Goal: Task Accomplishment & Management: Use online tool/utility

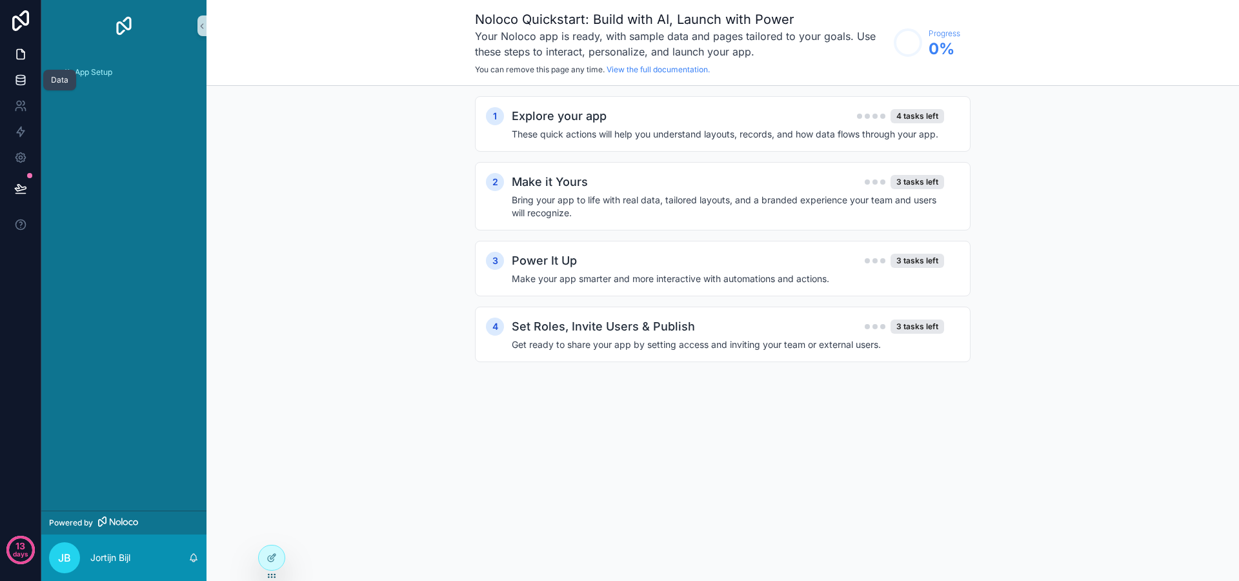
click at [9, 77] on link at bounding box center [20, 80] width 41 height 26
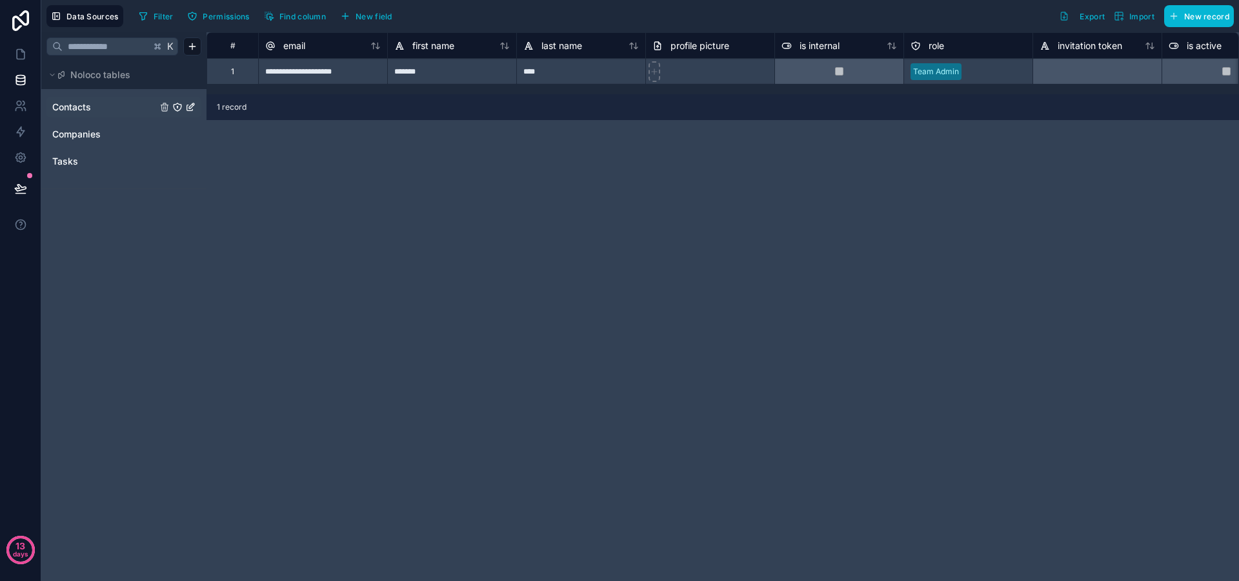
click at [105, 105] on link "Contacts" at bounding box center [104, 107] width 105 height 13
click at [111, 130] on link "Companies" at bounding box center [104, 134] width 105 height 13
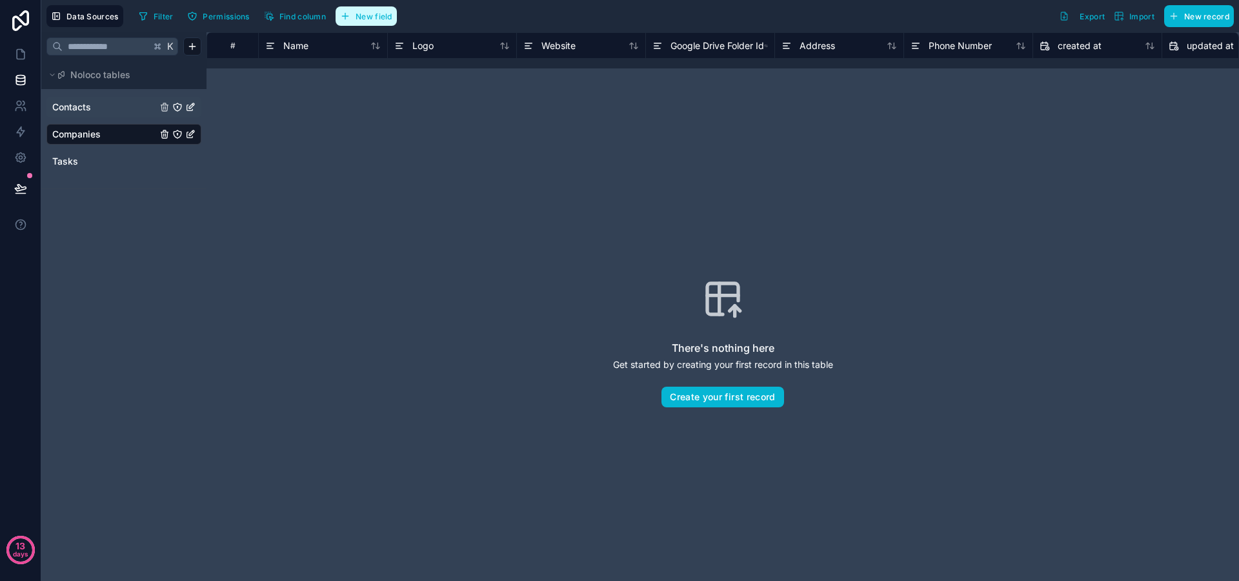
click at [366, 15] on span "New field" at bounding box center [373, 17] width 37 height 10
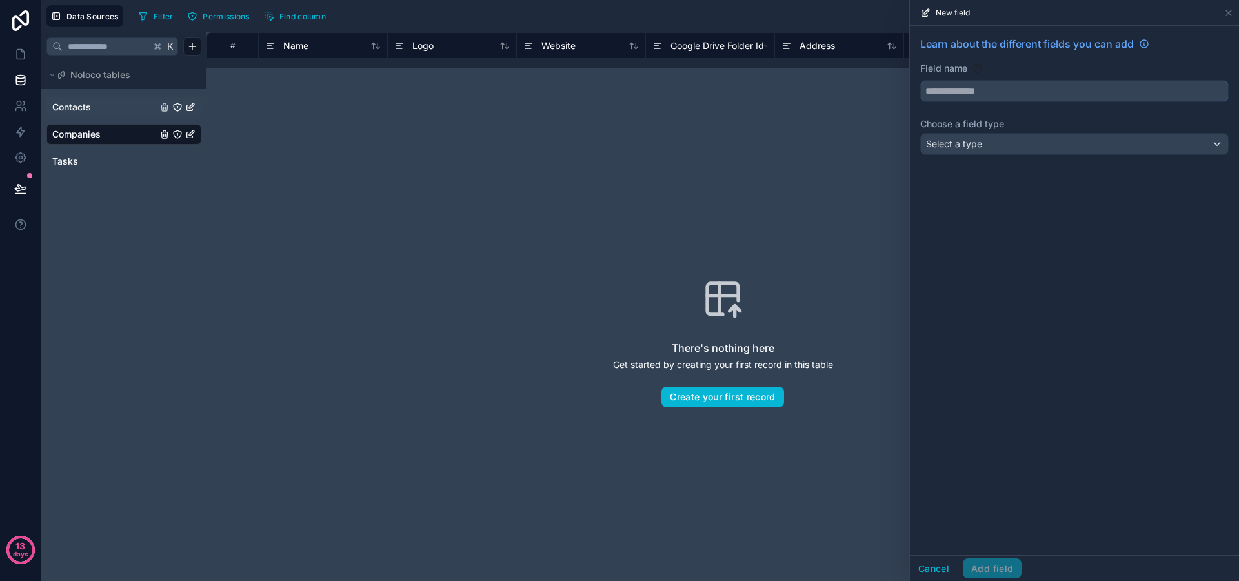
click at [975, 88] on input "text" at bounding box center [1074, 91] width 307 height 21
click at [920, 80] on button "*****" at bounding box center [1074, 91] width 308 height 22
type input "**********"
click at [1064, 140] on div "Select a type" at bounding box center [1074, 144] width 307 height 21
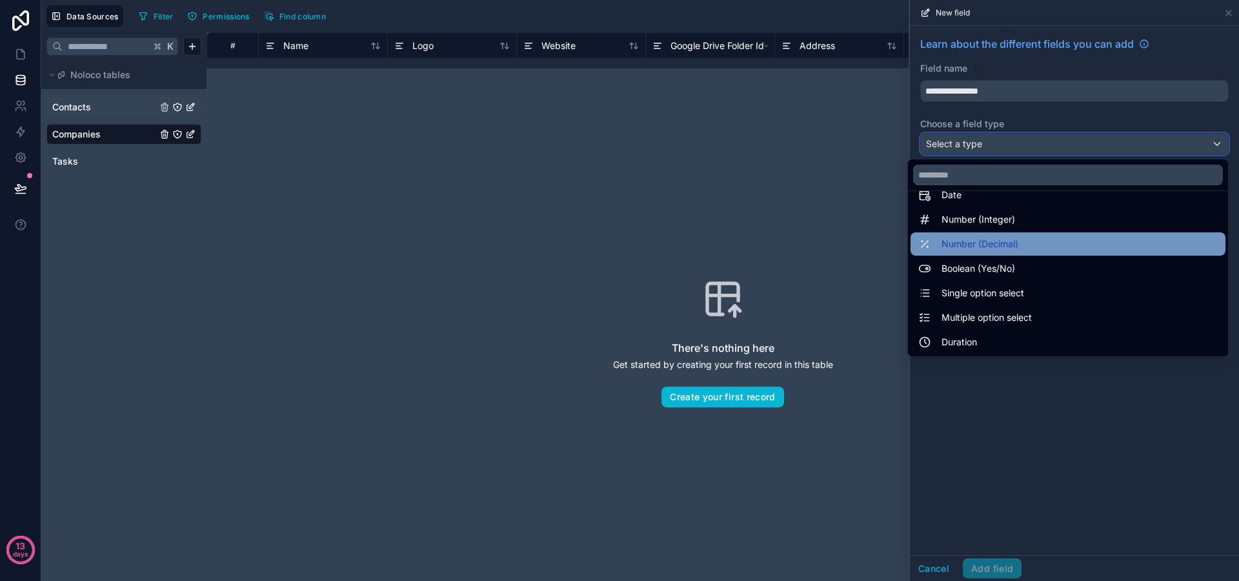
scroll to position [43, 0]
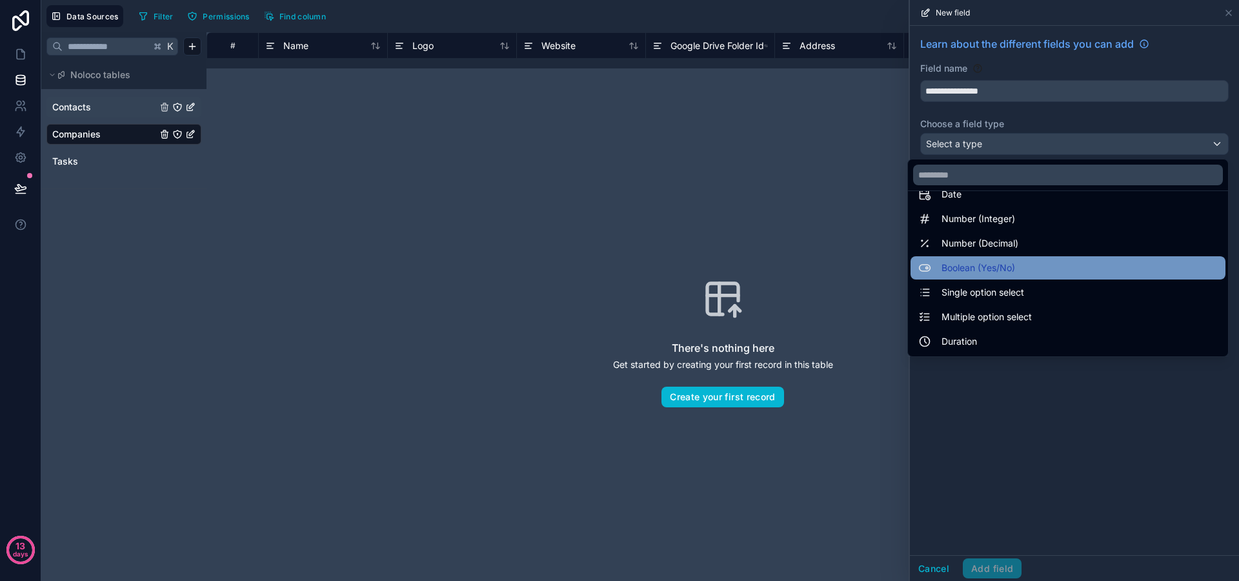
click at [1006, 261] on div "Boolean (Yes/No)" at bounding box center [1067, 267] width 299 height 15
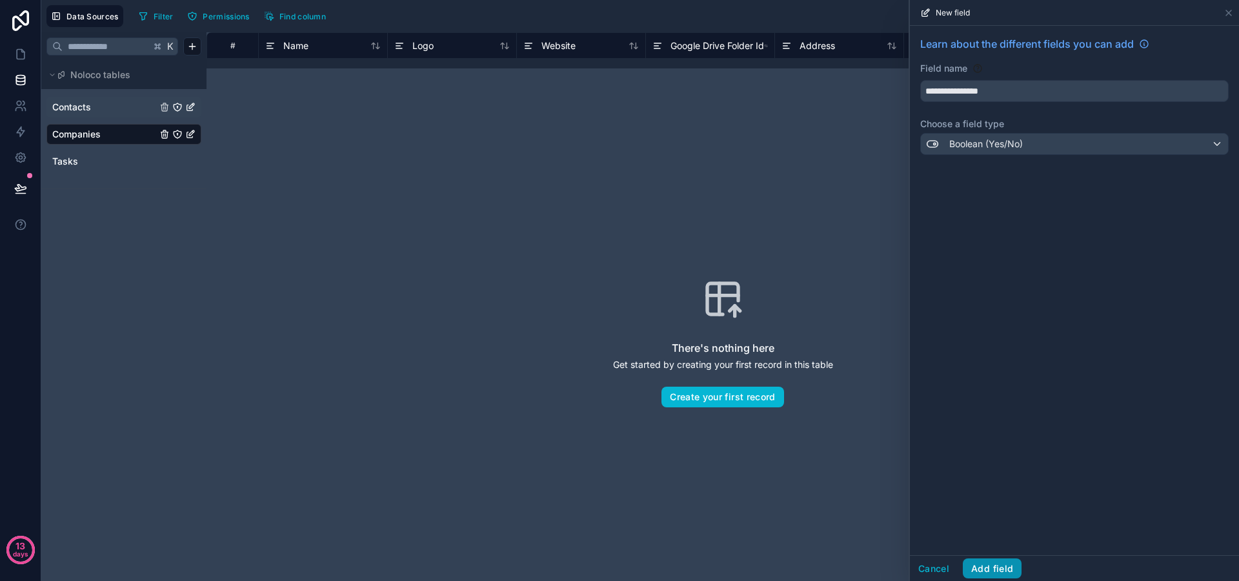
click at [979, 571] on button "Add field" at bounding box center [991, 568] width 59 height 21
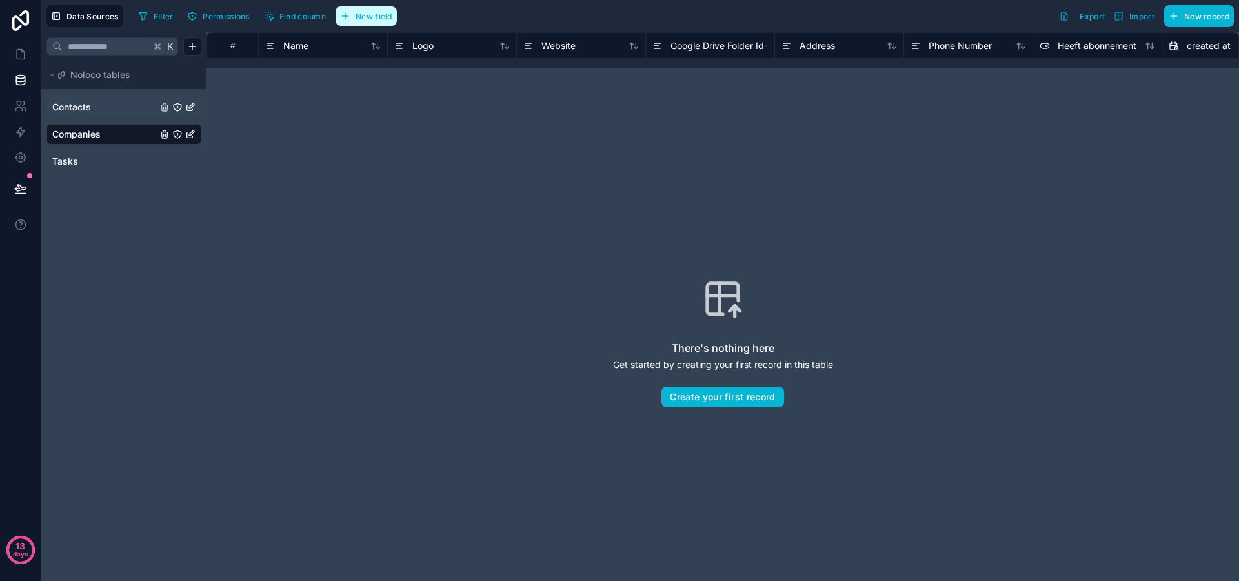
click at [368, 18] on span "New field" at bounding box center [373, 17] width 37 height 10
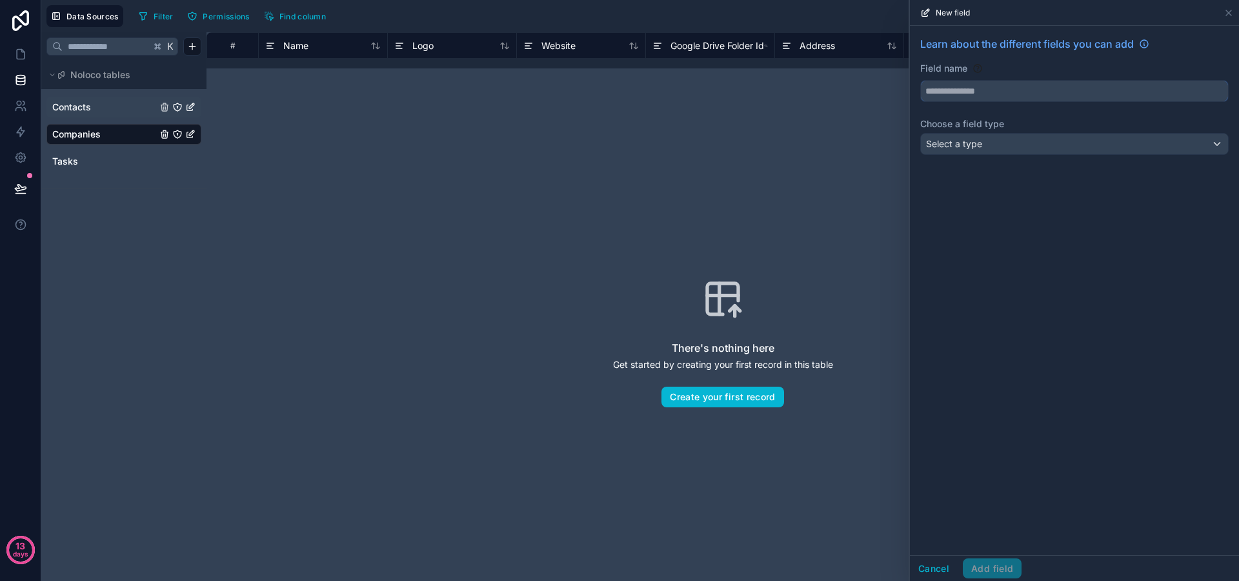
click at [995, 85] on input "text" at bounding box center [1074, 91] width 307 height 21
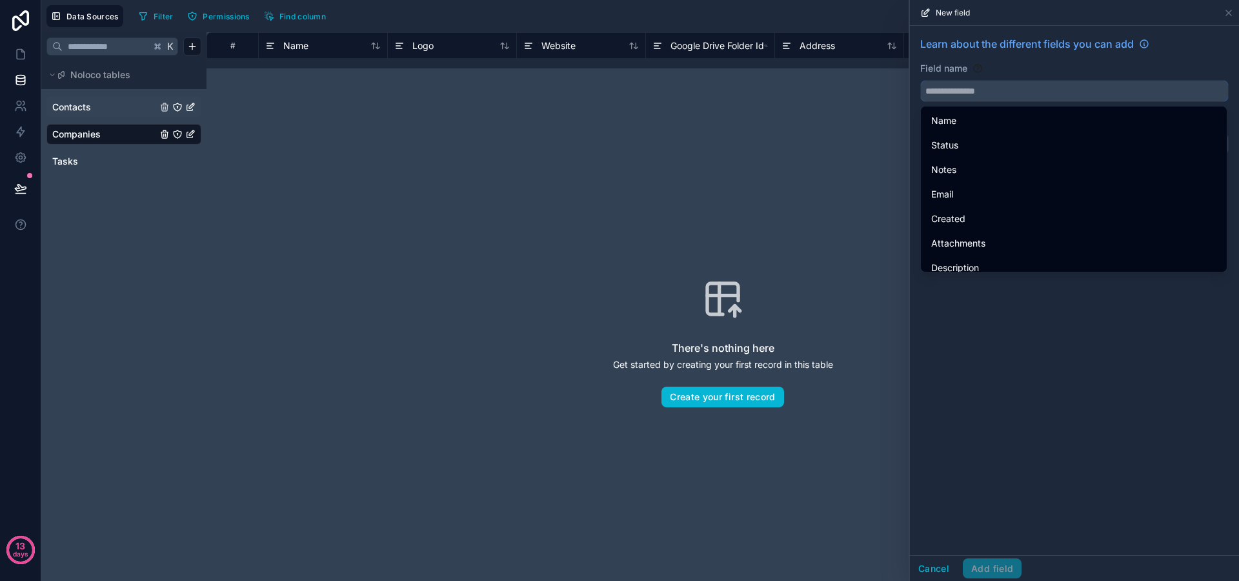
click at [961, 85] on input "text" at bounding box center [1074, 91] width 307 height 21
click at [958, 95] on input "text" at bounding box center [1074, 91] width 307 height 21
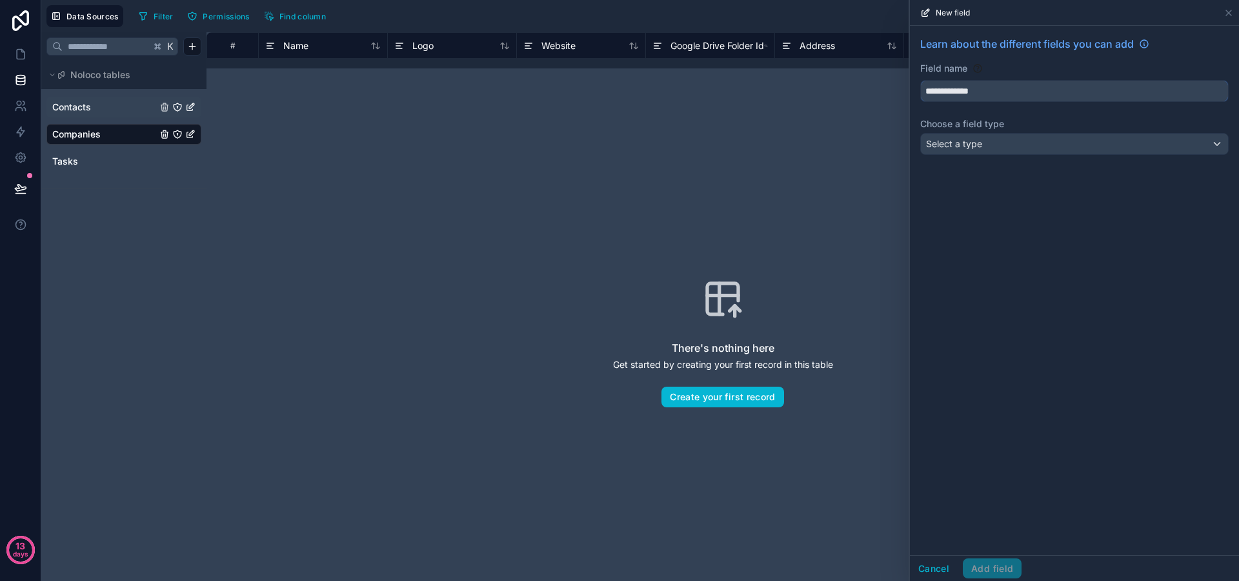
click at [920, 80] on button "**********" at bounding box center [1074, 91] width 308 height 22
type input "**********"
click at [999, 140] on div "Select a type" at bounding box center [1074, 144] width 307 height 21
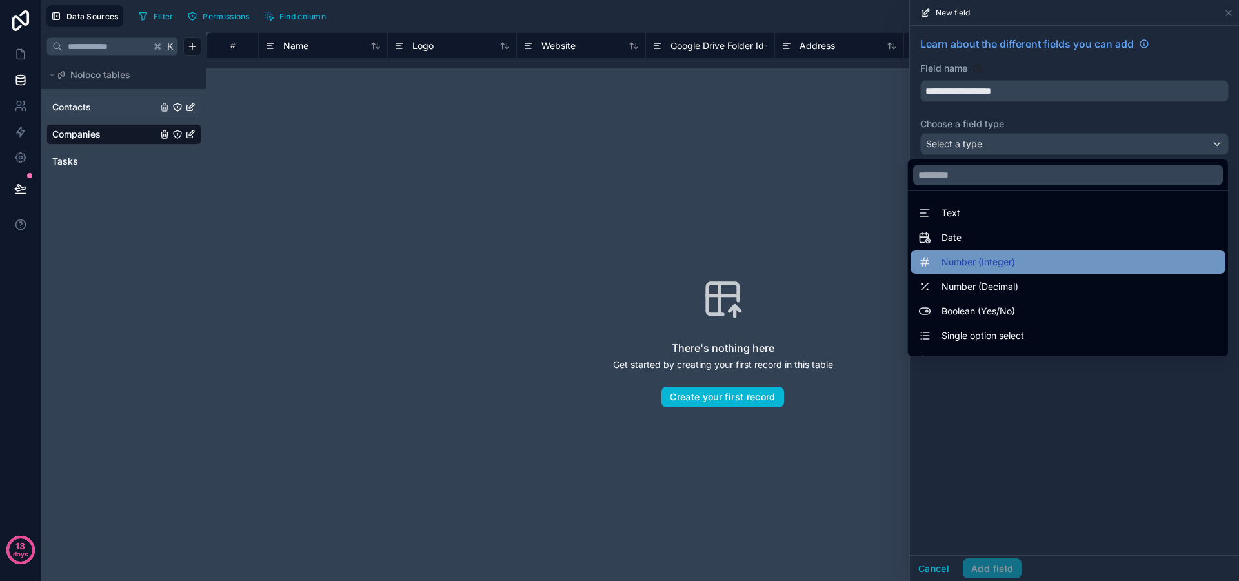
click at [973, 262] on span "Number (Integer)" at bounding box center [978, 261] width 74 height 15
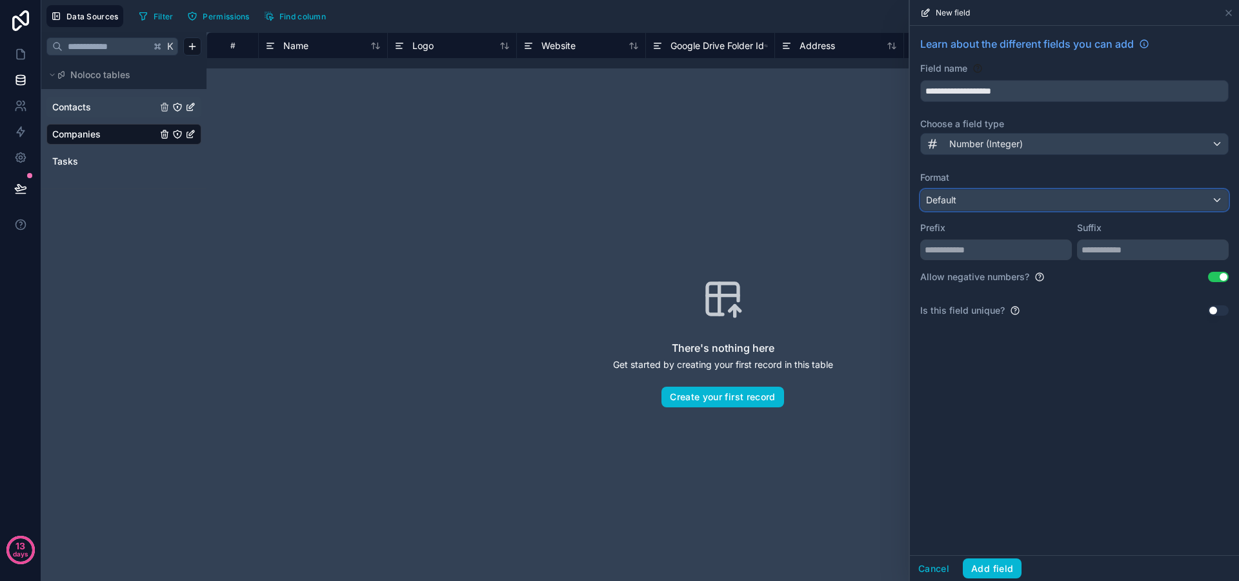
click at [1021, 200] on div "Default" at bounding box center [1074, 200] width 307 height 21
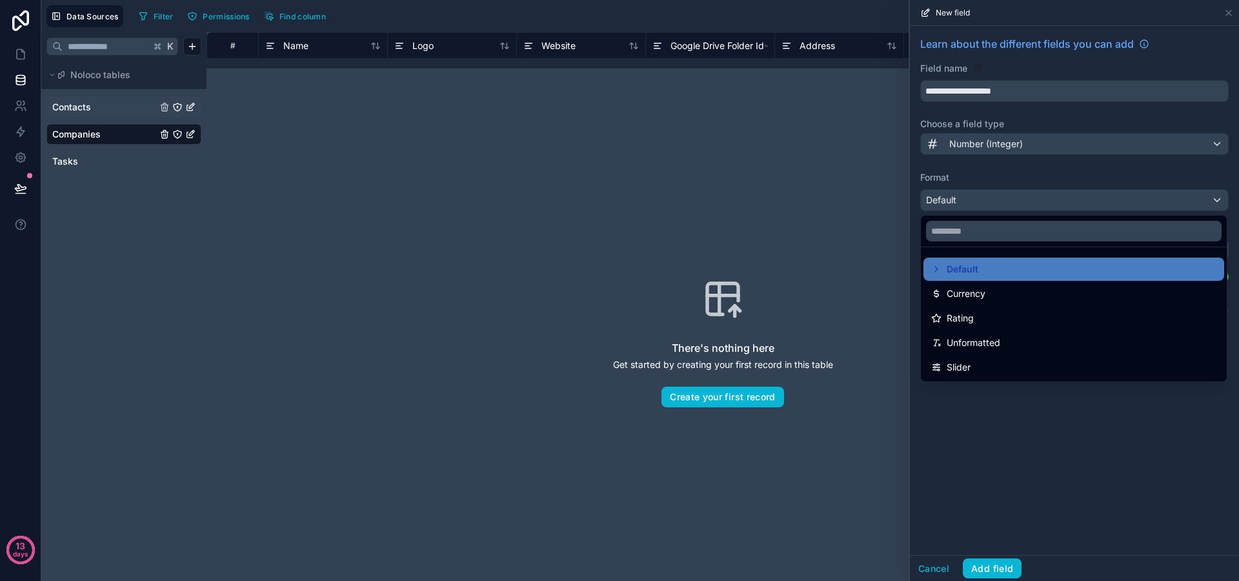
click at [1021, 200] on div at bounding box center [1074, 290] width 329 height 581
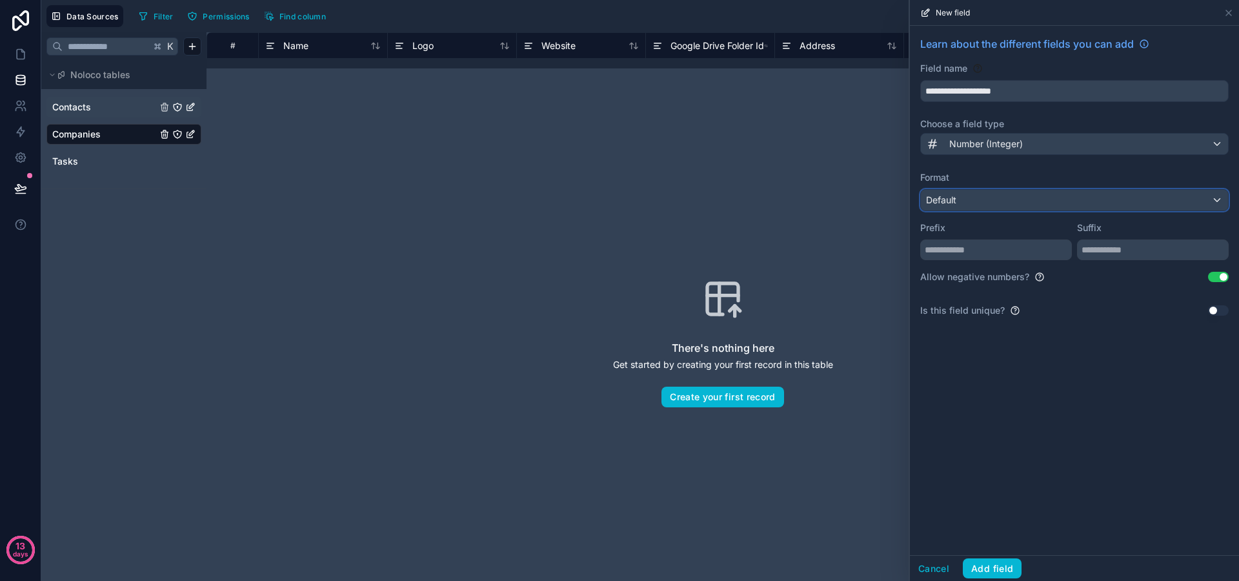
click at [1021, 200] on div "Default" at bounding box center [1074, 200] width 307 height 21
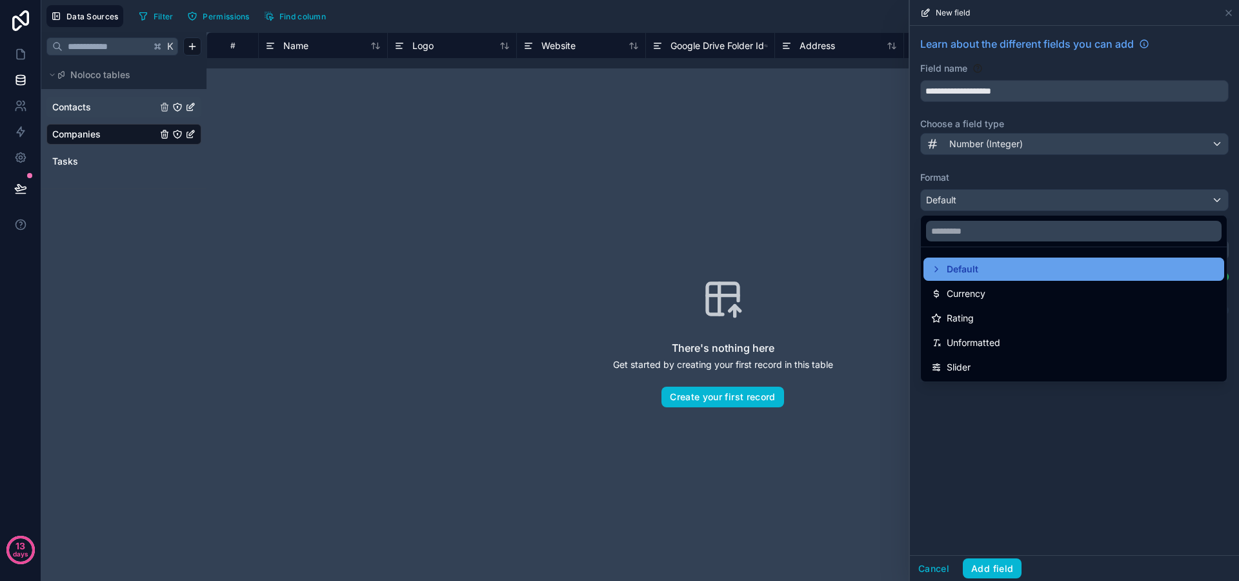
click at [1002, 272] on div "Default" at bounding box center [1073, 268] width 285 height 15
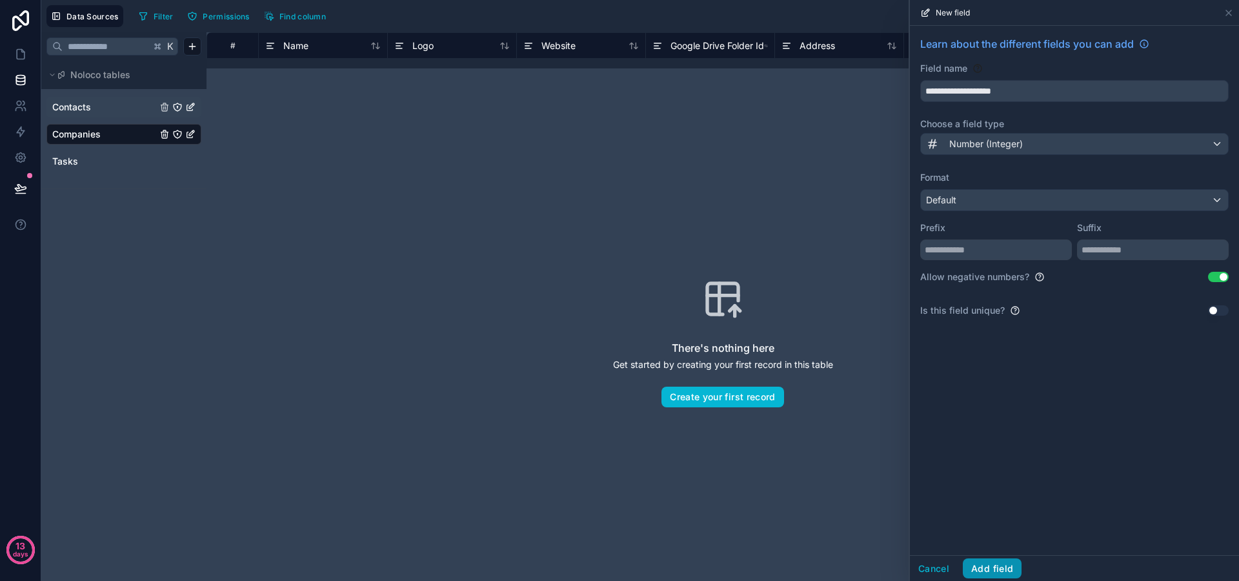
click at [994, 564] on button "Add field" at bounding box center [991, 568] width 59 height 21
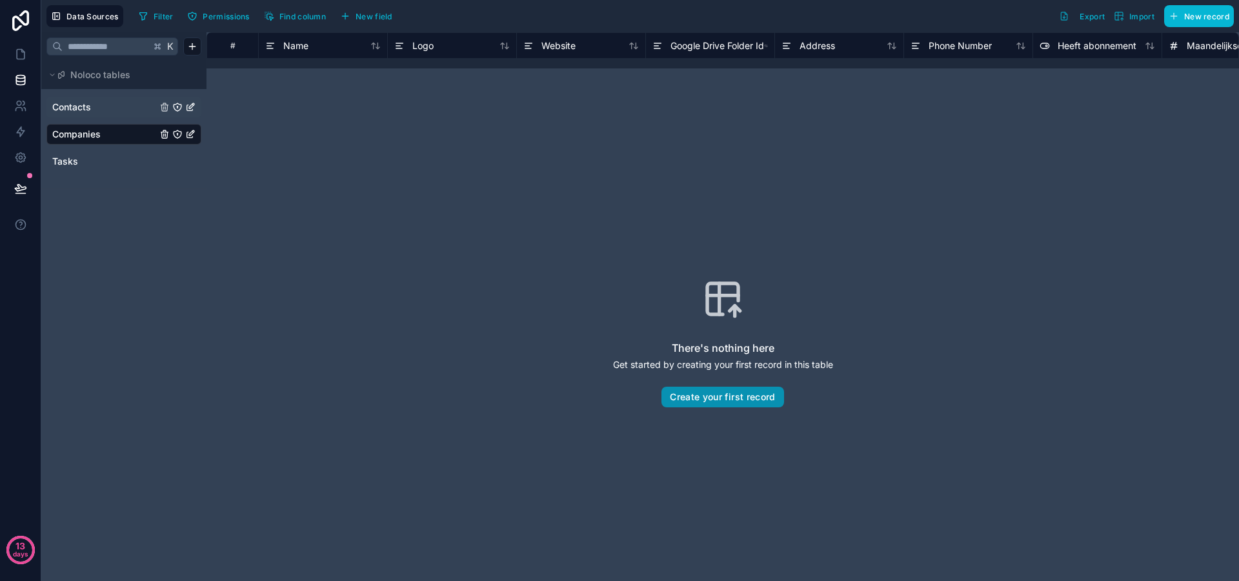
click at [739, 395] on button "Create your first record" at bounding box center [722, 396] width 122 height 21
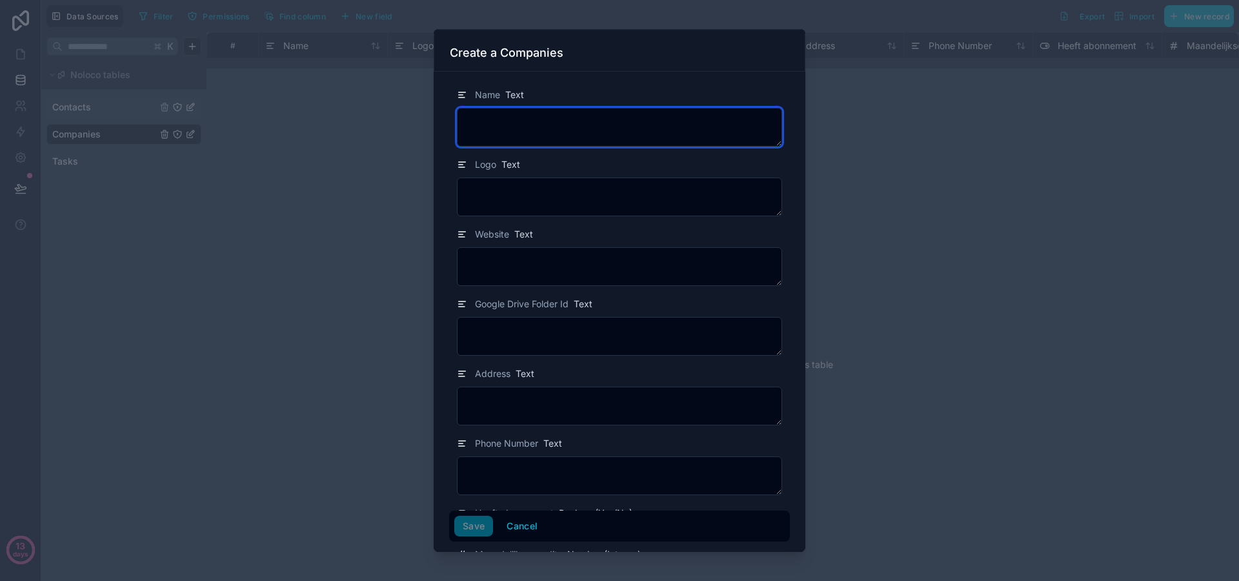
click at [524, 137] on textarea at bounding box center [619, 127] width 325 height 39
type textarea "**********"
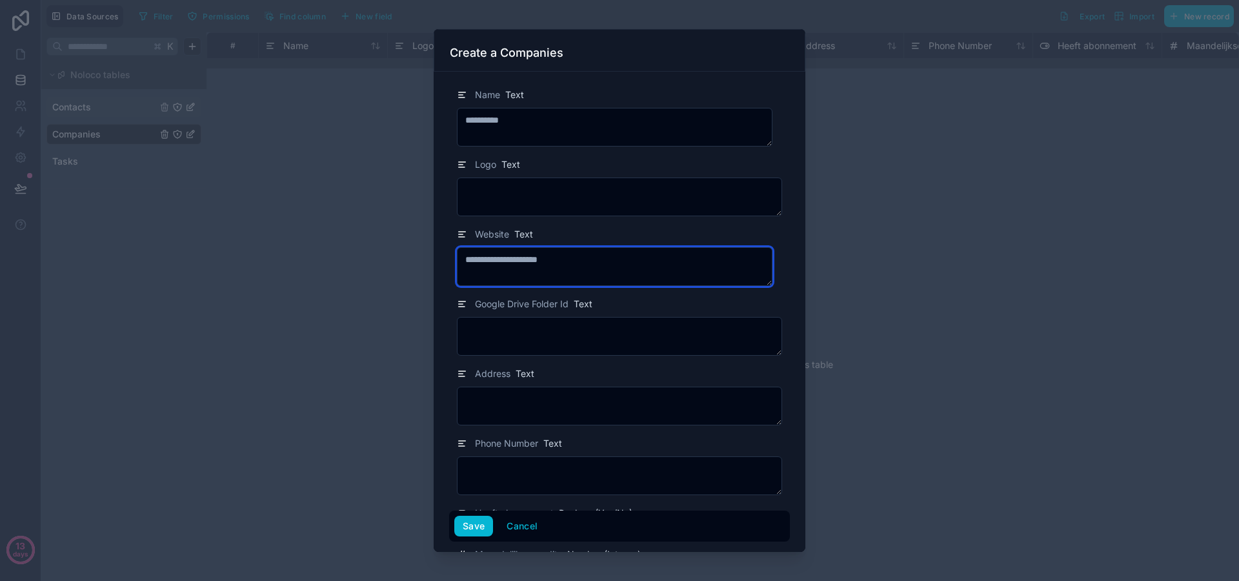
type textarea "**********"
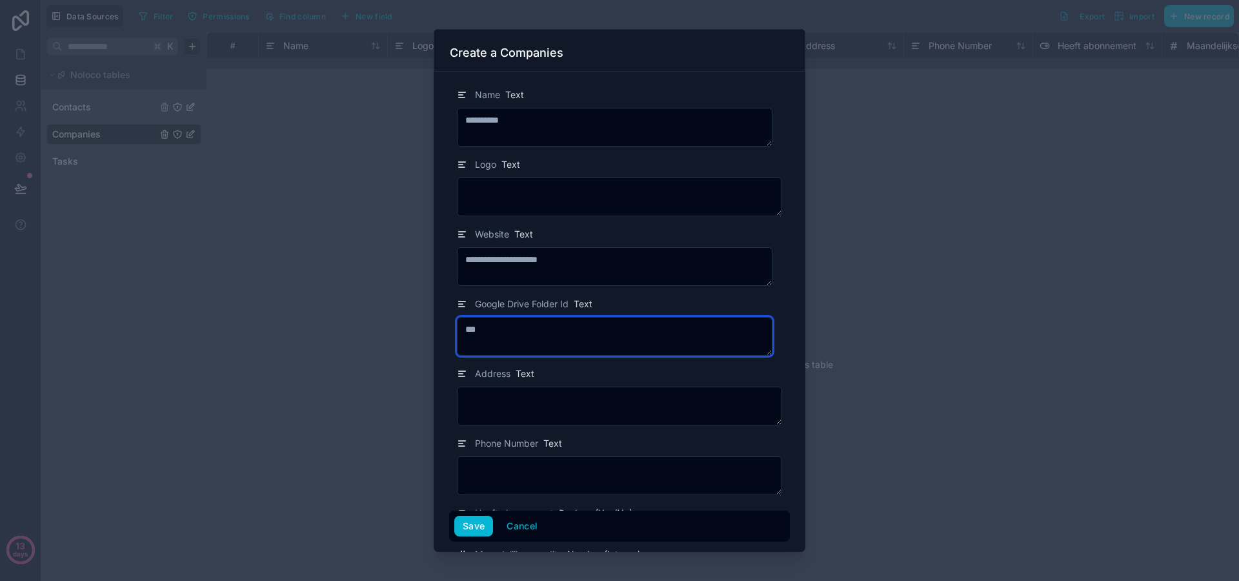
type textarea "***"
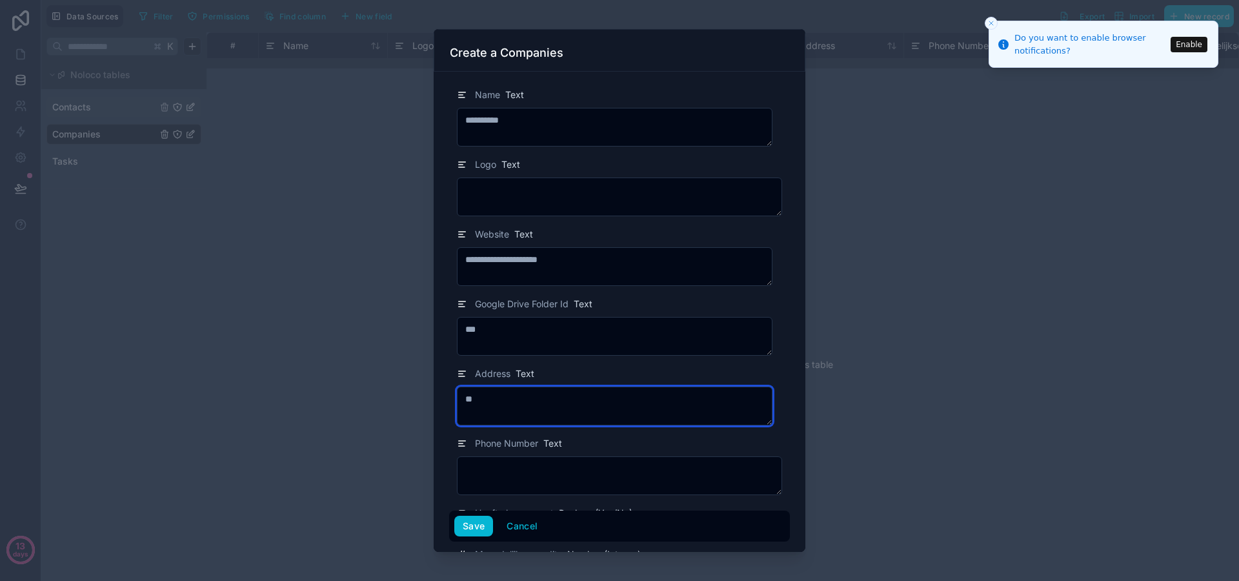
type textarea "*"
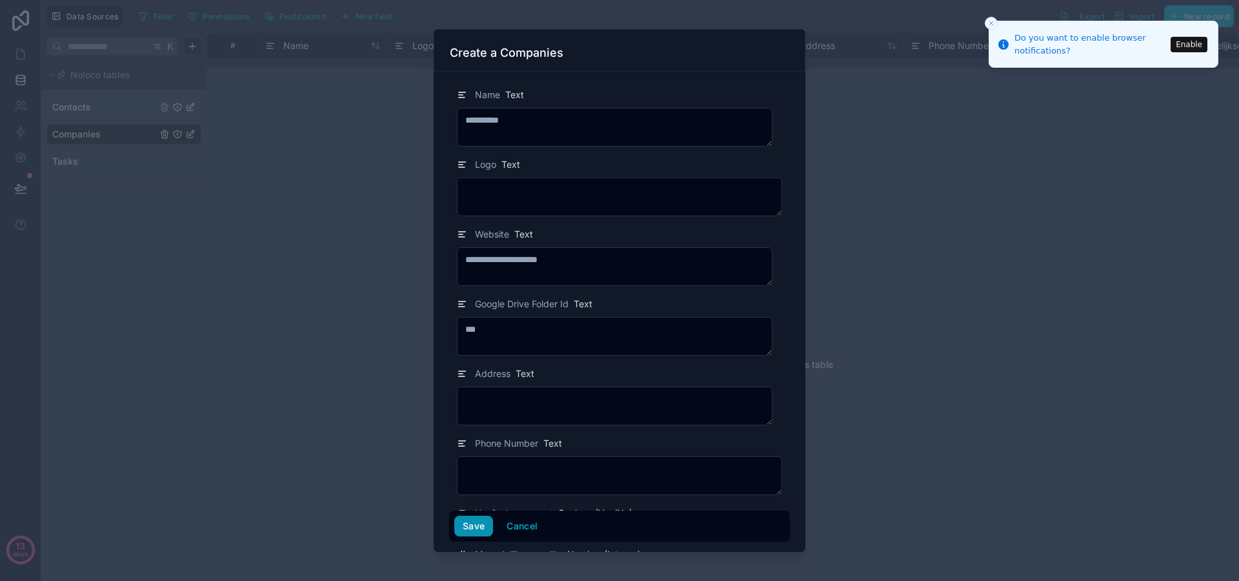
click at [483, 525] on button "Save" at bounding box center [473, 526] width 39 height 21
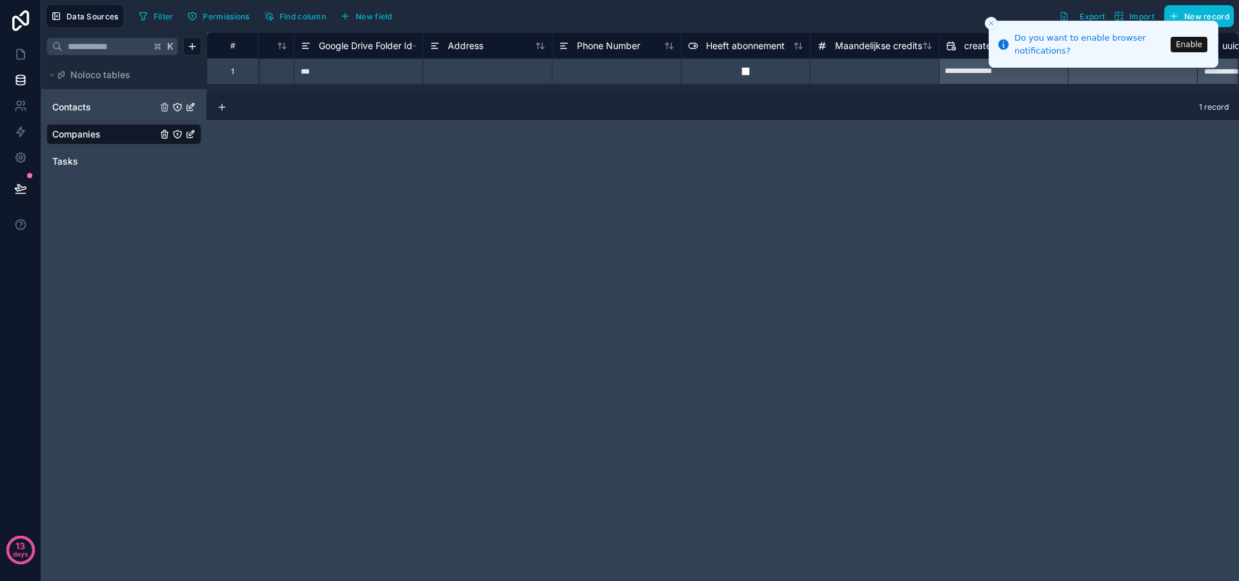
scroll to position [0, 364]
click at [875, 77] on div at bounding box center [861, 71] width 129 height 26
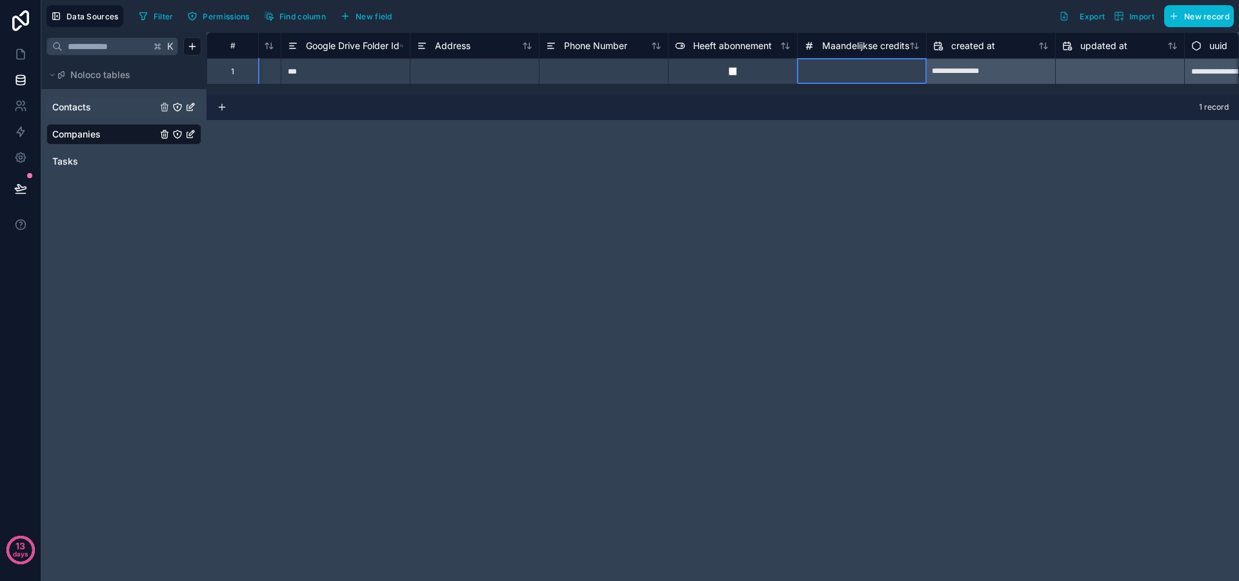
click at [874, 77] on div at bounding box center [861, 71] width 129 height 26
click at [874, 77] on input at bounding box center [861, 71] width 128 height 25
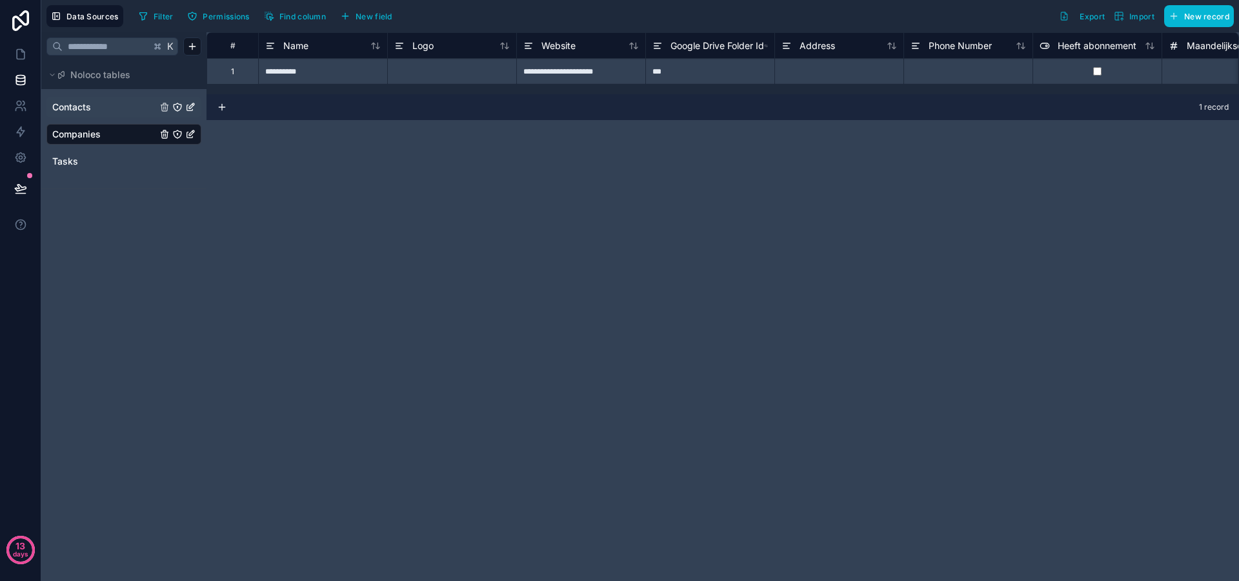
click at [224, 106] on icon at bounding box center [222, 107] width 10 height 10
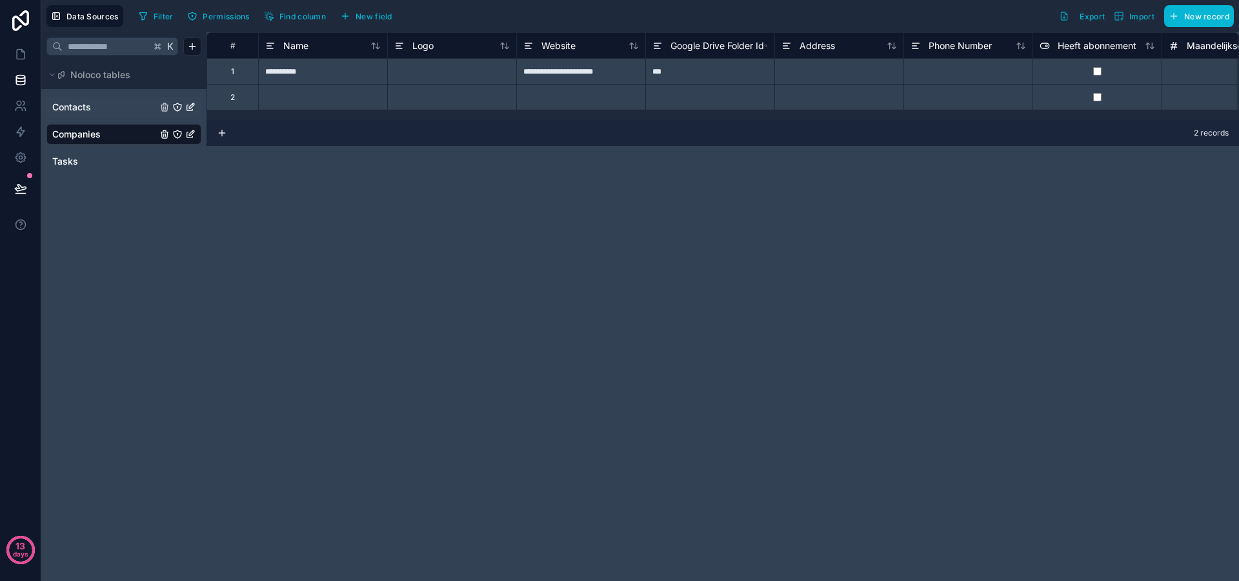
click at [299, 101] on div at bounding box center [322, 97] width 129 height 26
type input "**********"
click at [1193, 96] on div at bounding box center [1225, 97] width 129 height 26
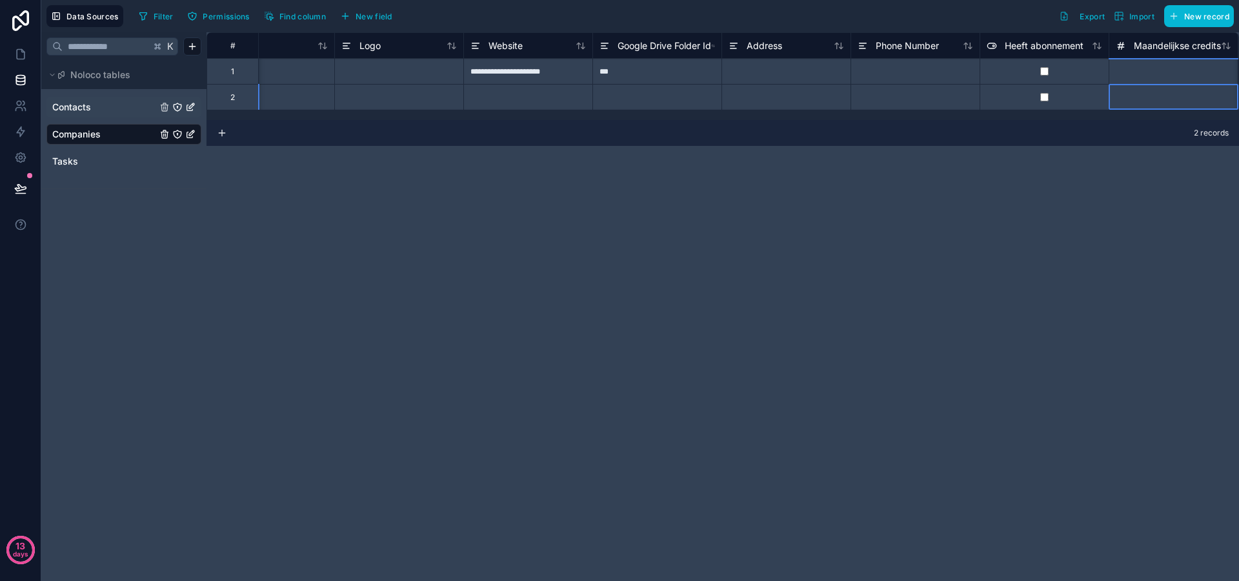
click at [1180, 96] on div at bounding box center [1172, 97] width 129 height 26
click at [1180, 96] on input at bounding box center [1173, 97] width 128 height 25
type input "**"
click at [1017, 364] on div "**********" at bounding box center [722, 306] width 1032 height 548
click at [1165, 43] on span "Maandelijkse credits" at bounding box center [1176, 45] width 87 height 13
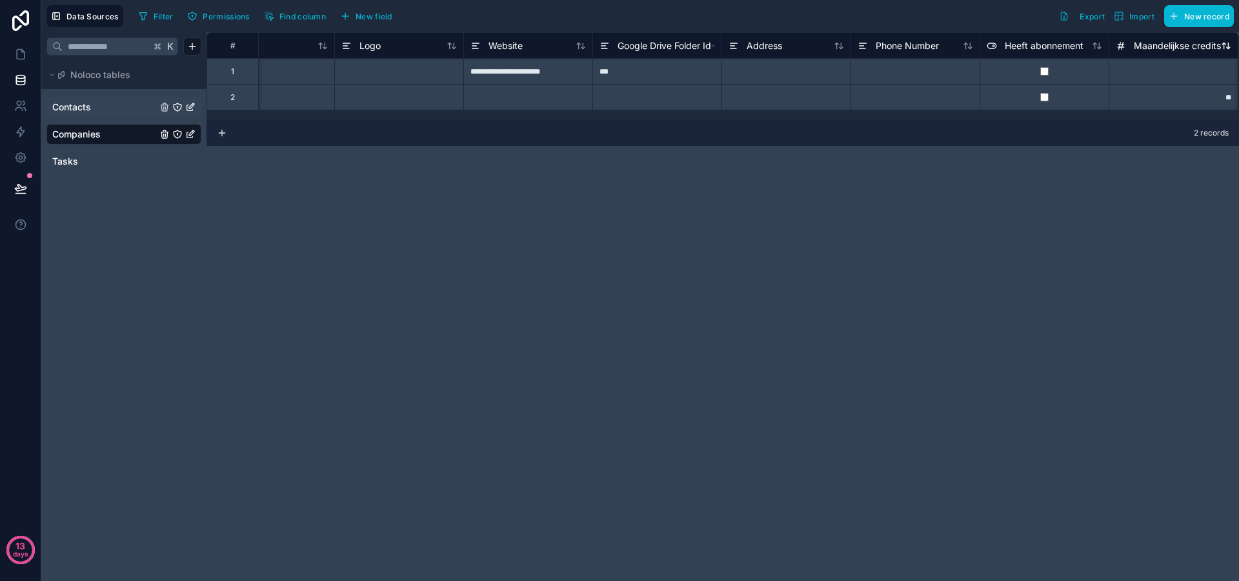
click at [1165, 43] on span "Maandelijkse credits" at bounding box center [1176, 45] width 87 height 13
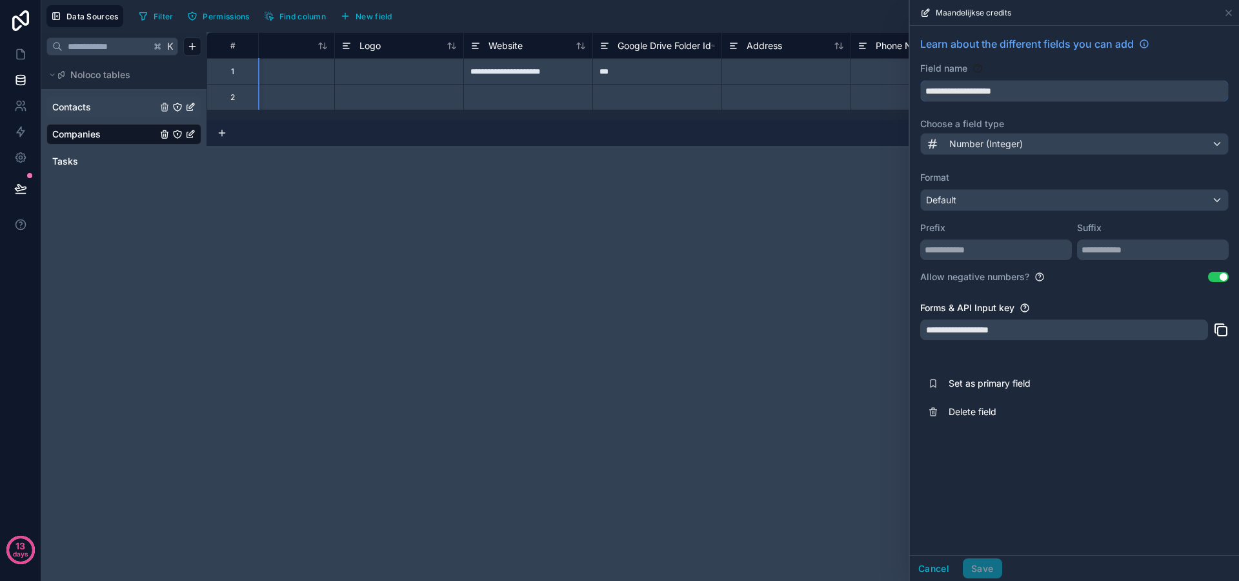
click at [973, 87] on input "**********" at bounding box center [1074, 91] width 307 height 21
type input "**********"
click at [982, 567] on button "Save" at bounding box center [981, 568] width 39 height 21
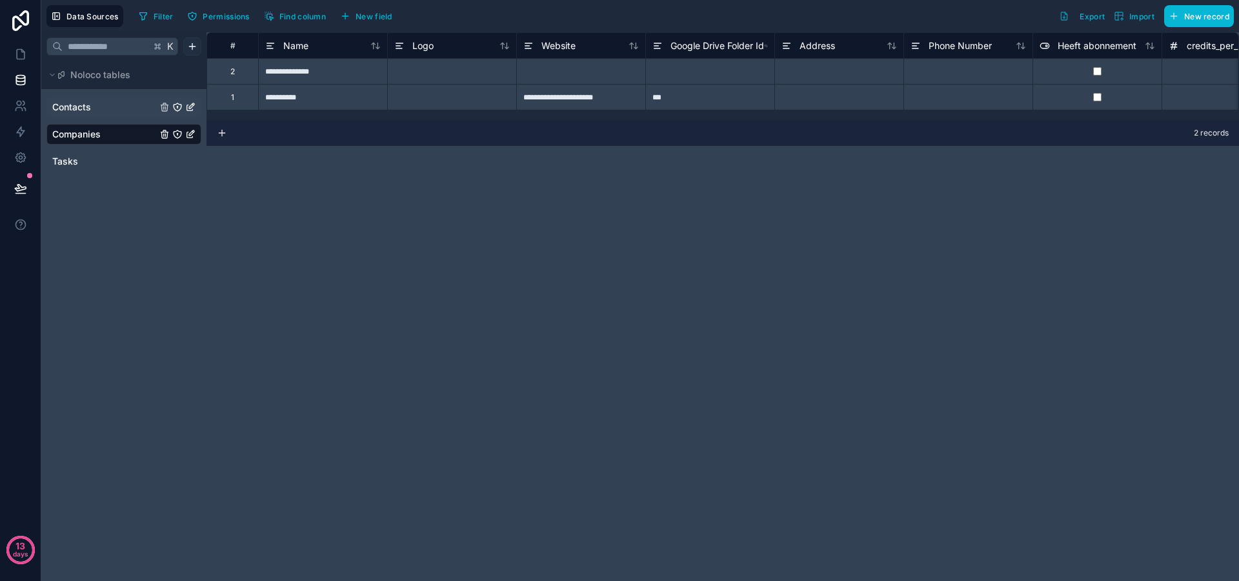
click at [190, 46] on html "**********" at bounding box center [619, 290] width 1239 height 581
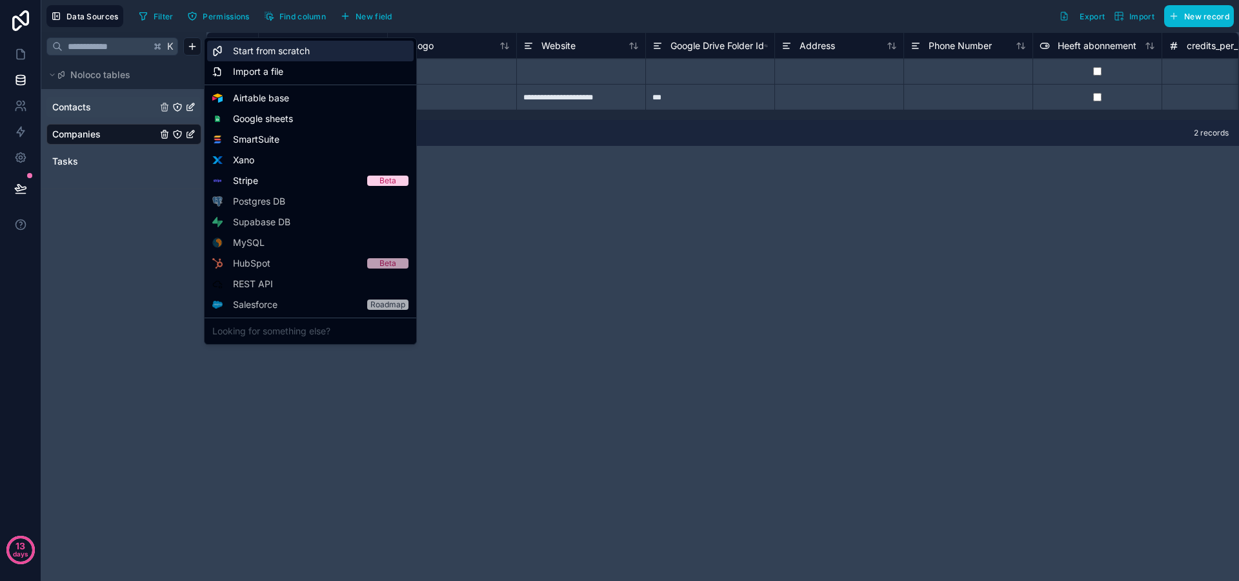
click at [229, 55] on div "Start from scratch" at bounding box center [310, 51] width 206 height 21
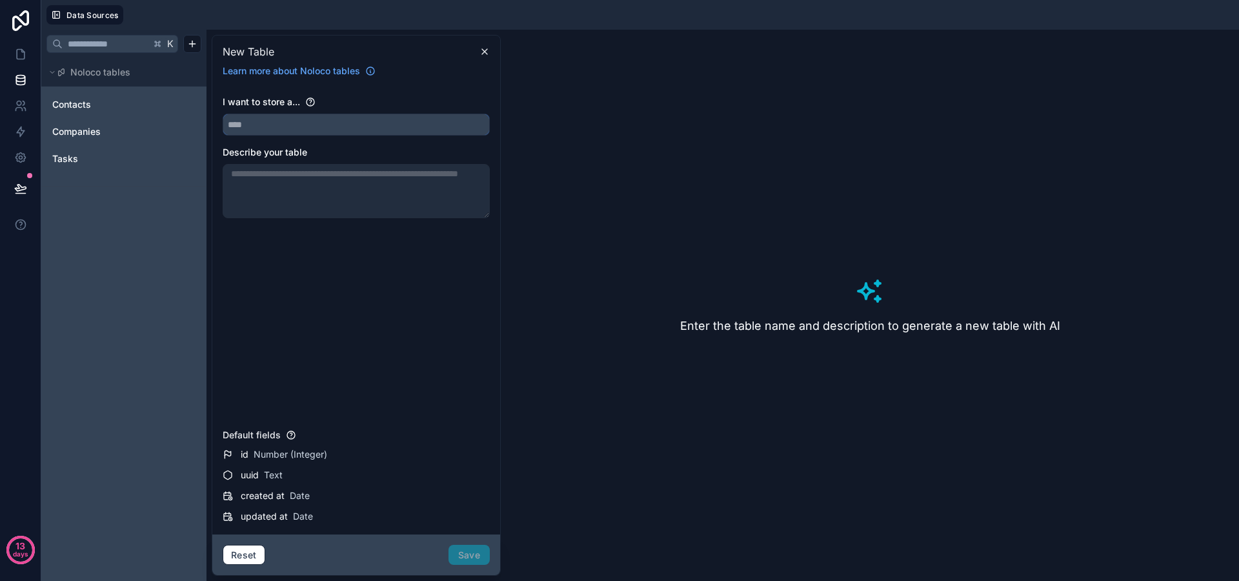
click at [315, 117] on input "text" at bounding box center [356, 124] width 266 height 21
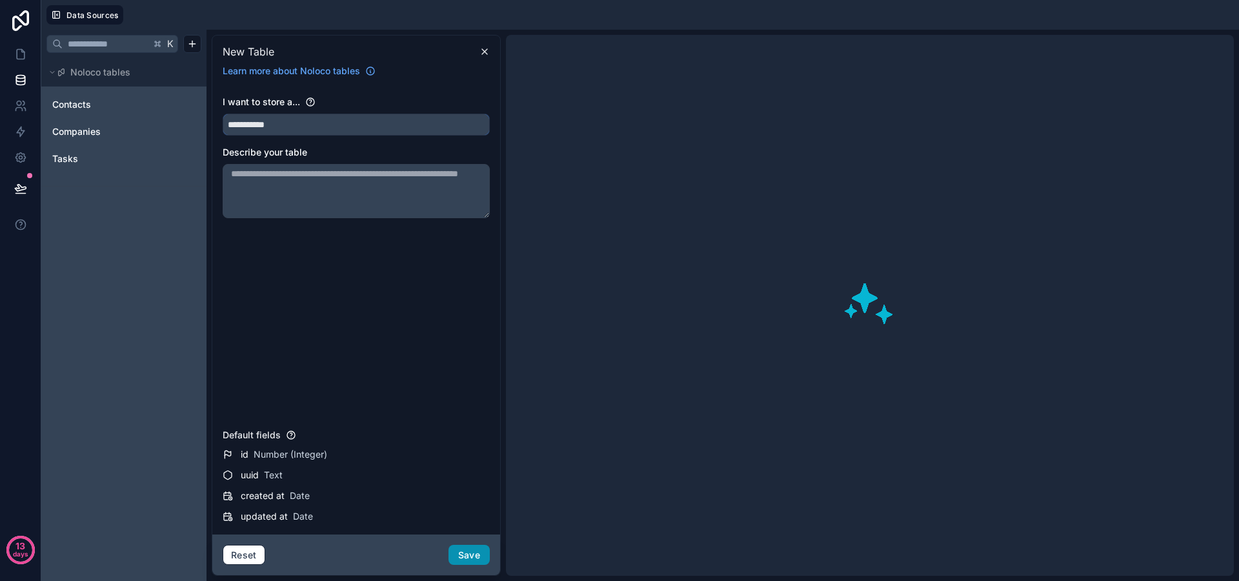
type input "**********"
click at [474, 553] on button "Save" at bounding box center [468, 554] width 41 height 21
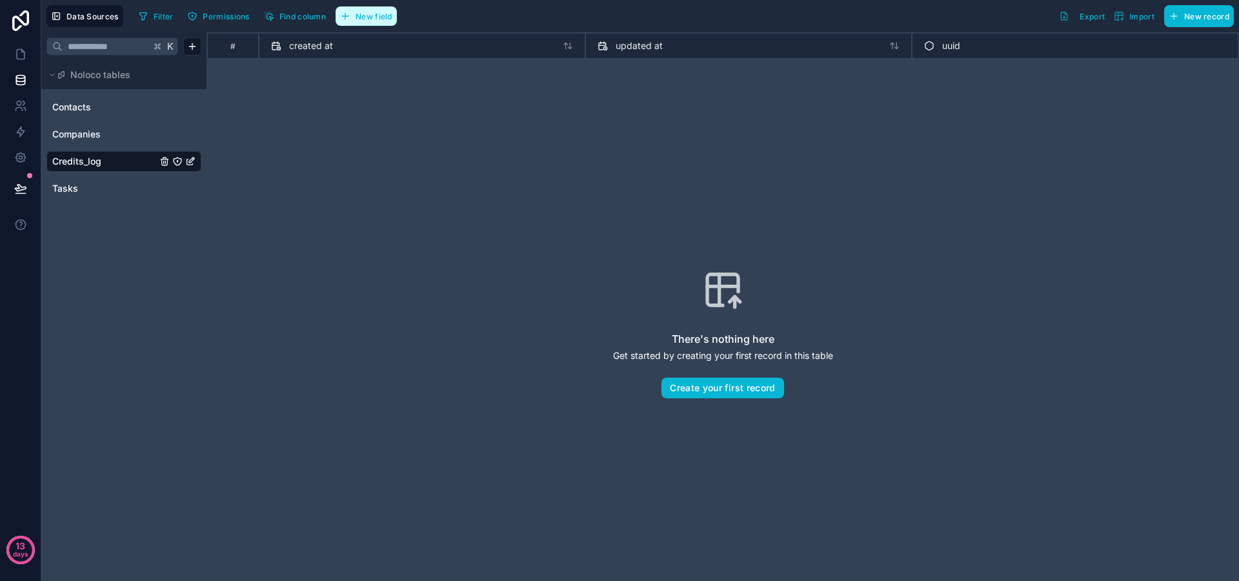
click at [394, 16] on button "New field" at bounding box center [365, 15] width 61 height 19
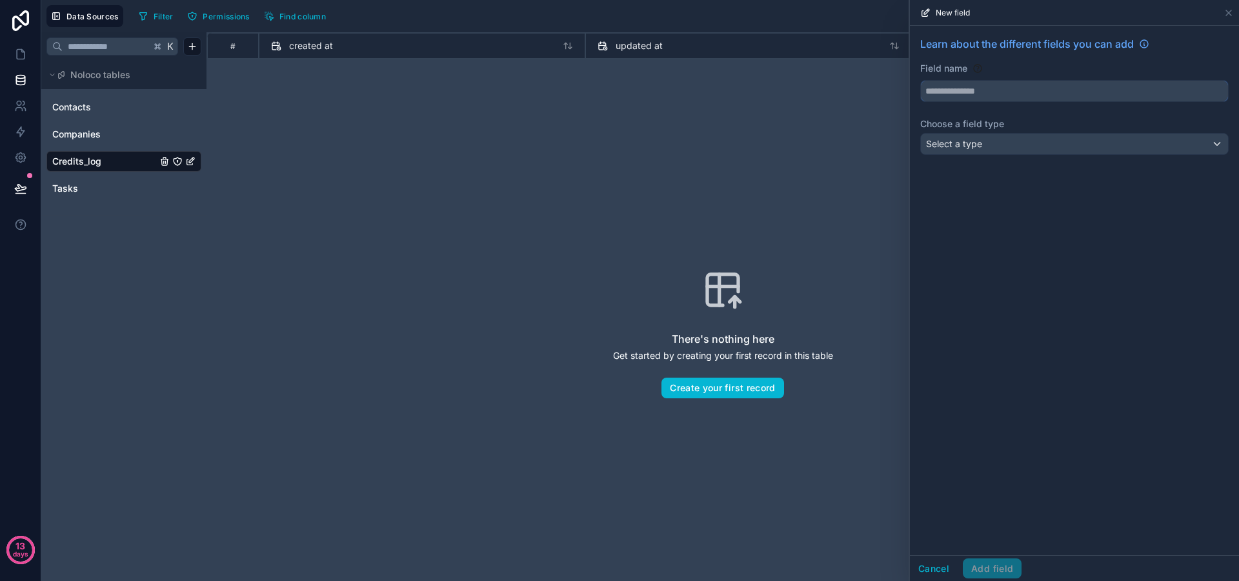
click at [950, 93] on input "text" at bounding box center [1074, 91] width 307 height 21
type input "*****"
click at [992, 138] on div "Select a type" at bounding box center [1074, 144] width 307 height 21
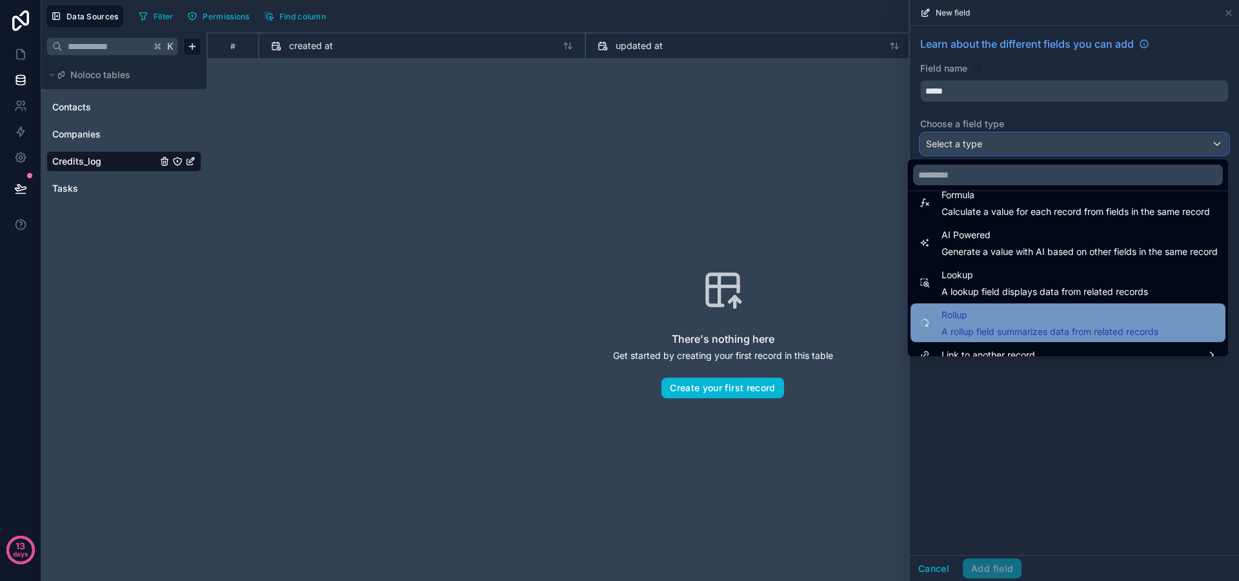
scroll to position [374, 0]
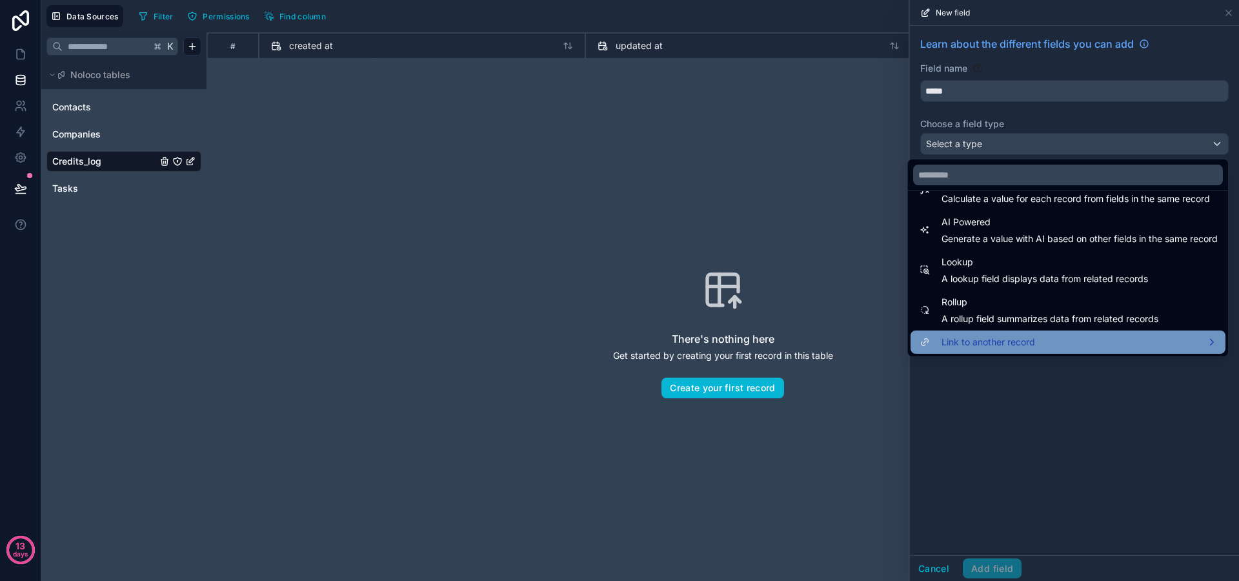
click at [1011, 337] on span "Link to another record" at bounding box center [988, 341] width 94 height 15
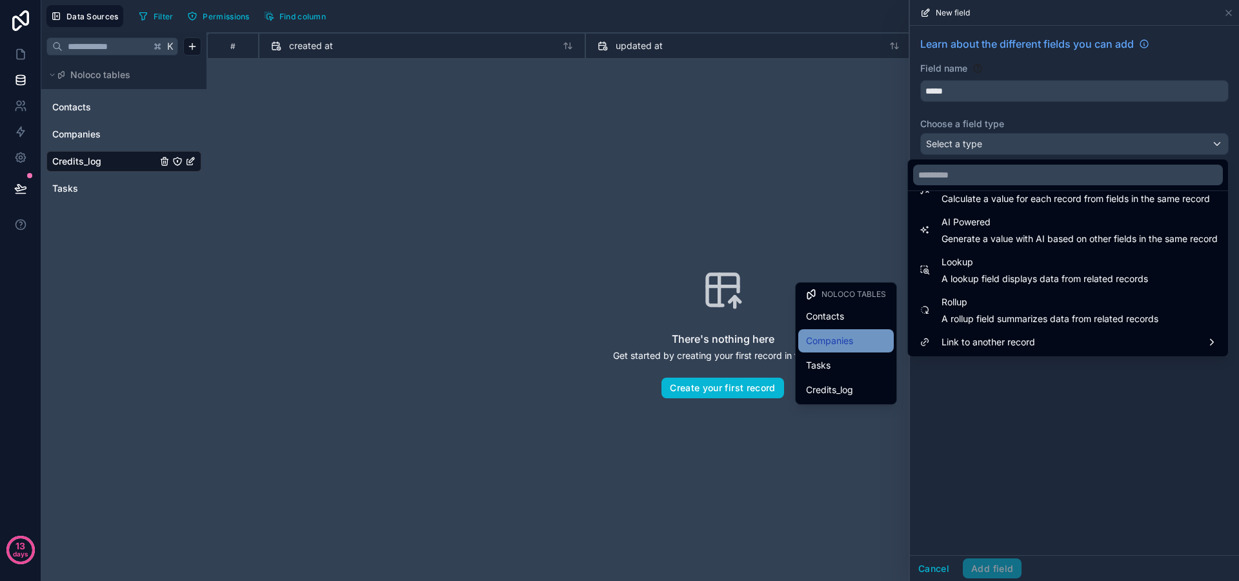
click at [842, 337] on span "Companies" at bounding box center [829, 340] width 47 height 15
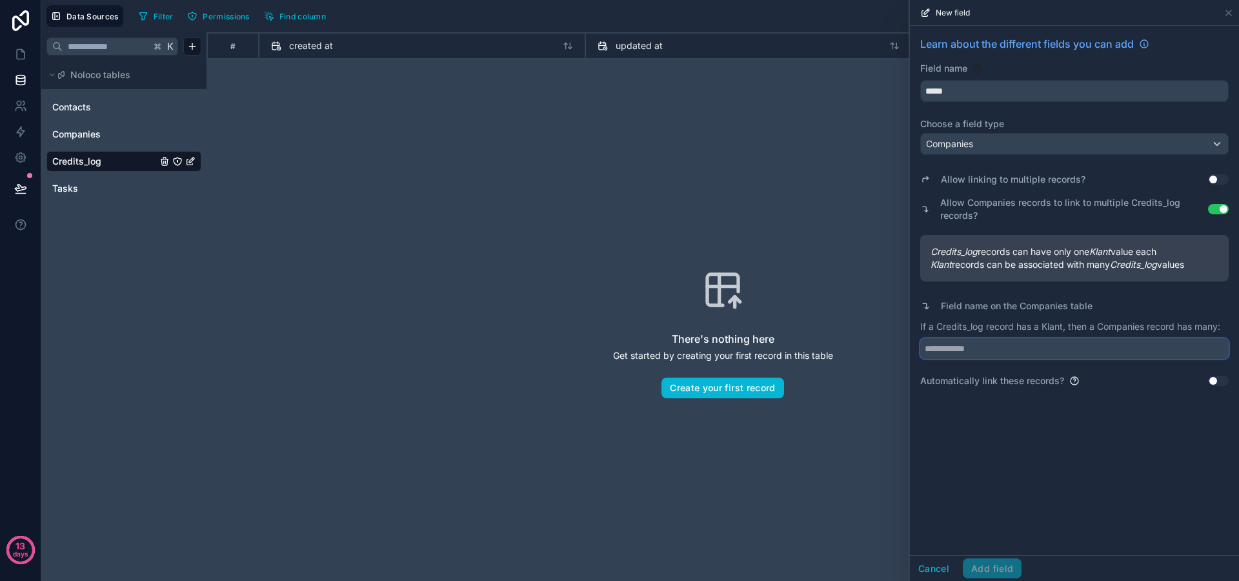
click at [990, 353] on input "text" at bounding box center [1074, 348] width 308 height 21
type input "**********"
click at [999, 566] on button "Add field" at bounding box center [991, 568] width 59 height 21
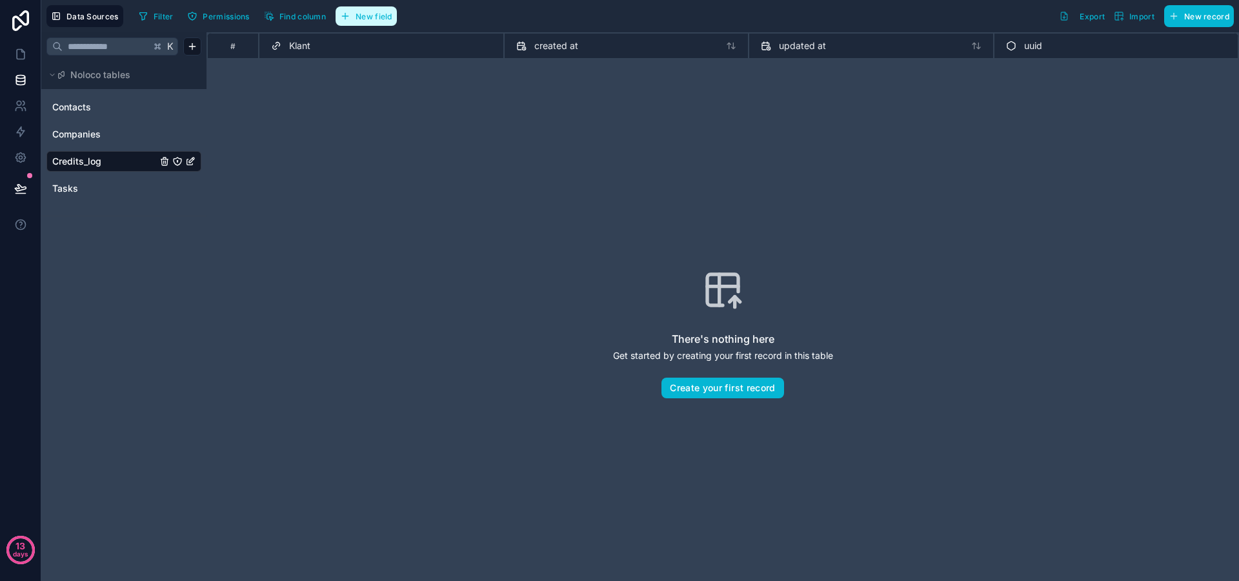
click at [376, 19] on span "New field" at bounding box center [373, 17] width 37 height 10
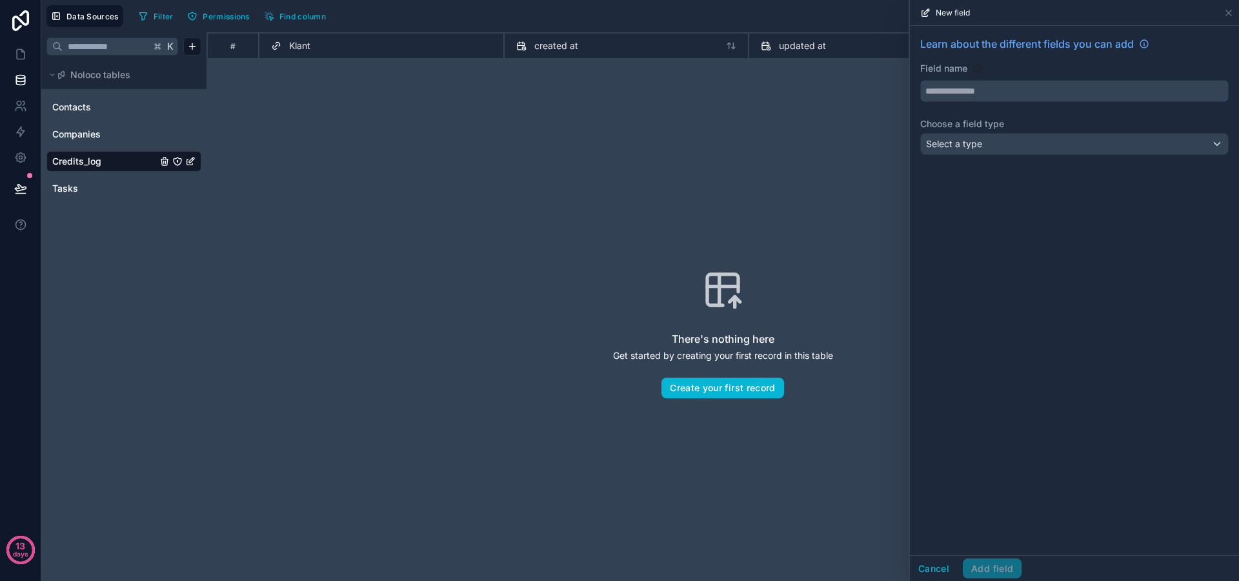
click at [960, 95] on input "text" at bounding box center [1074, 91] width 307 height 21
type input "*****"
click at [1001, 132] on div "Learn about the different fields you can add Field name ***** Choose a field ty…" at bounding box center [1074, 98] width 329 height 145
click at [999, 148] on div "Select a type" at bounding box center [1074, 144] width 307 height 21
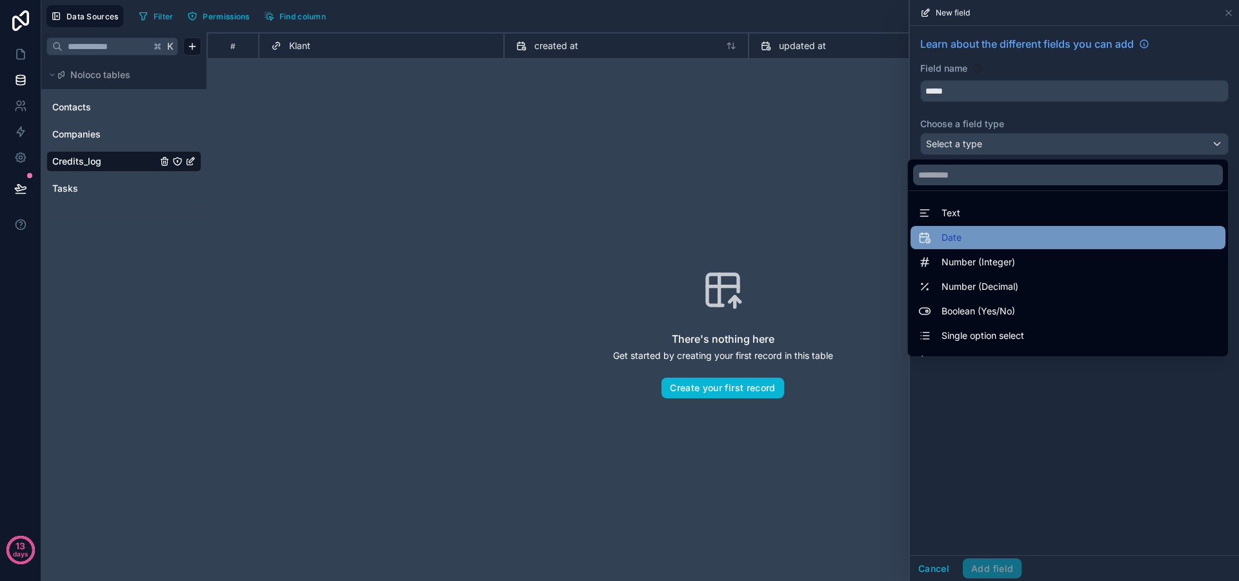
click at [966, 234] on div "Date" at bounding box center [1067, 237] width 299 height 15
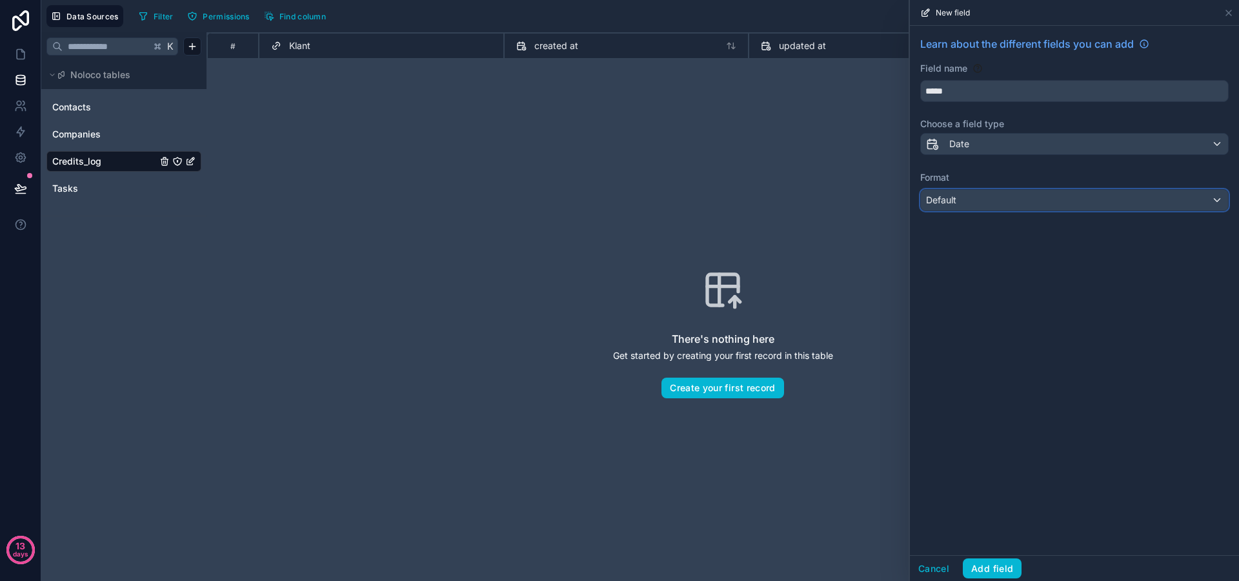
click at [982, 201] on div "Default" at bounding box center [1074, 200] width 307 height 21
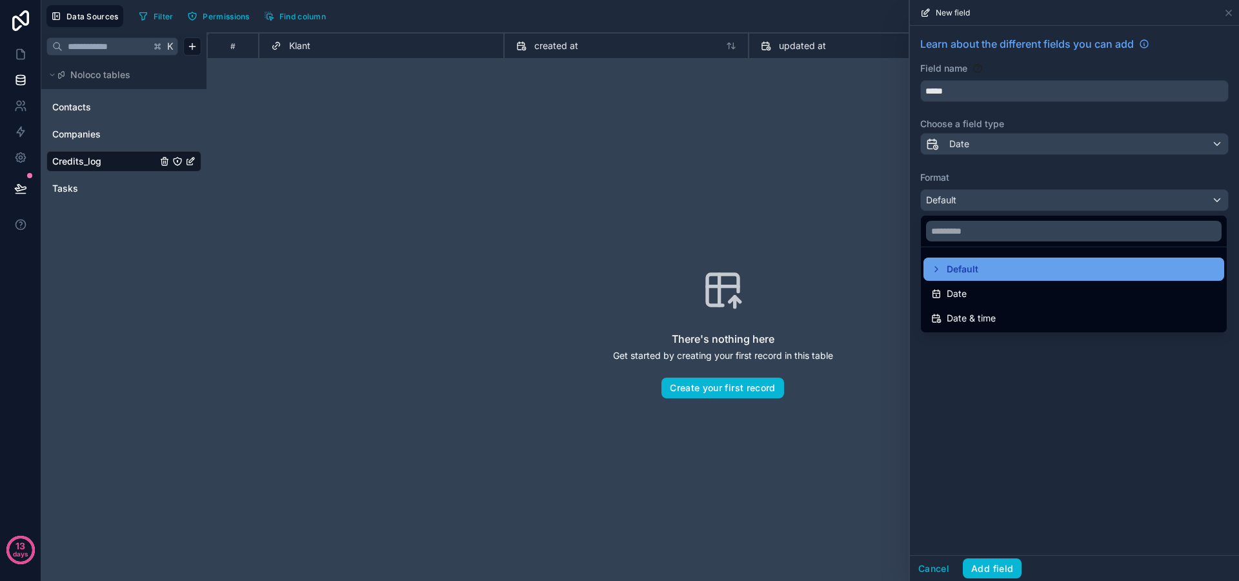
click at [937, 270] on icon at bounding box center [936, 269] width 10 height 10
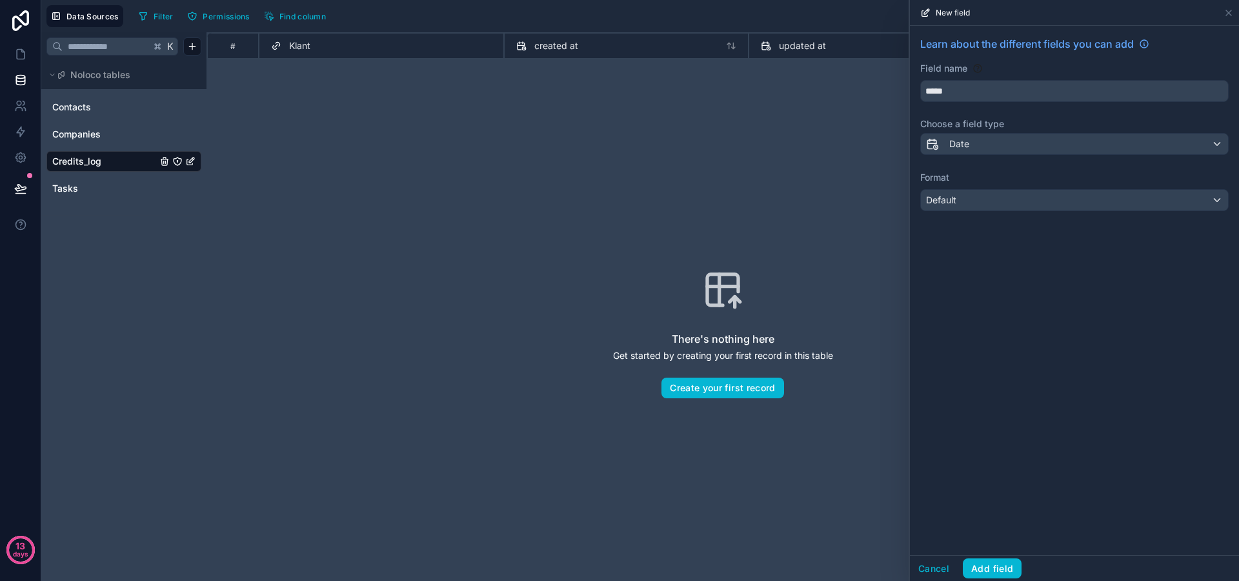
click at [965, 211] on div "Learn about the different fields you can add Field name ***** Choose a field ty…" at bounding box center [1074, 123] width 329 height 195
click at [968, 204] on div "Default" at bounding box center [1074, 200] width 307 height 21
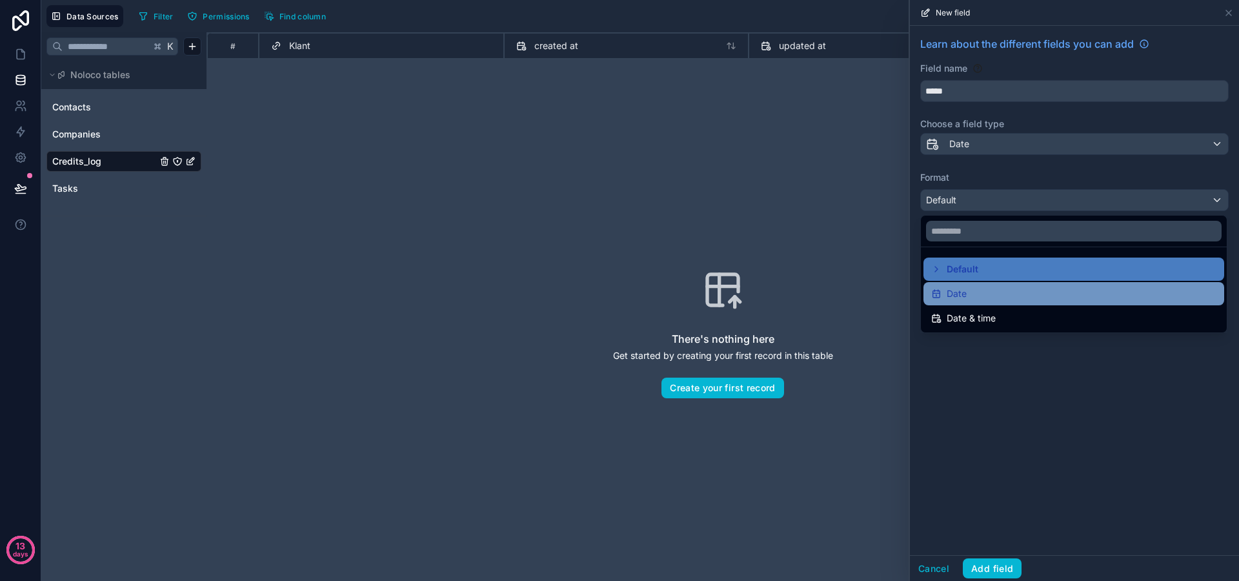
click at [970, 290] on div "Date" at bounding box center [1073, 293] width 285 height 15
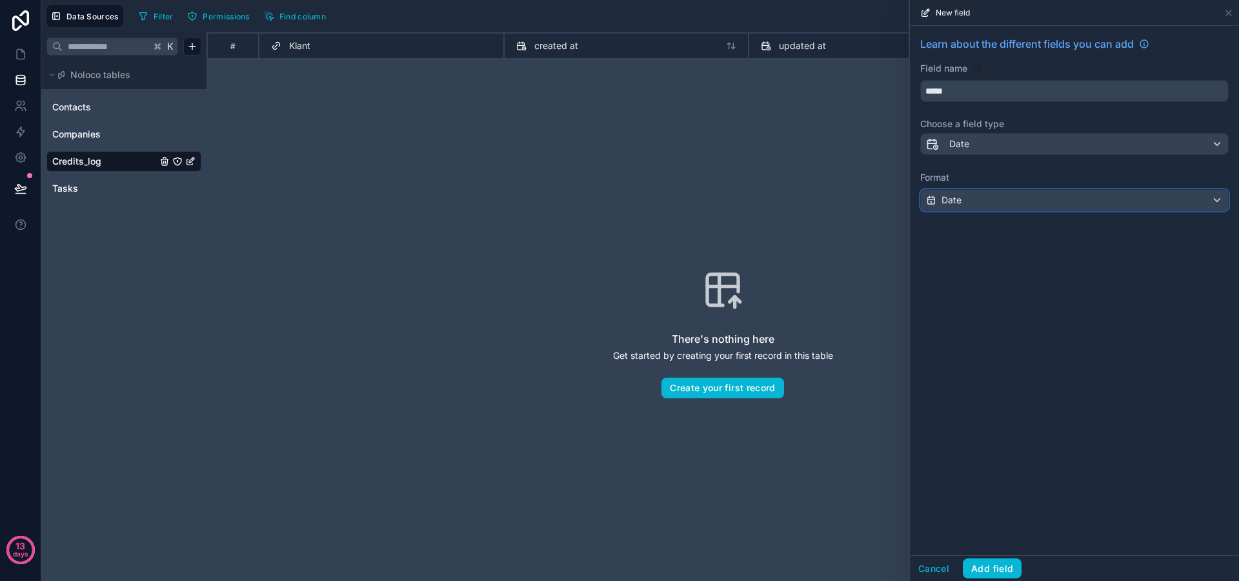
click at [972, 209] on div "Date" at bounding box center [1074, 200] width 307 height 21
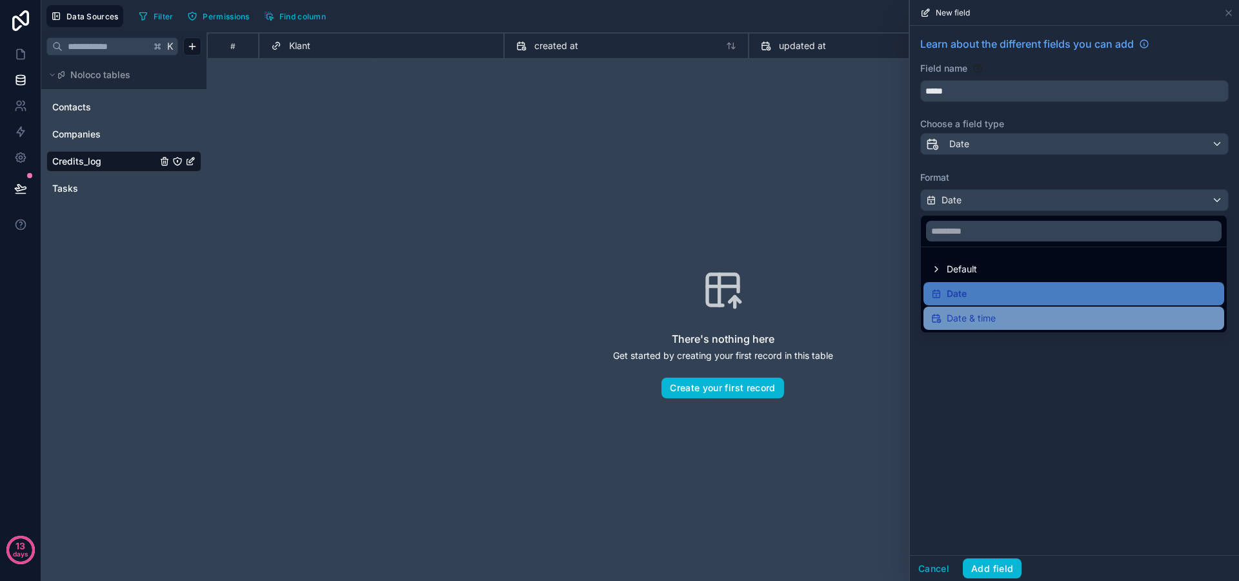
click at [991, 318] on span "Date & time" at bounding box center [970, 317] width 49 height 15
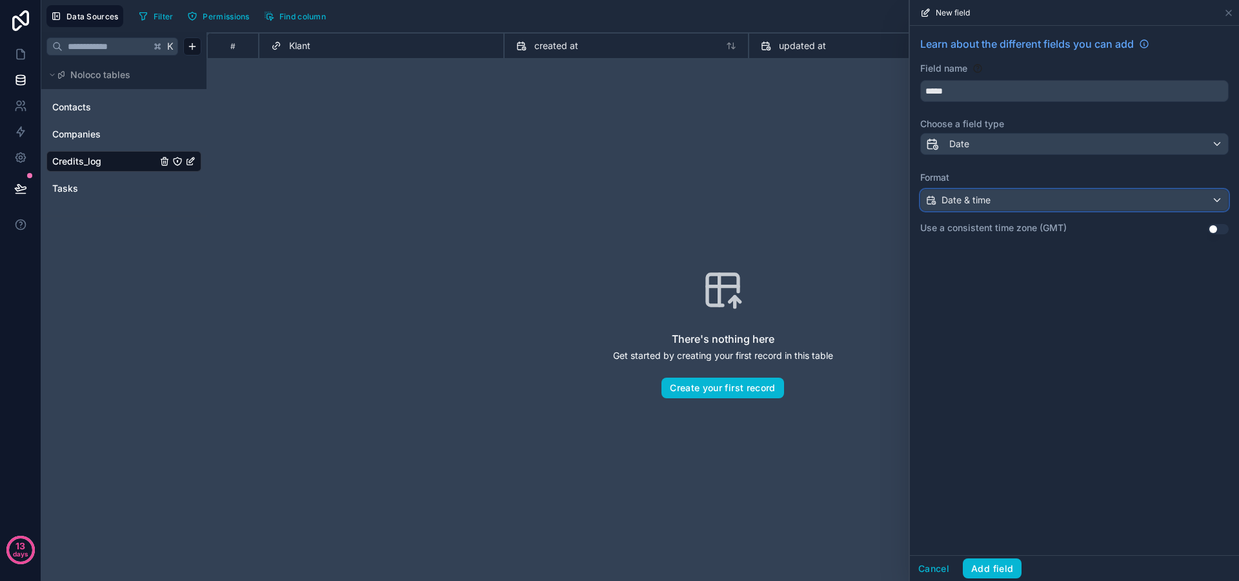
click at [999, 202] on div "Date & time" at bounding box center [1074, 200] width 307 height 21
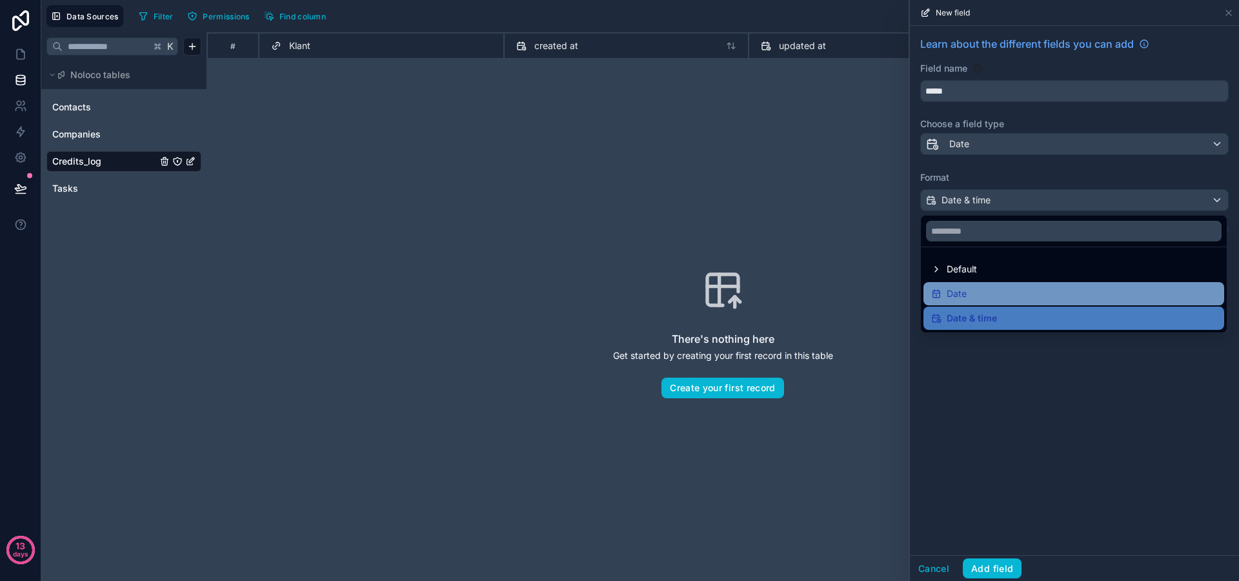
click at [968, 288] on div "Date" at bounding box center [1073, 293] width 285 height 15
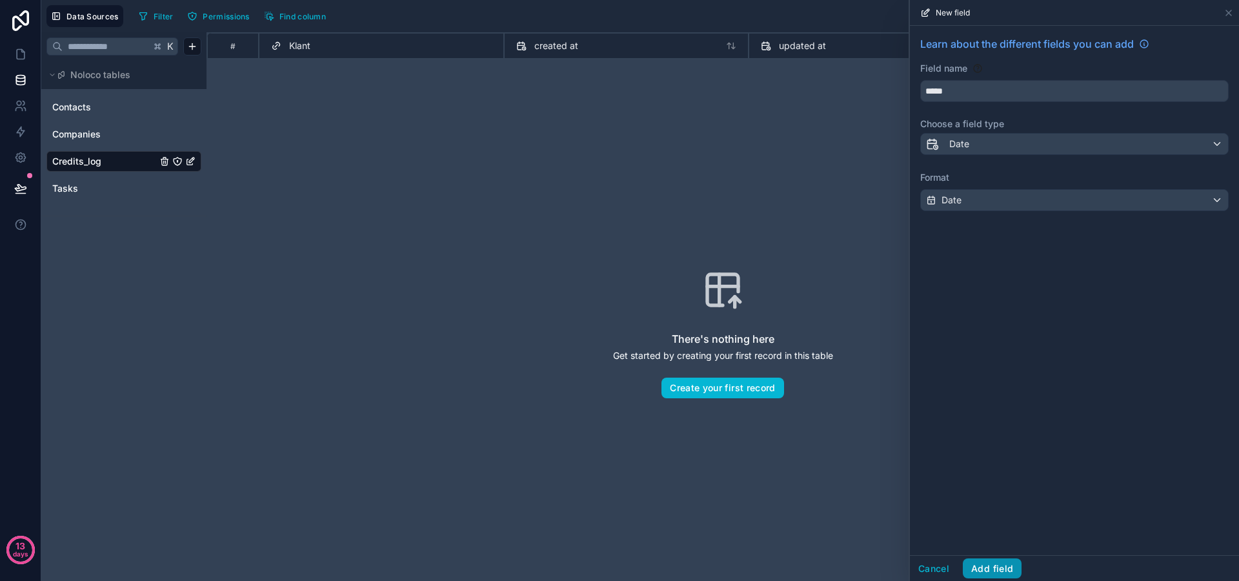
click at [987, 566] on button "Add field" at bounding box center [991, 568] width 59 height 21
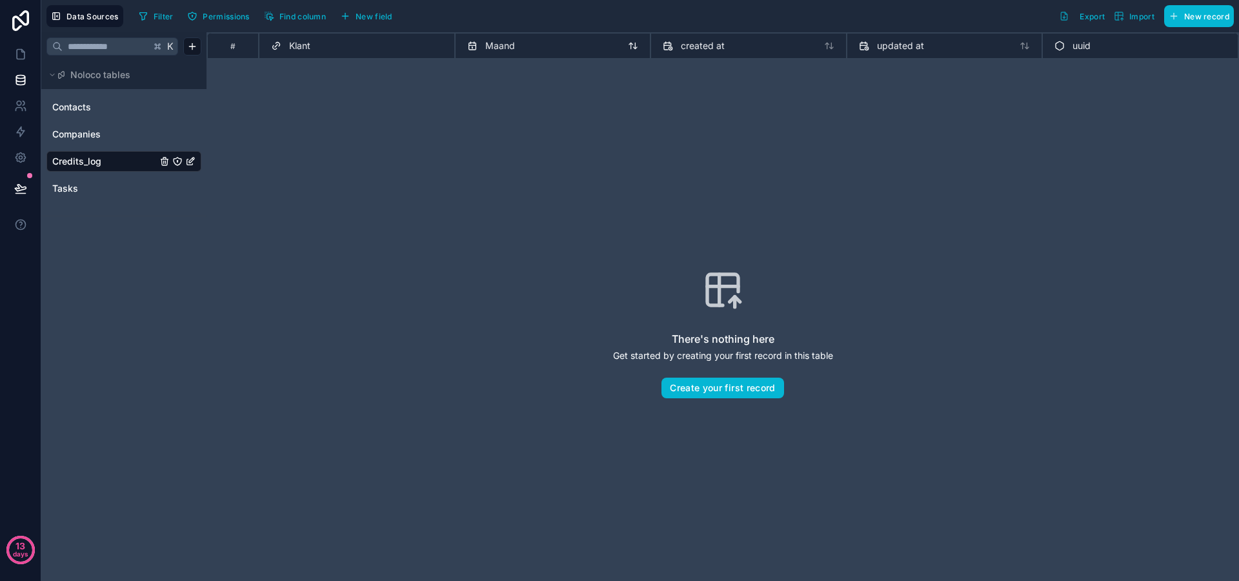
click at [514, 48] on div "Maand" at bounding box center [553, 45] width 172 height 15
click at [515, 47] on div "Maand" at bounding box center [553, 45] width 172 height 15
click at [563, 45] on div "Maand" at bounding box center [553, 45] width 172 height 15
click at [601, 48] on div "Maand" at bounding box center [553, 45] width 172 height 15
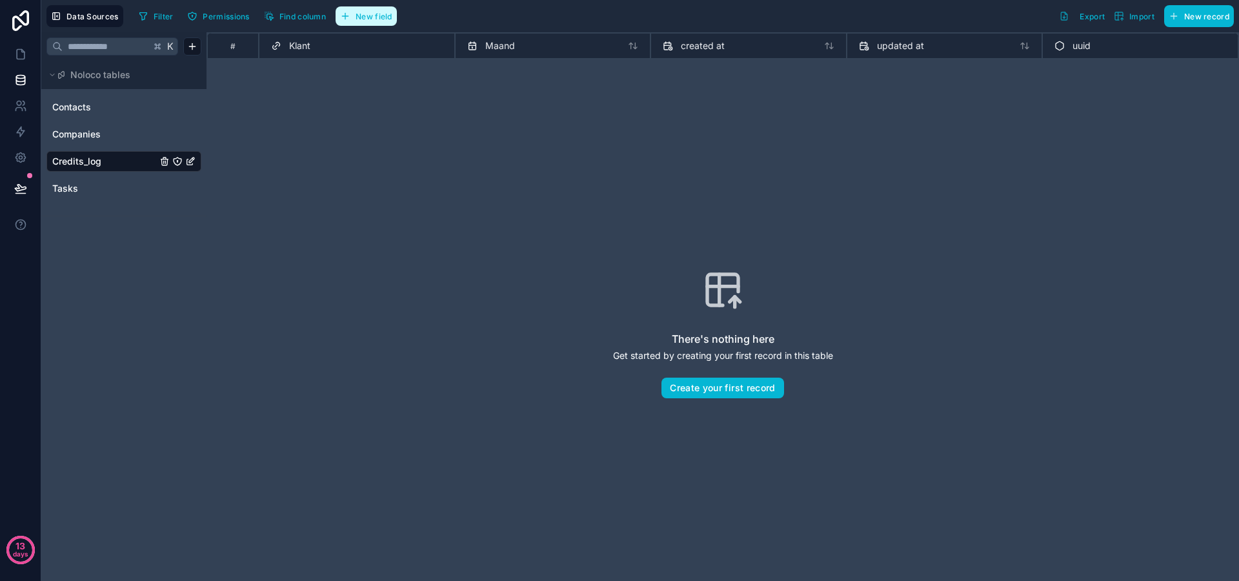
click at [364, 13] on span "New field" at bounding box center [373, 17] width 37 height 10
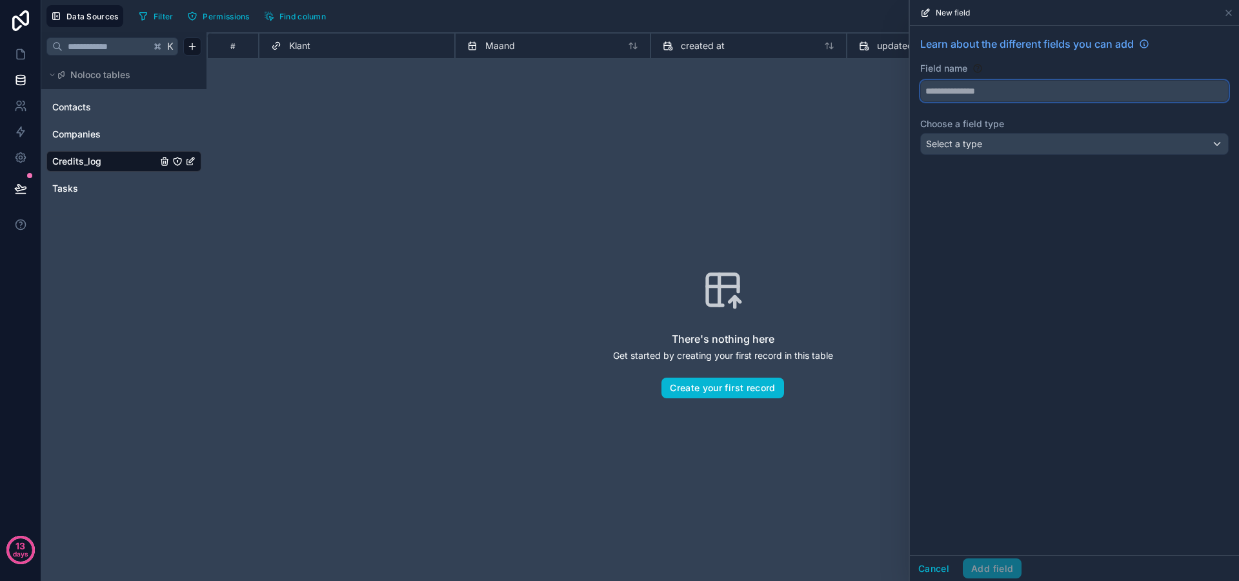
drag, startPoint x: 948, startPoint y: 101, endPoint x: 928, endPoint y: 86, distance: 25.3
click at [948, 101] on button at bounding box center [1074, 91] width 308 height 22
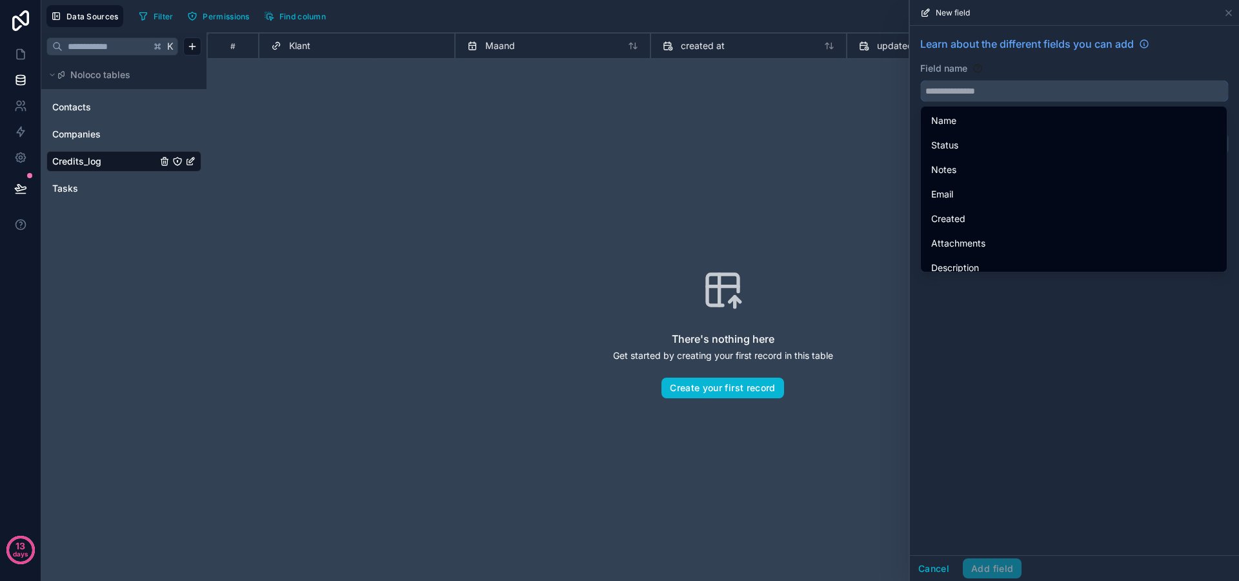
click at [928, 85] on input "text" at bounding box center [1074, 91] width 307 height 21
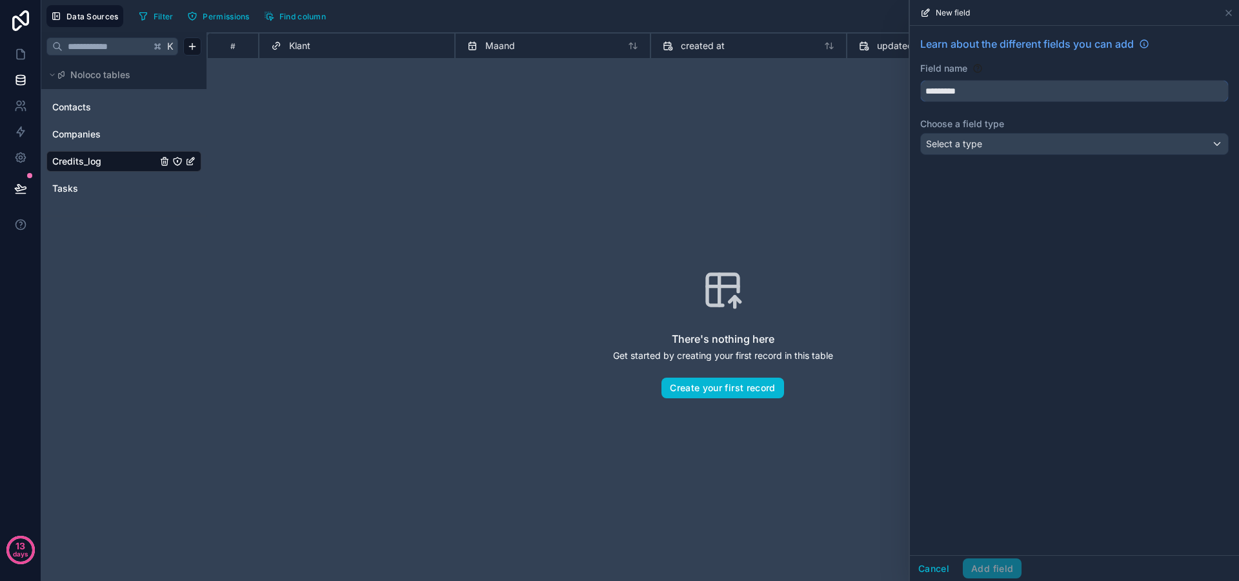
type input "*********"
click at [1013, 152] on div "Select a type" at bounding box center [1074, 144] width 307 height 21
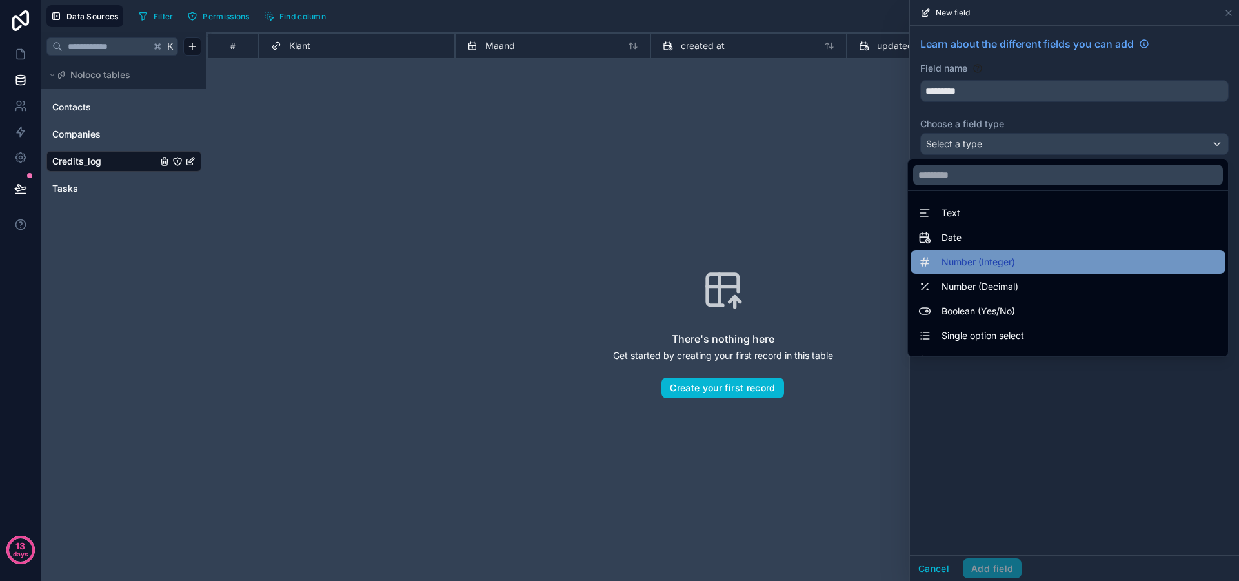
click at [969, 259] on span "Number (Integer)" at bounding box center [978, 261] width 74 height 15
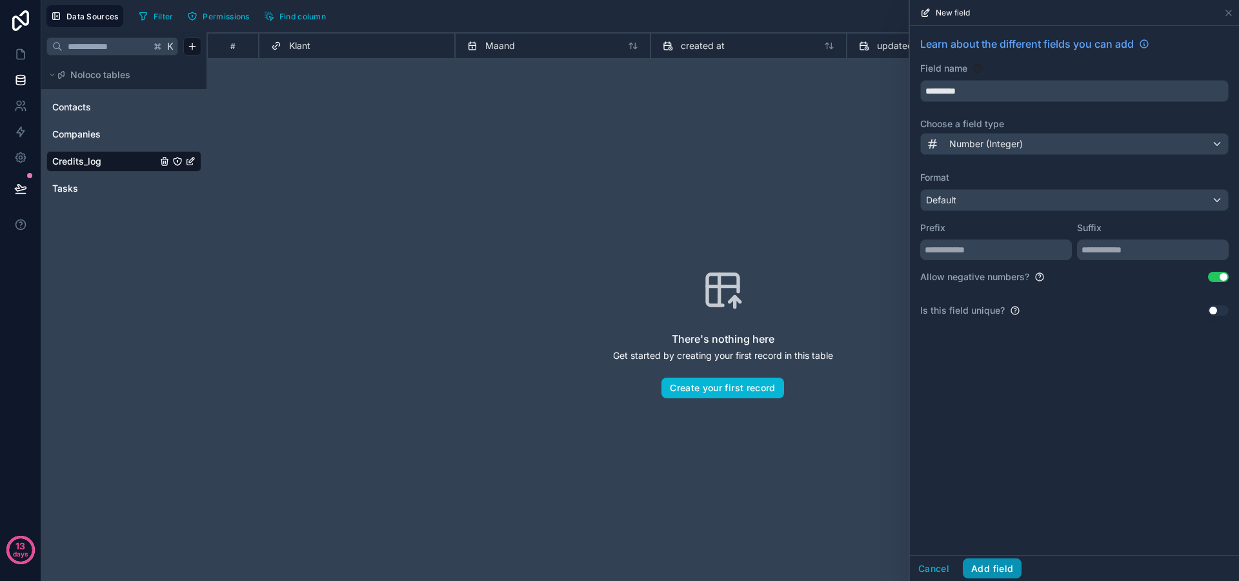
click at [999, 568] on button "Add field" at bounding box center [991, 568] width 59 height 21
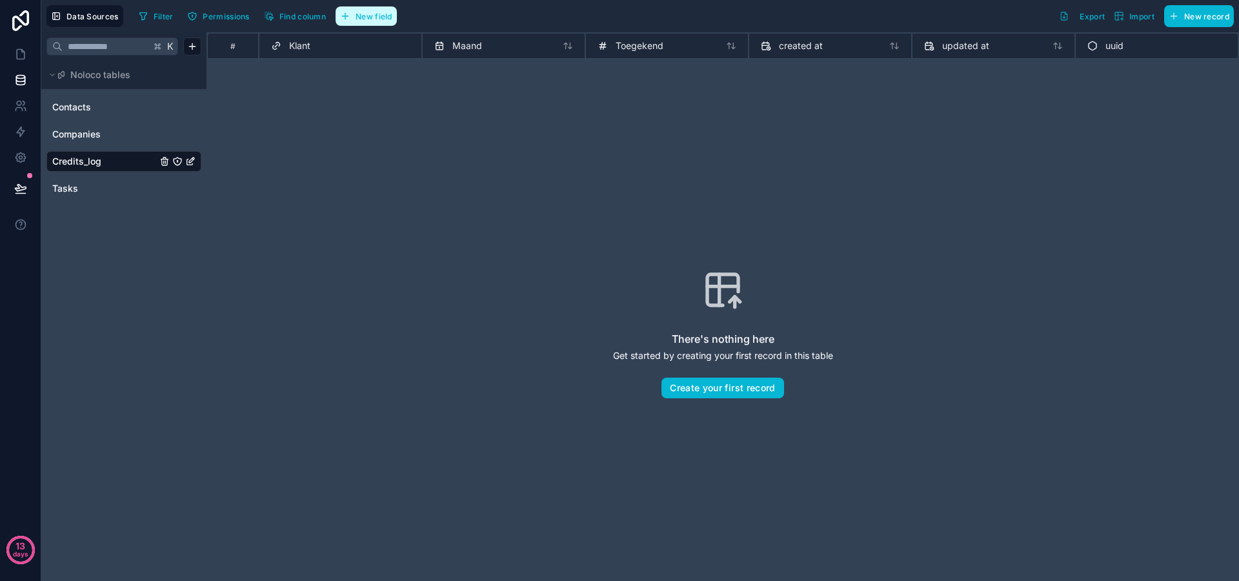
click at [349, 21] on button "New field" at bounding box center [365, 15] width 61 height 19
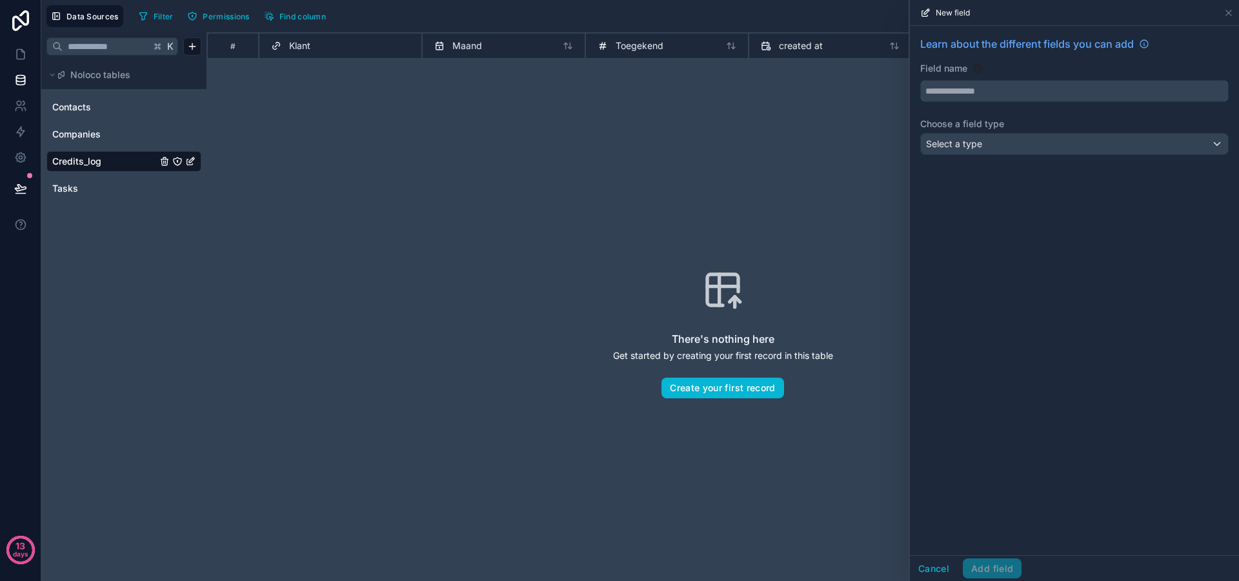
click at [977, 93] on input "text" at bounding box center [1074, 91] width 307 height 21
type input "**********"
click at [1030, 132] on div "**********" at bounding box center [1074, 98] width 329 height 145
click at [1031, 141] on div "Select a type" at bounding box center [1074, 144] width 307 height 21
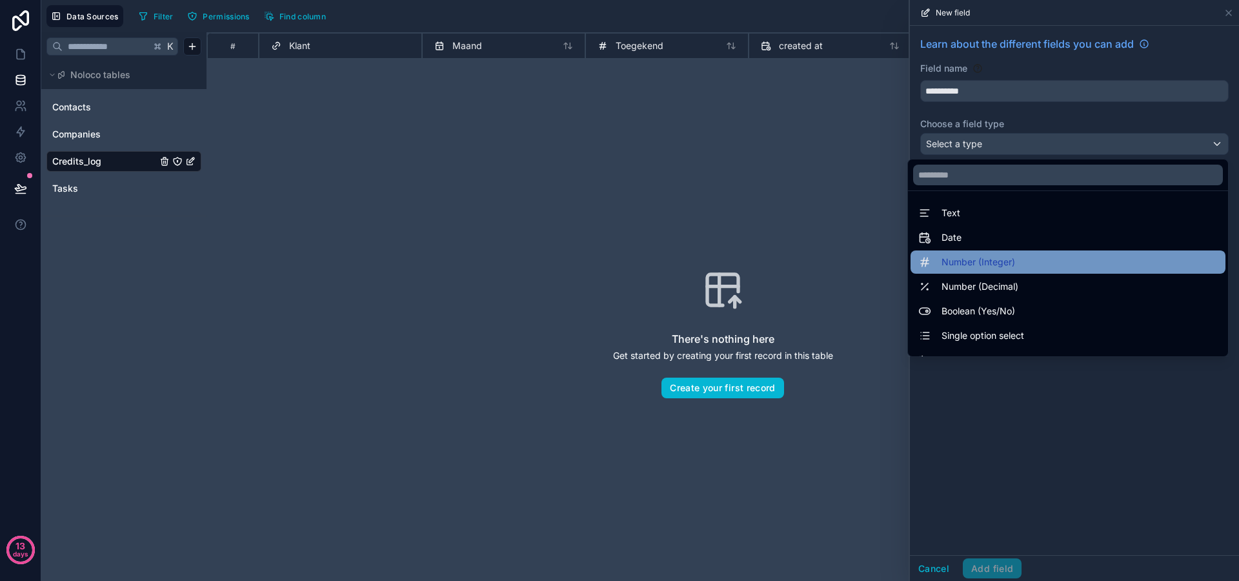
click at [970, 254] on span "Number (Integer)" at bounding box center [978, 261] width 74 height 15
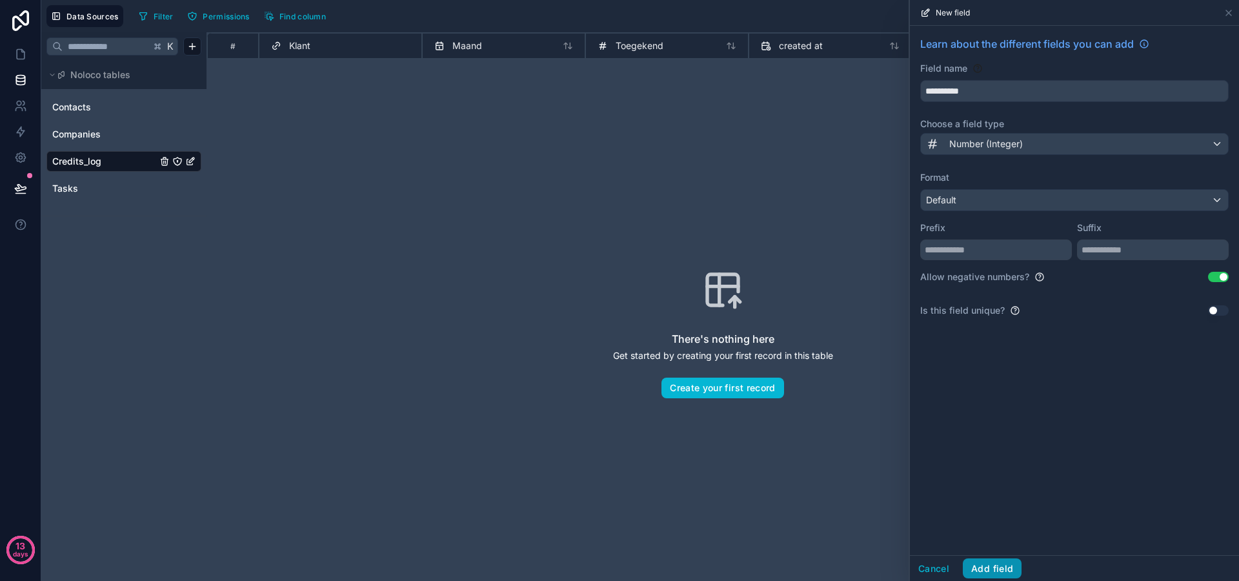
click at [998, 567] on button "Add field" at bounding box center [991, 568] width 59 height 21
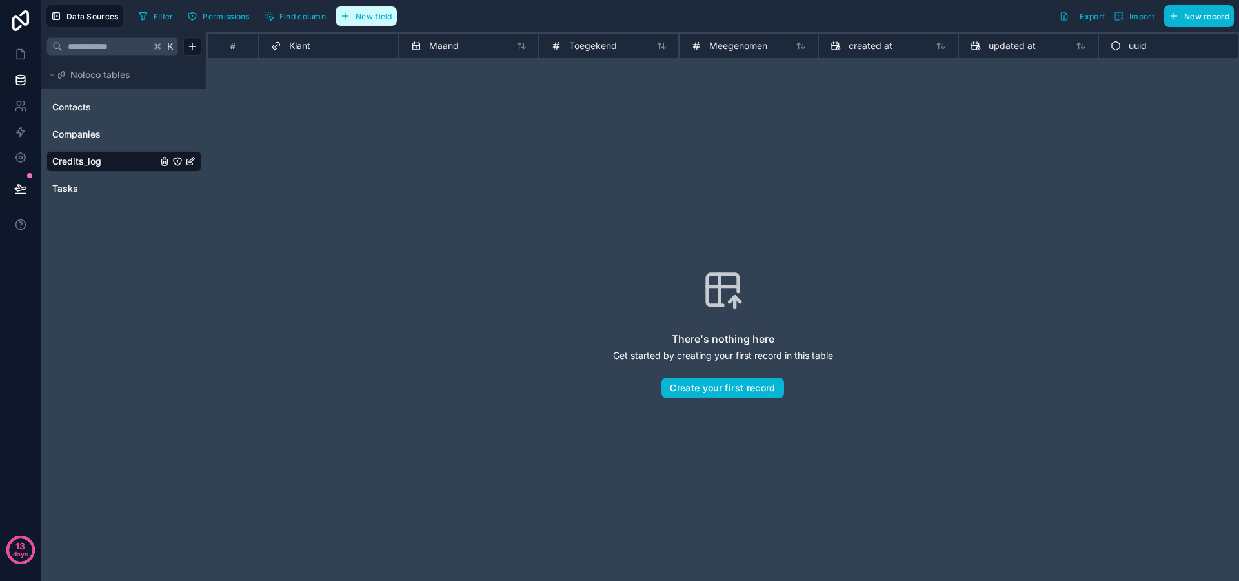
click at [364, 16] on span "New field" at bounding box center [373, 17] width 37 height 10
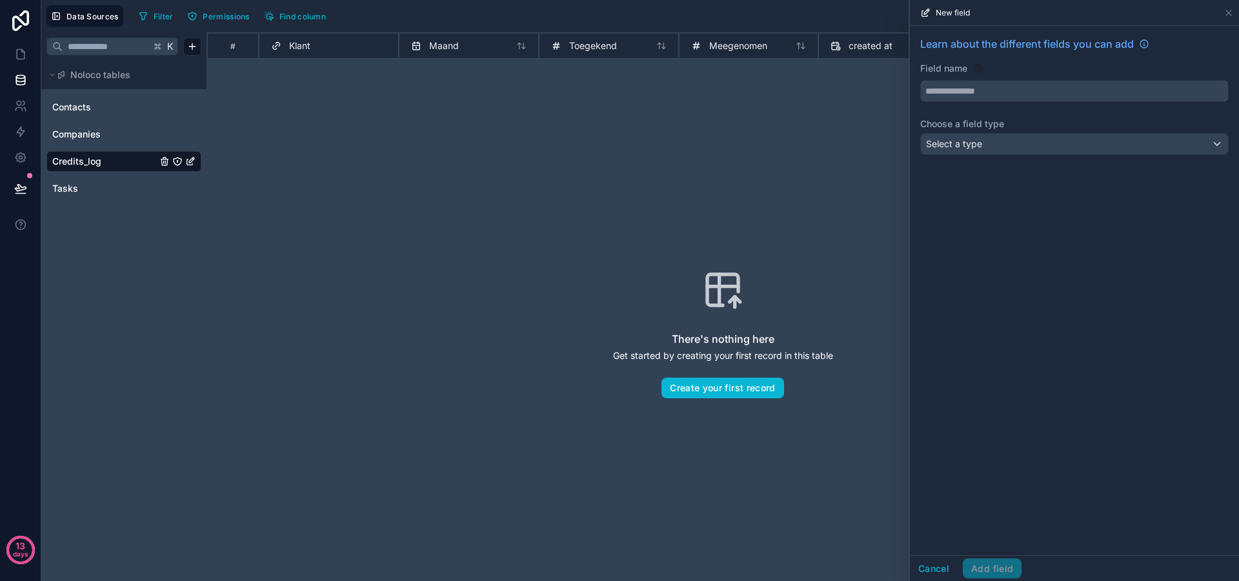
click at [971, 91] on input "text" at bounding box center [1074, 91] width 307 height 21
type input "*********"
click at [1042, 143] on div "Select a type" at bounding box center [1074, 144] width 307 height 21
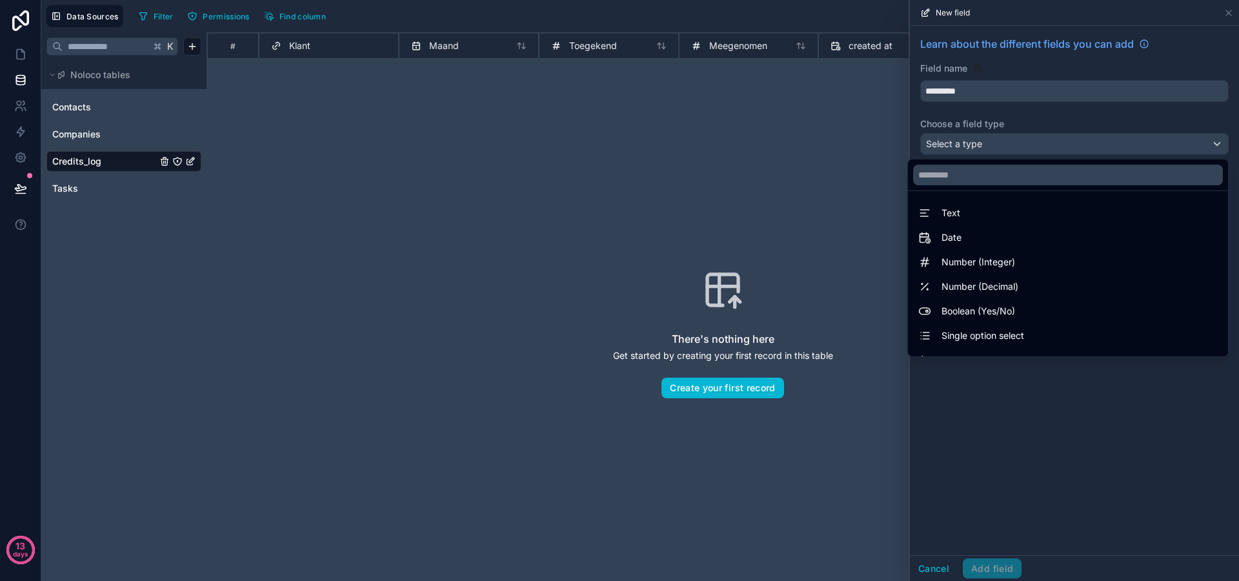
click at [992, 261] on span "Number (Integer)" at bounding box center [978, 261] width 74 height 15
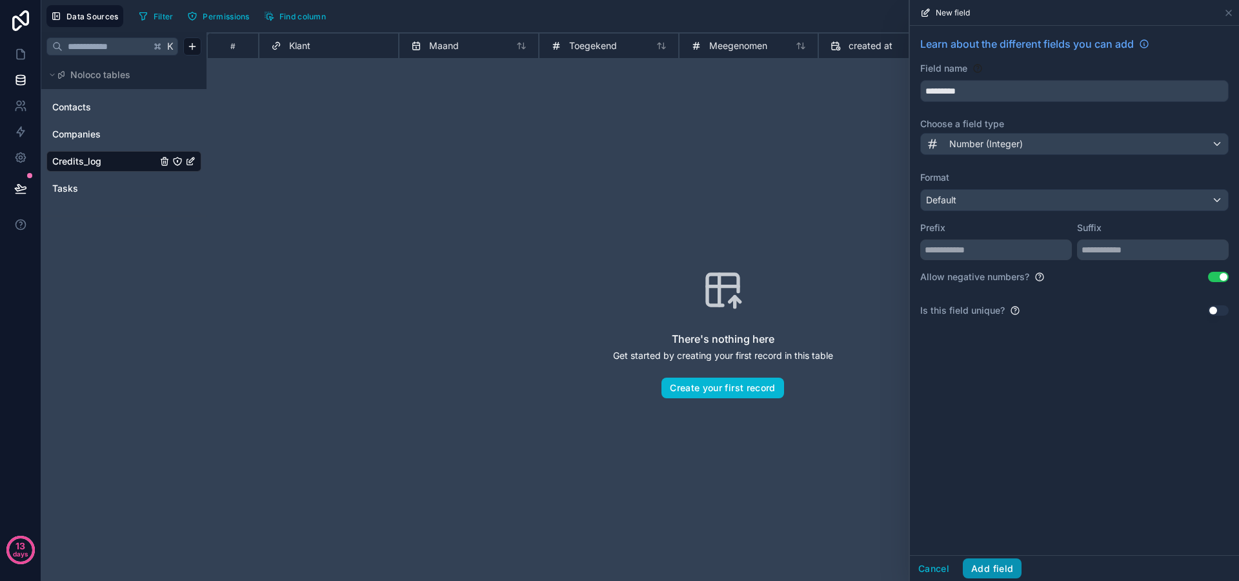
click at [995, 569] on button "Add field" at bounding box center [991, 568] width 59 height 21
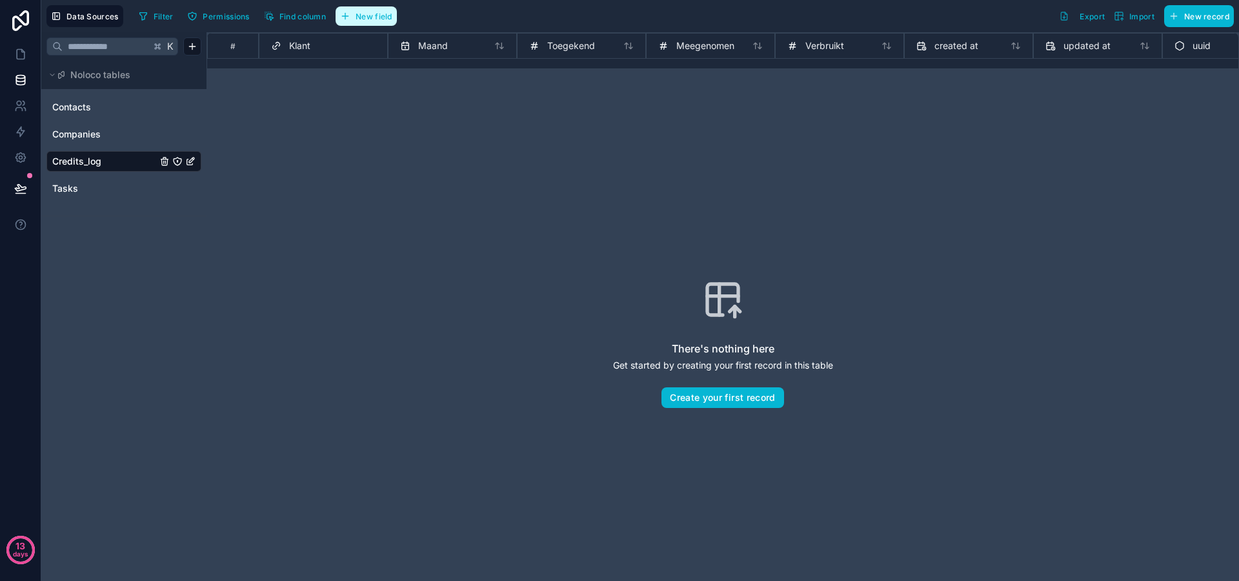
click at [376, 12] on span "New field" at bounding box center [373, 17] width 37 height 10
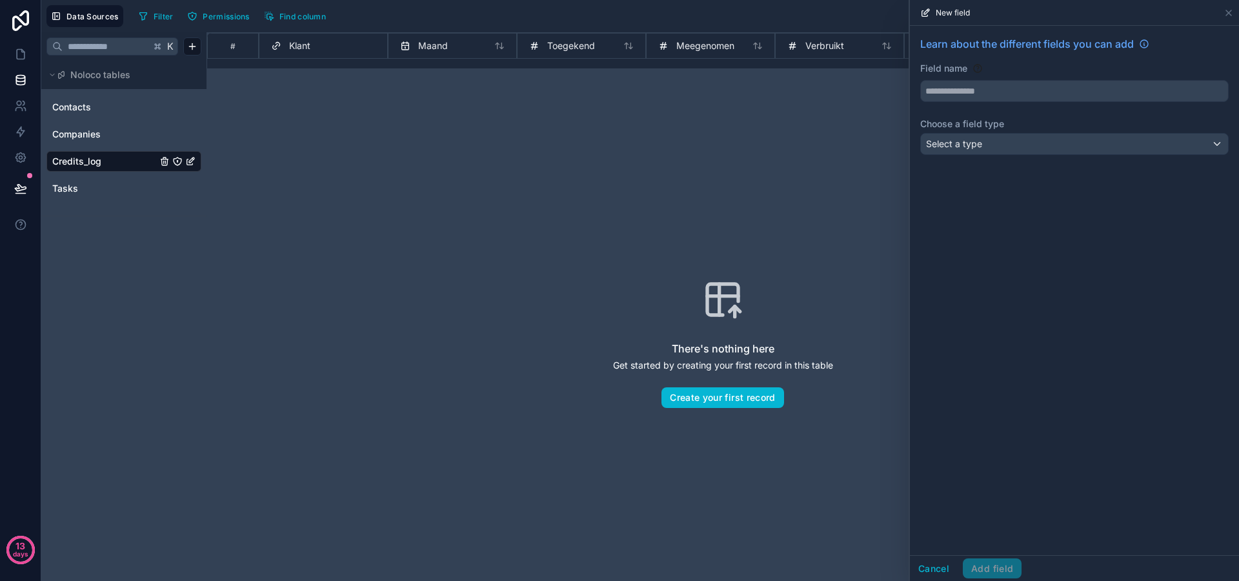
click at [964, 102] on div "Learn about the different fields you can add Field name Choose a field type Sel…" at bounding box center [1074, 98] width 329 height 145
click at [964, 94] on input "text" at bounding box center [1074, 91] width 307 height 21
type input "*********"
click at [1092, 143] on div "Select a type" at bounding box center [1074, 144] width 307 height 21
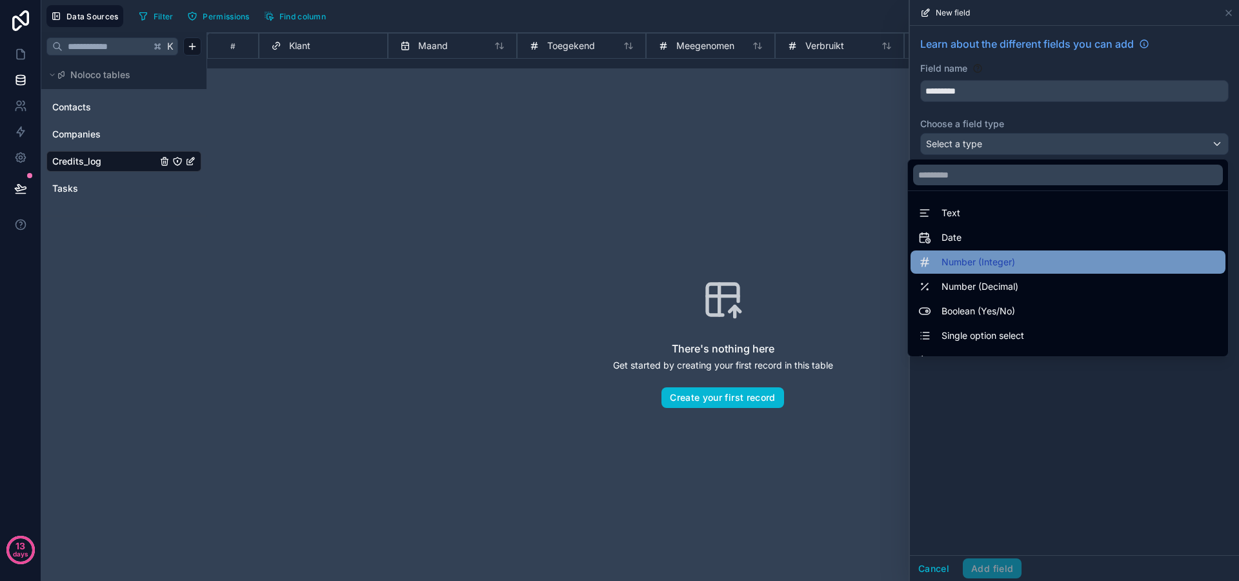
click at [968, 257] on span "Number (Integer)" at bounding box center [978, 261] width 74 height 15
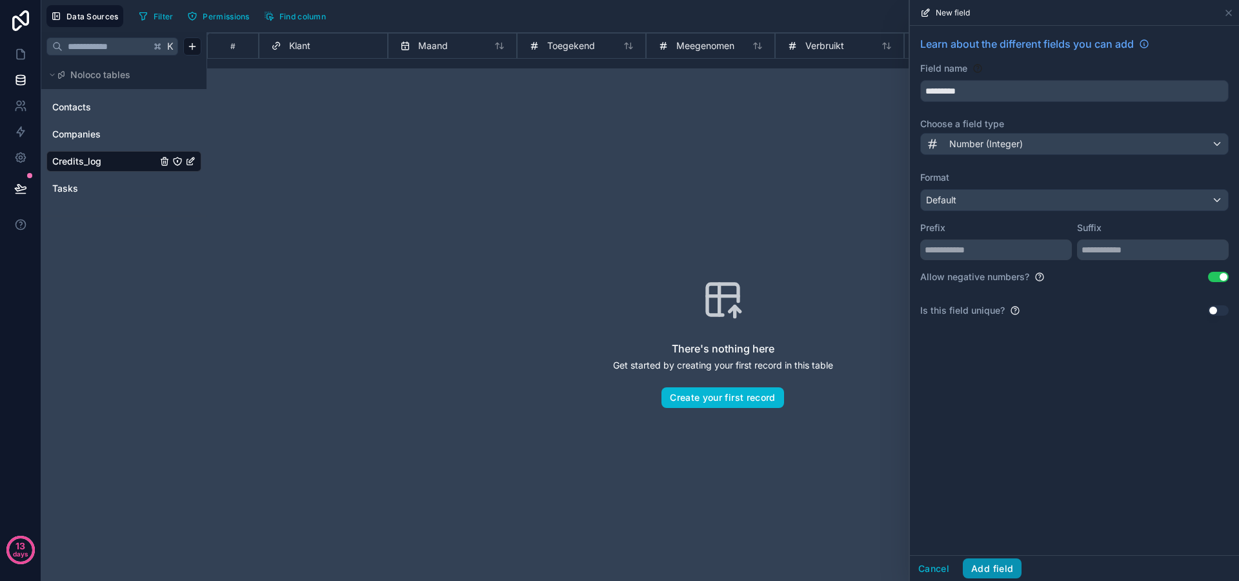
click at [990, 567] on button "Add field" at bounding box center [991, 568] width 59 height 21
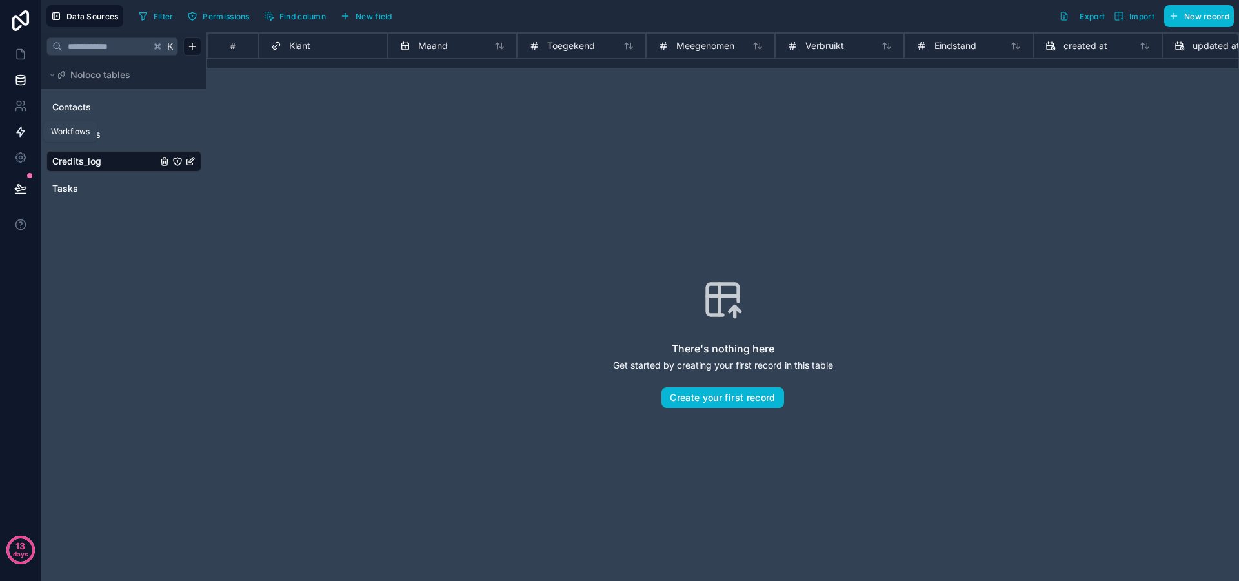
click at [20, 134] on icon at bounding box center [21, 132] width 8 height 10
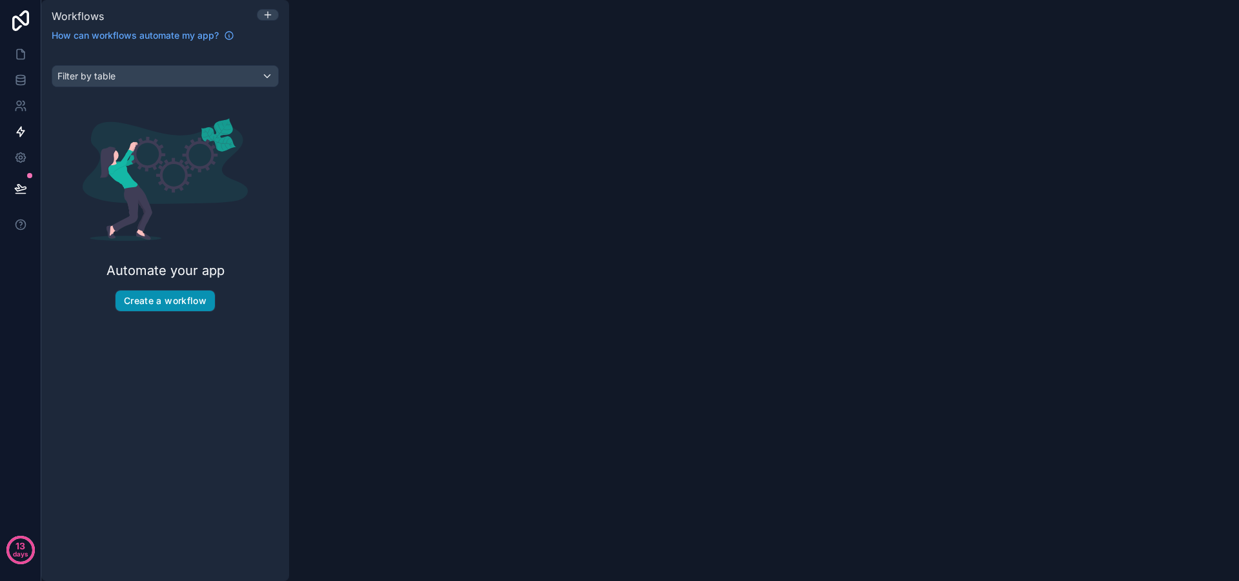
click at [166, 299] on button "Create a workflow" at bounding box center [164, 300] width 99 height 21
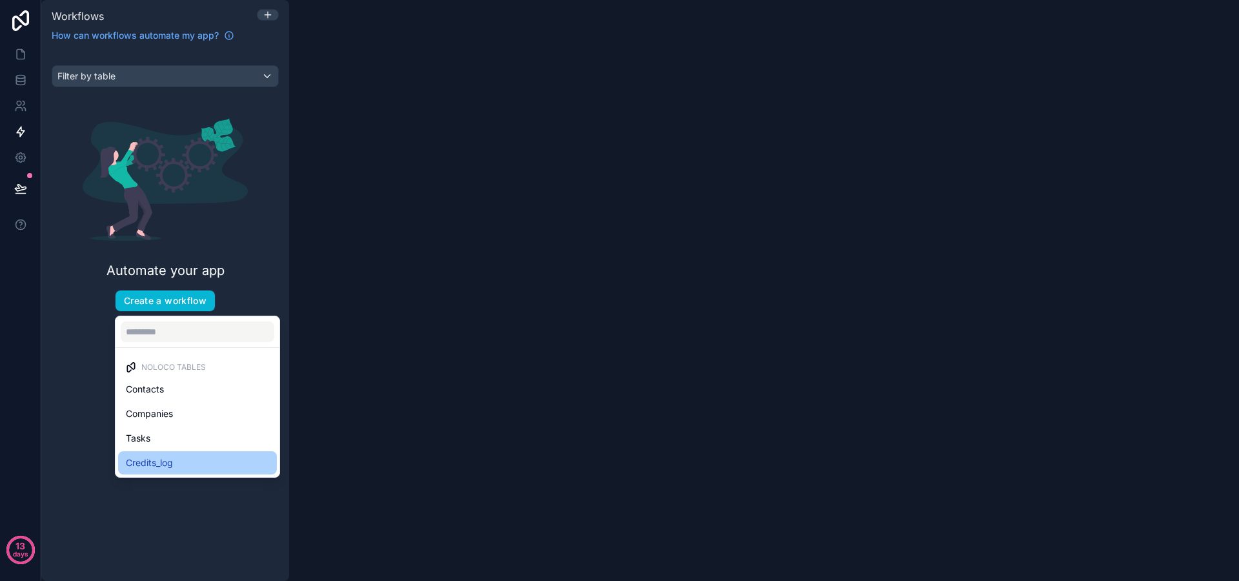
click at [188, 457] on div "Credits_log" at bounding box center [197, 462] width 143 height 15
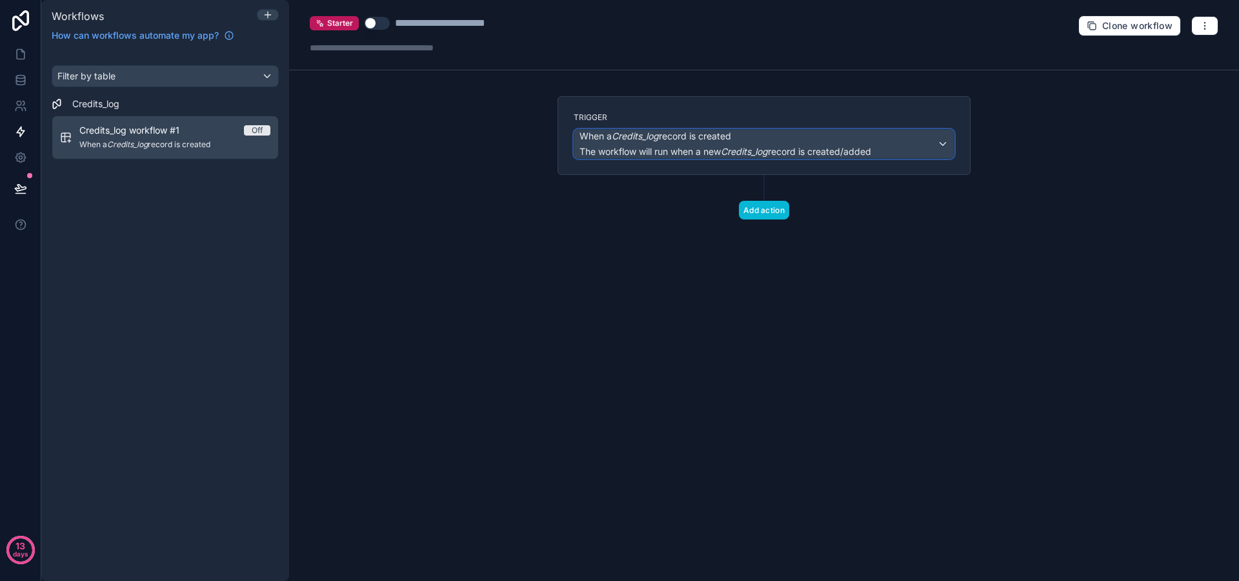
click at [706, 143] on div "When a Credits_log record is created The workflow will run when a new Credits_l…" at bounding box center [725, 144] width 292 height 28
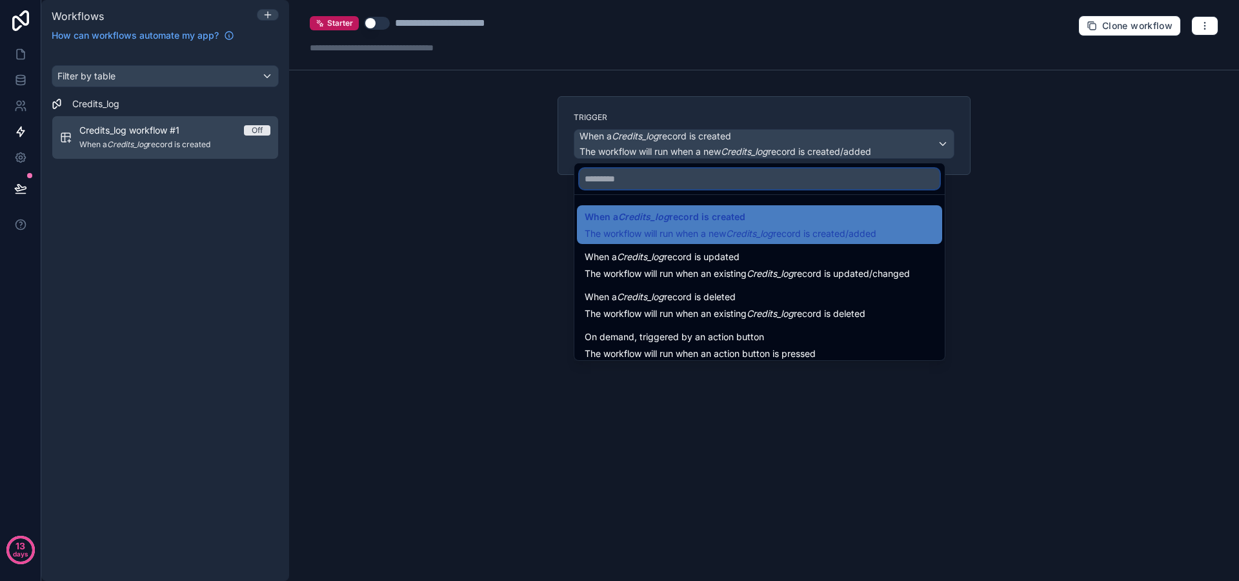
drag, startPoint x: 641, startPoint y: 185, endPoint x: 643, endPoint y: 178, distance: 7.4
click at [643, 183] on input "text" at bounding box center [759, 178] width 360 height 21
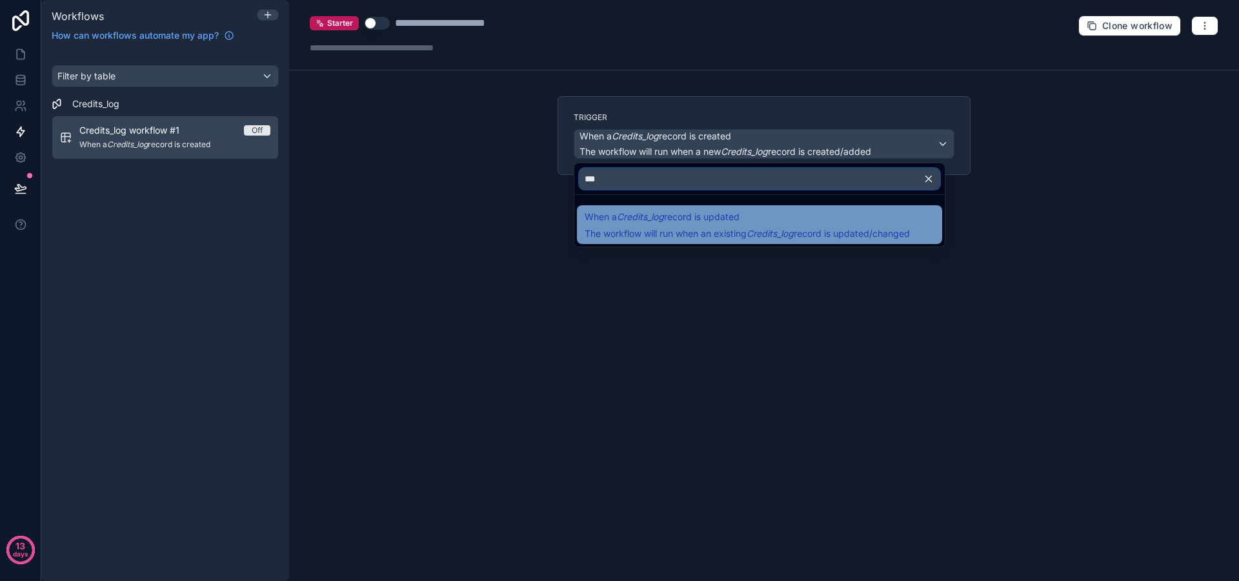
type input "****"
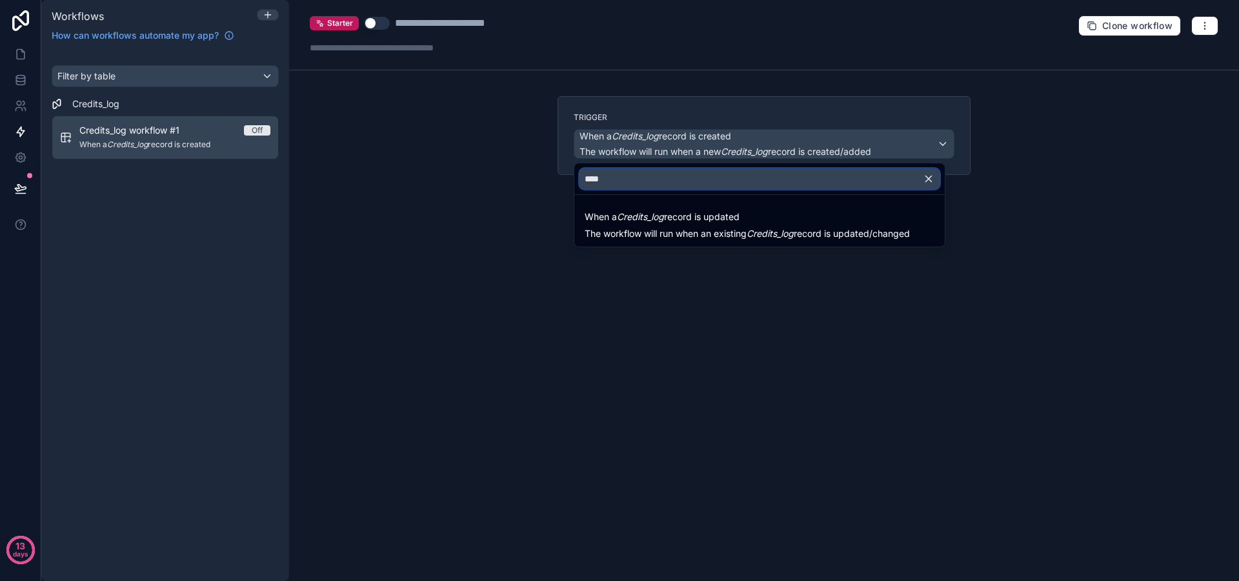
click at [644, 185] on input "****" at bounding box center [759, 178] width 360 height 21
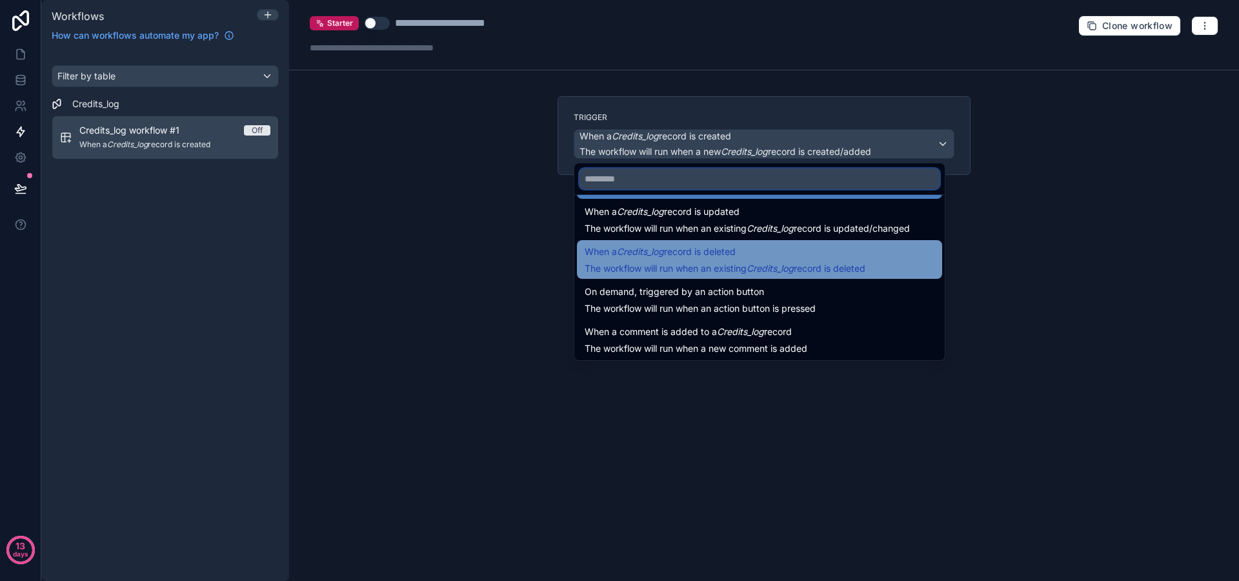
scroll to position [46, 0]
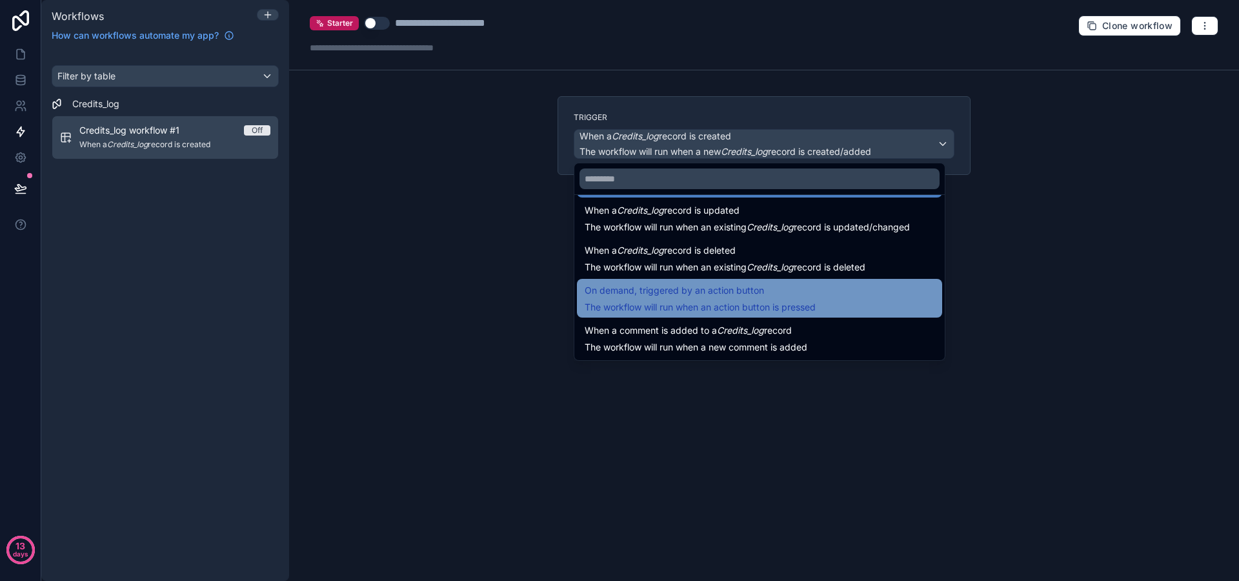
click at [650, 296] on span "On demand, triggered by an action button" at bounding box center [673, 290] width 179 height 15
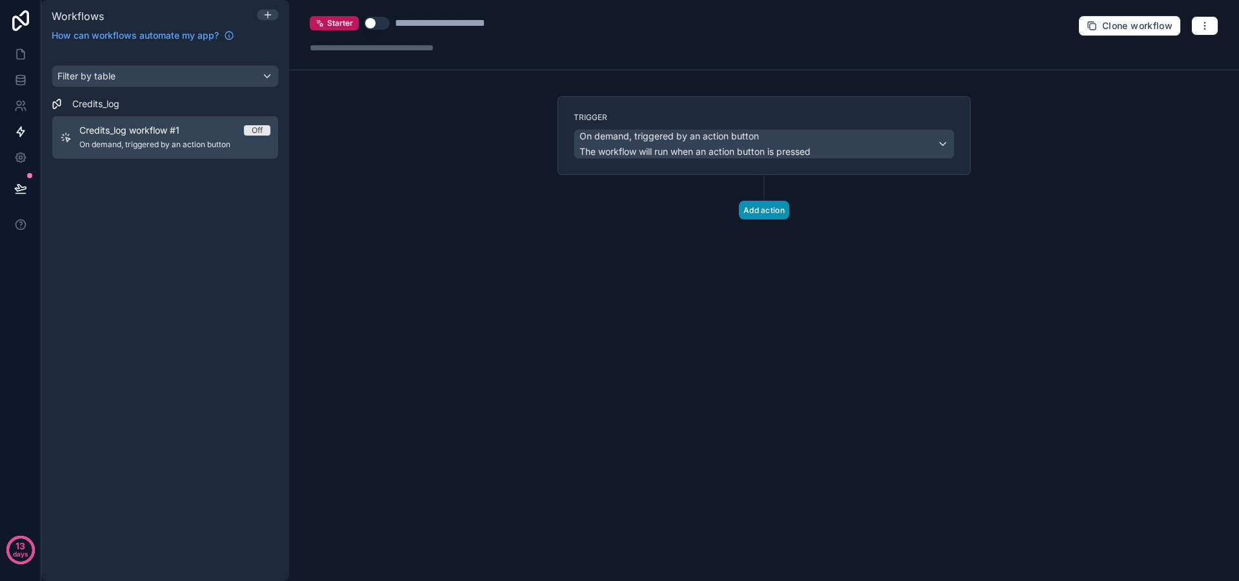
click at [761, 215] on button "Add action" at bounding box center [764, 210] width 50 height 19
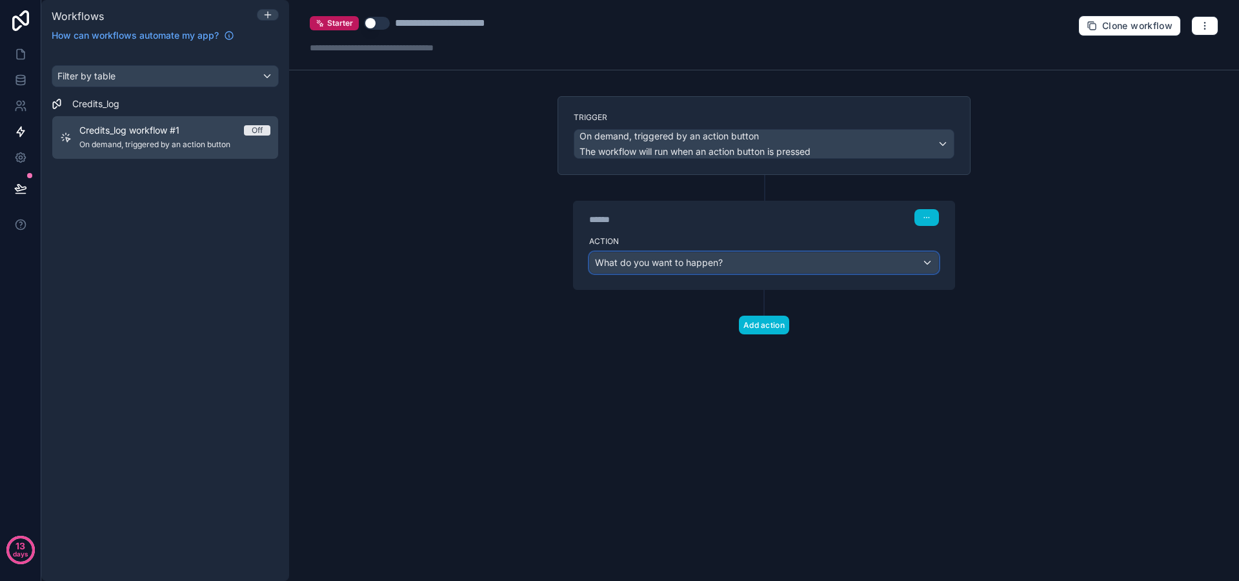
click at [729, 265] on div "What do you want to happen?" at bounding box center [764, 262] width 348 height 21
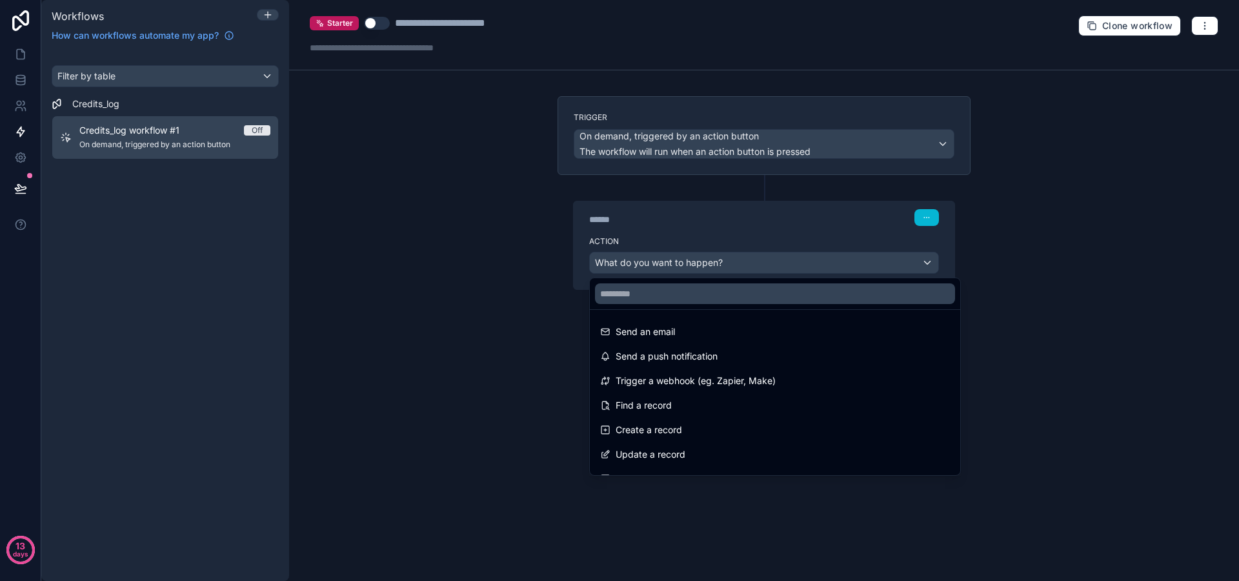
click at [711, 233] on div at bounding box center [619, 290] width 1239 height 581
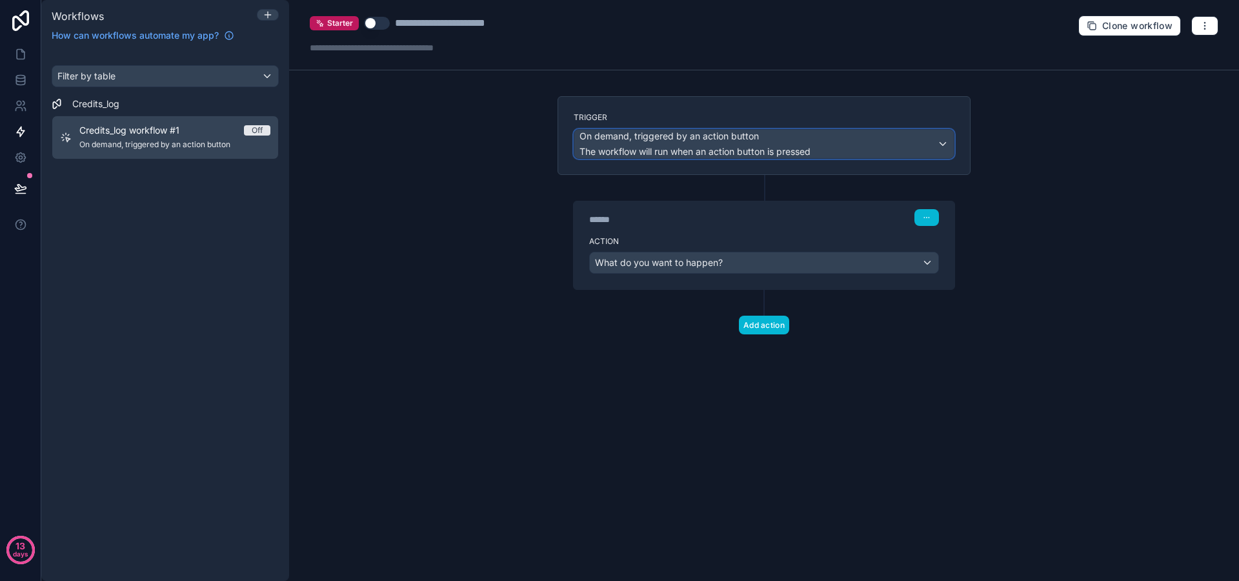
click at [690, 142] on span "On demand, triggered by an action button" at bounding box center [668, 136] width 179 height 13
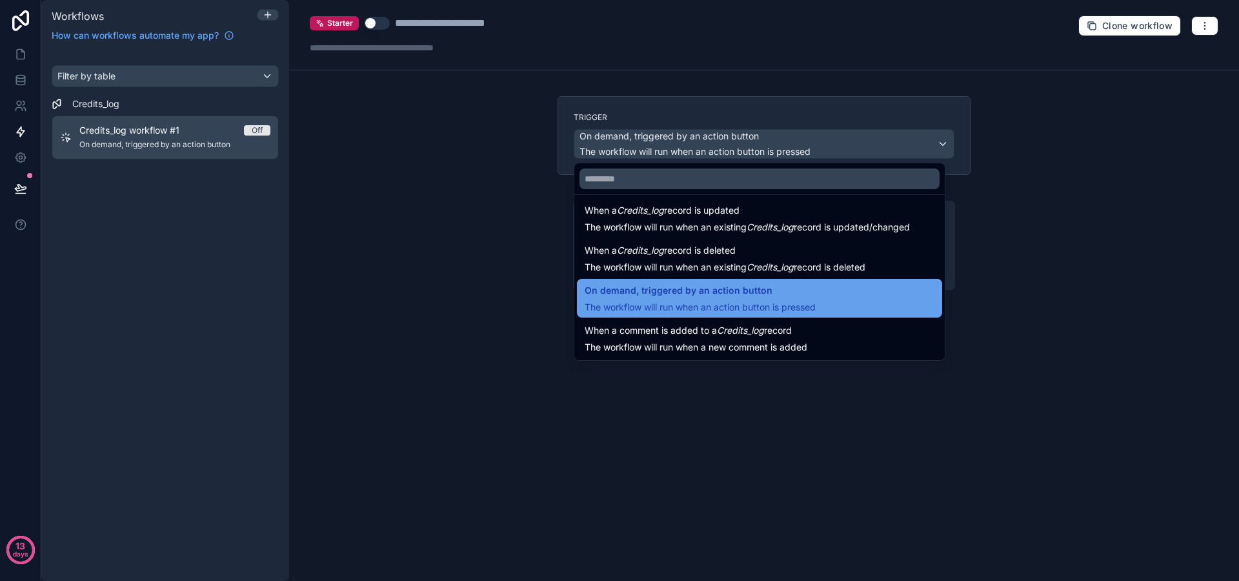
click at [738, 299] on div "On demand, triggered by an action button The workflow will run when an action b…" at bounding box center [699, 298] width 231 height 31
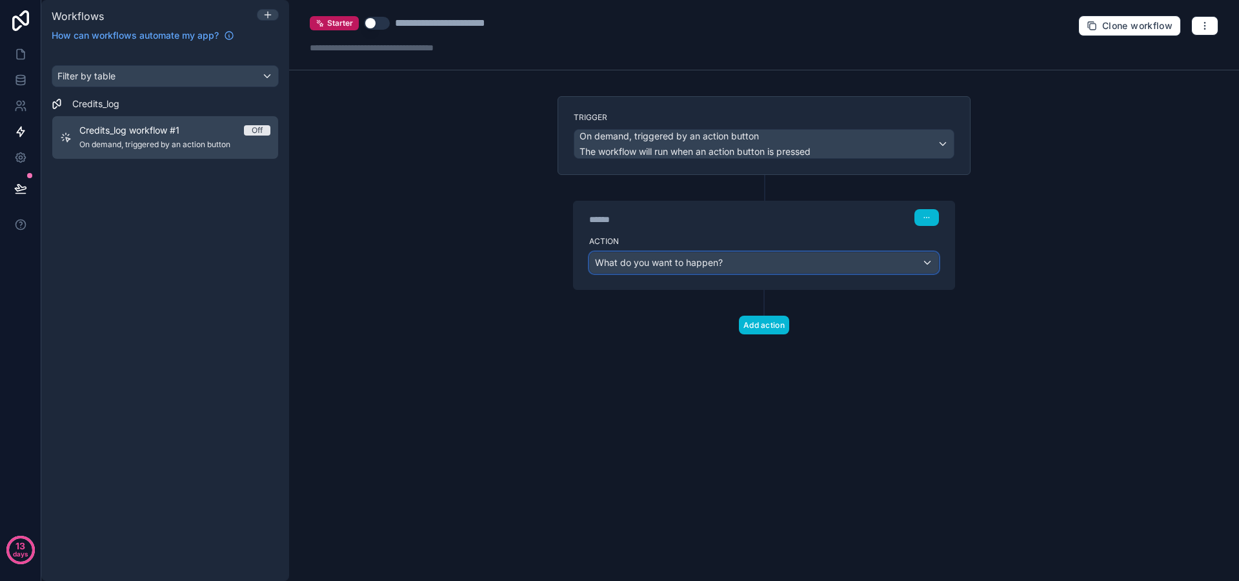
click at [710, 261] on span "What do you want to happen?" at bounding box center [659, 262] width 128 height 11
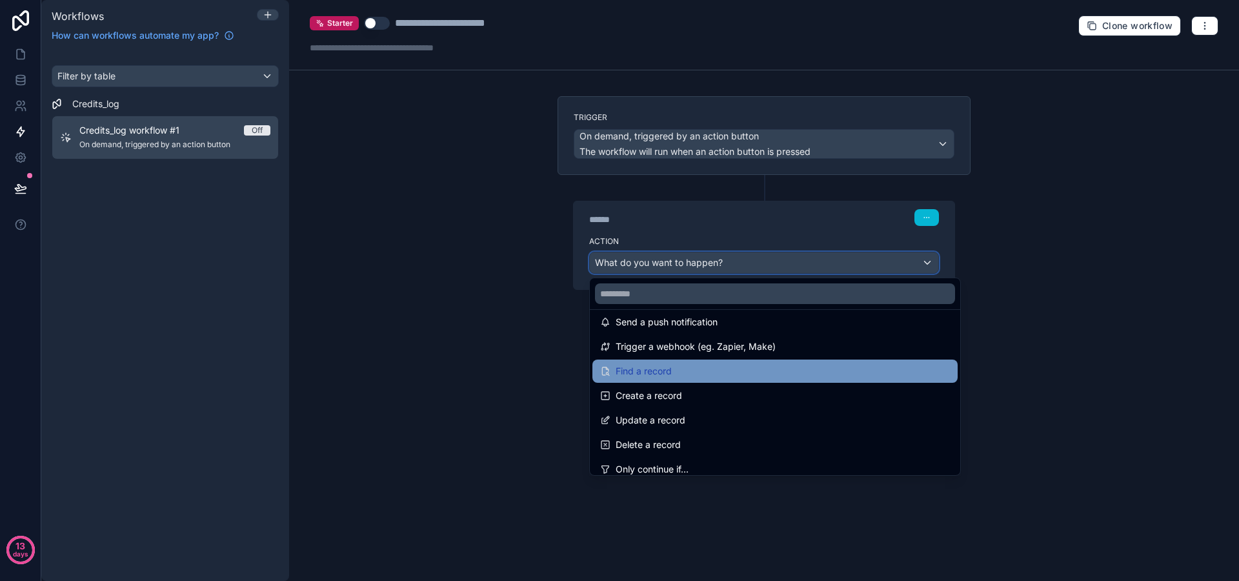
scroll to position [39, 0]
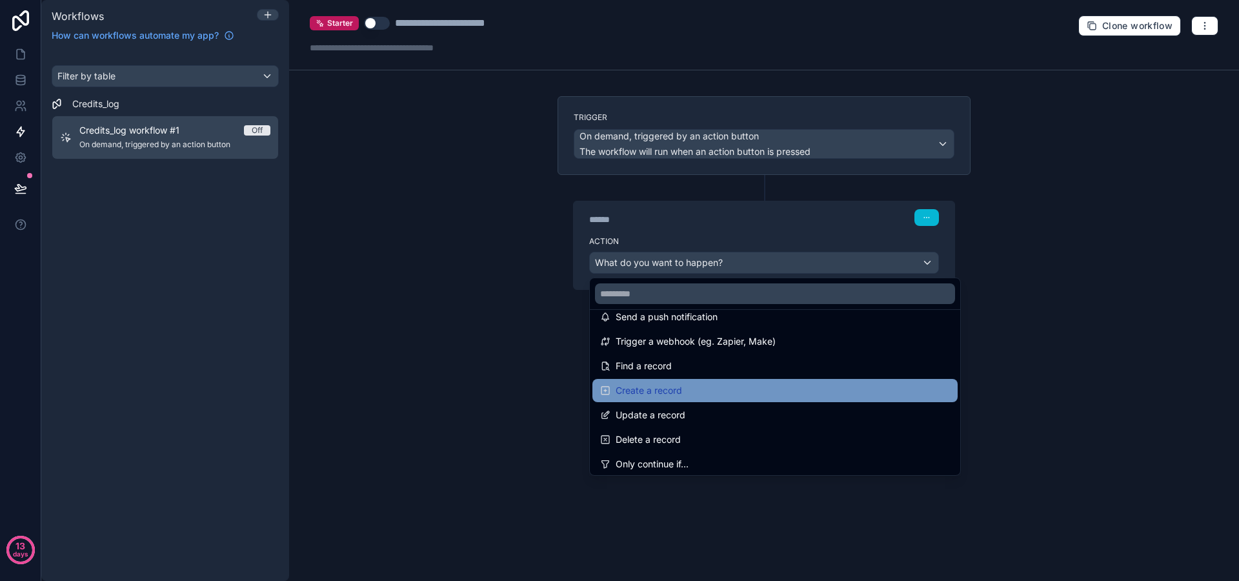
click at [677, 389] on span "Create a record" at bounding box center [648, 390] width 66 height 15
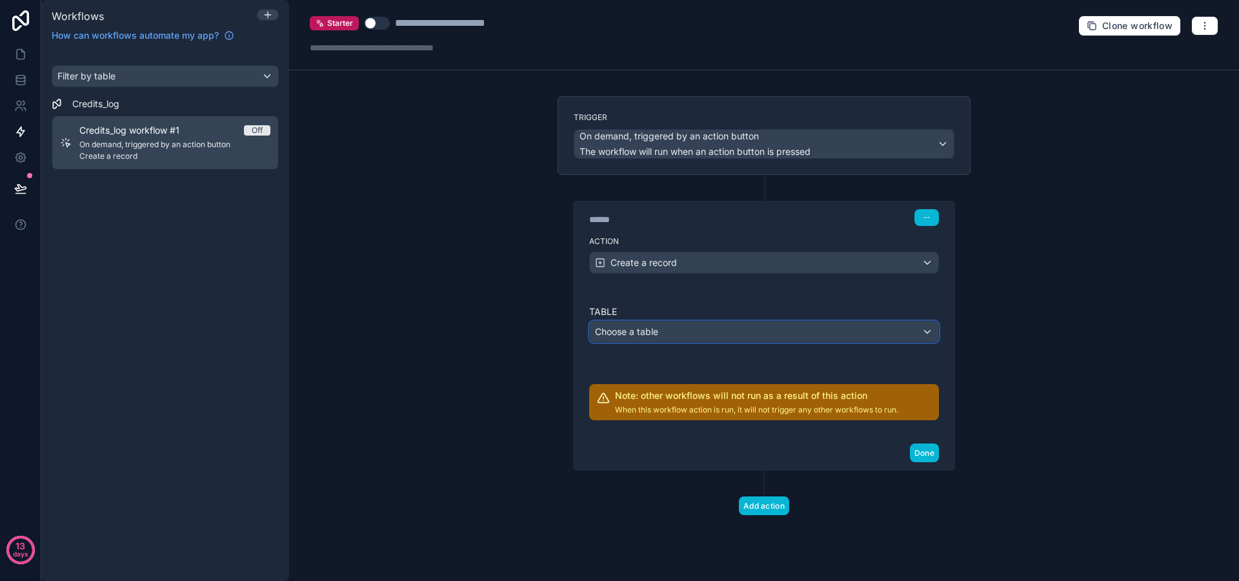
click at [663, 332] on div "Choose a table" at bounding box center [764, 331] width 348 height 21
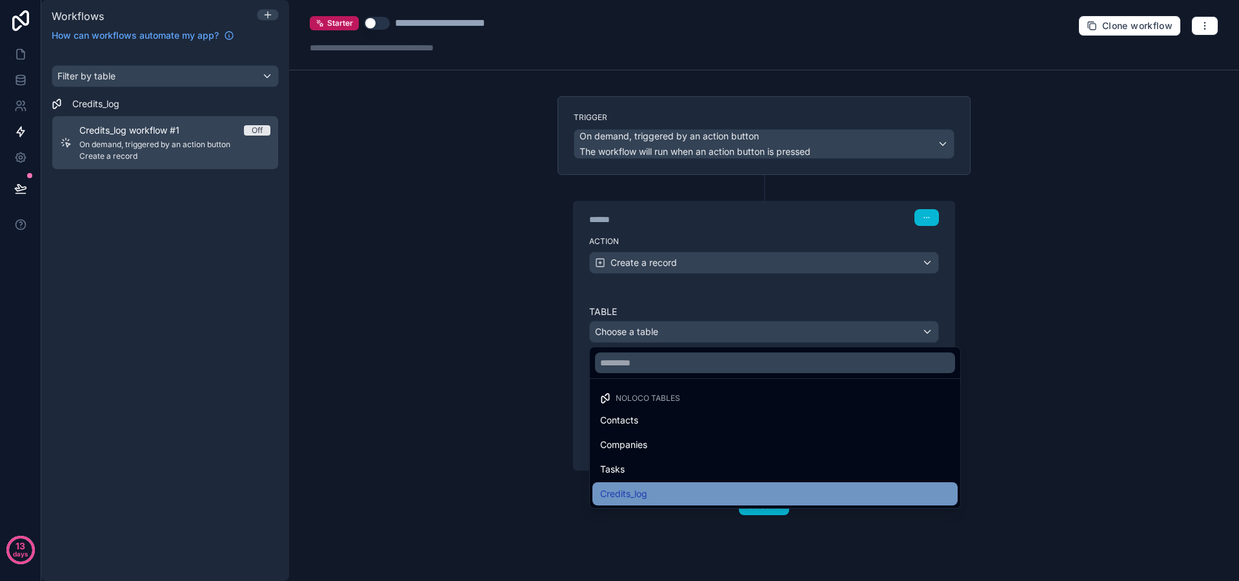
click at [666, 490] on div "Credits_log" at bounding box center [775, 493] width 350 height 15
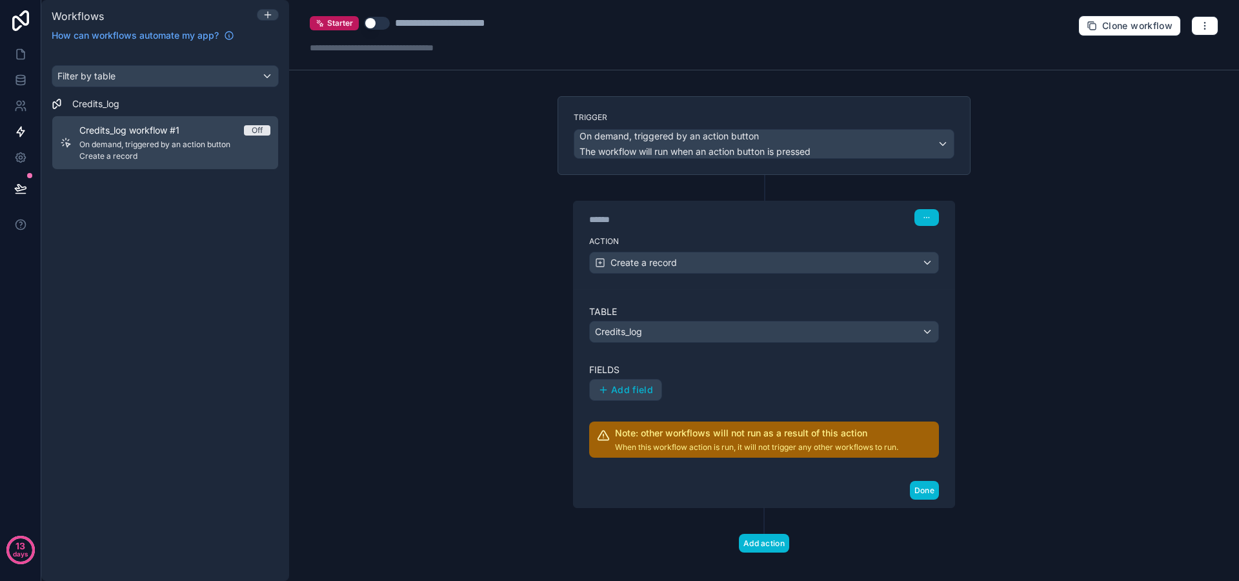
click at [626, 403] on div "Table Credits_log Fields Add field Note: other workflows will not run as a resu…" at bounding box center [764, 381] width 350 height 152
click at [625, 394] on span "Add field" at bounding box center [632, 390] width 42 height 12
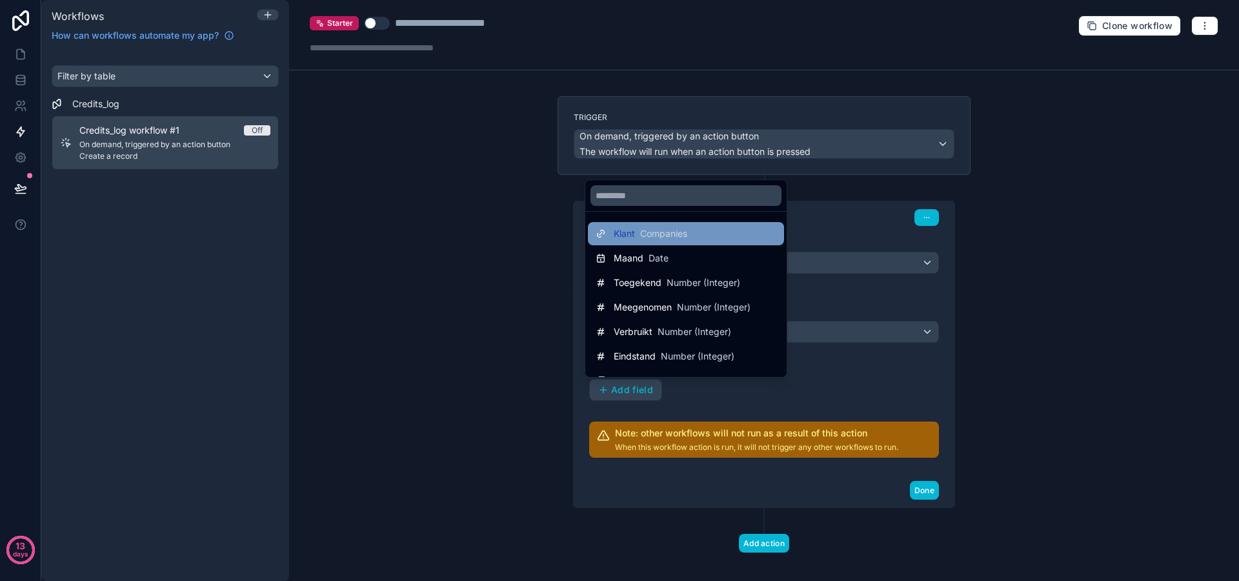
click at [679, 236] on span "Companies" at bounding box center [663, 233] width 47 height 13
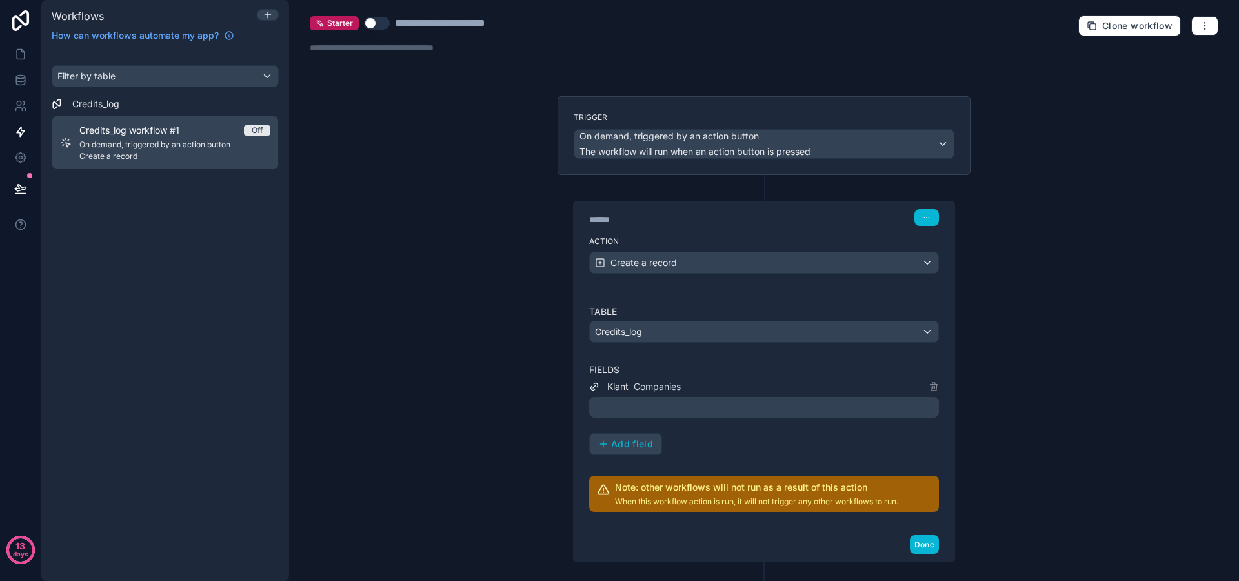
click at [681, 402] on div at bounding box center [764, 407] width 350 height 21
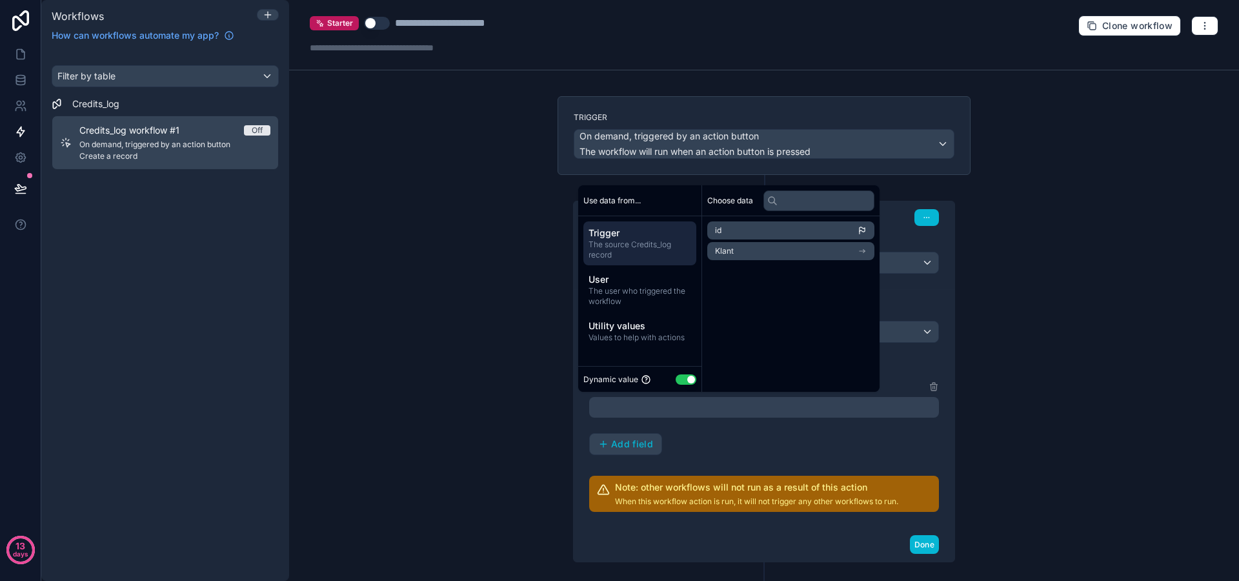
click at [750, 239] on li "id" at bounding box center [790, 230] width 167 height 18
drag, startPoint x: 728, startPoint y: 441, endPoint x: 704, endPoint y: 441, distance: 24.5
click at [728, 441] on div "Klant Companies ******* Add field" at bounding box center [764, 417] width 350 height 76
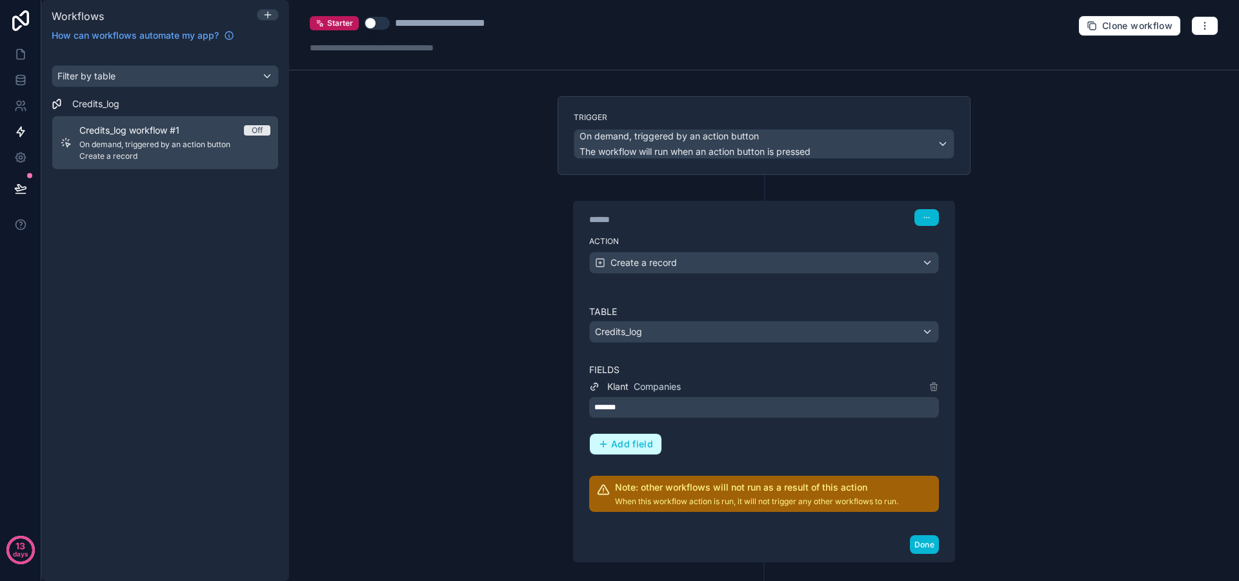
click at [628, 444] on span "Add field" at bounding box center [632, 444] width 42 height 12
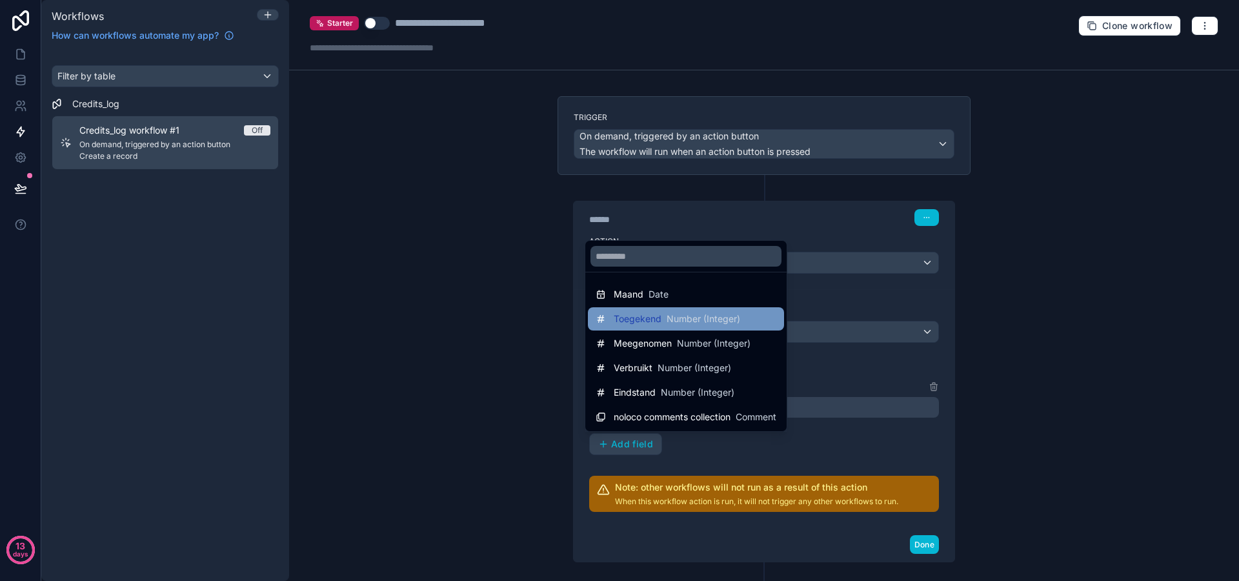
click at [659, 319] on span "Toegekend" at bounding box center [637, 318] width 48 height 13
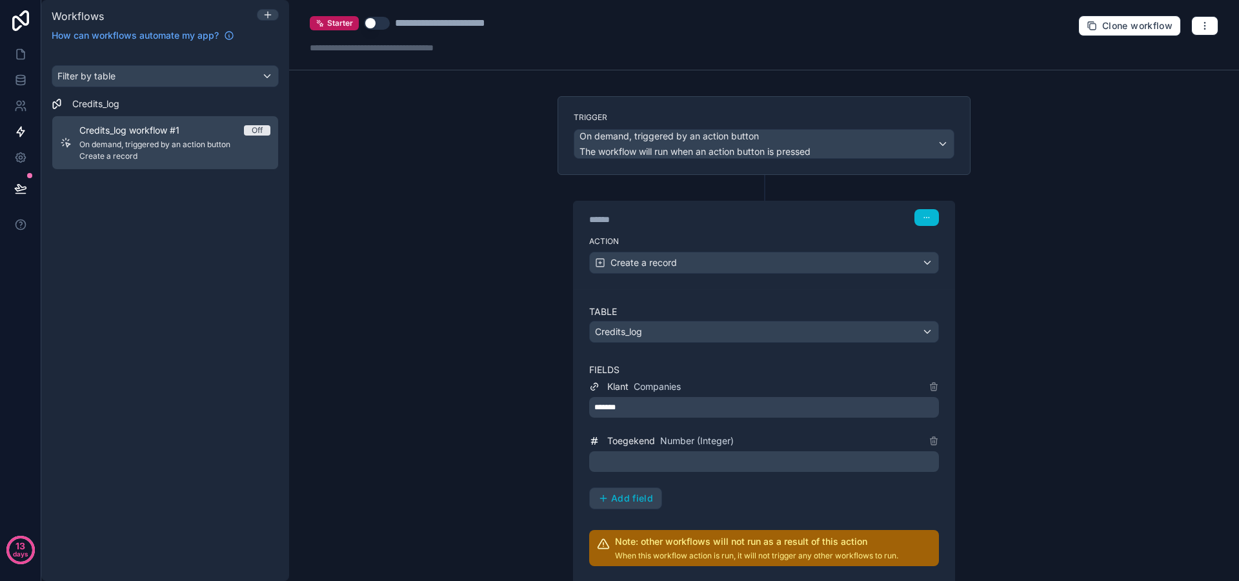
click at [678, 462] on p "﻿" at bounding box center [765, 460] width 342 height 15
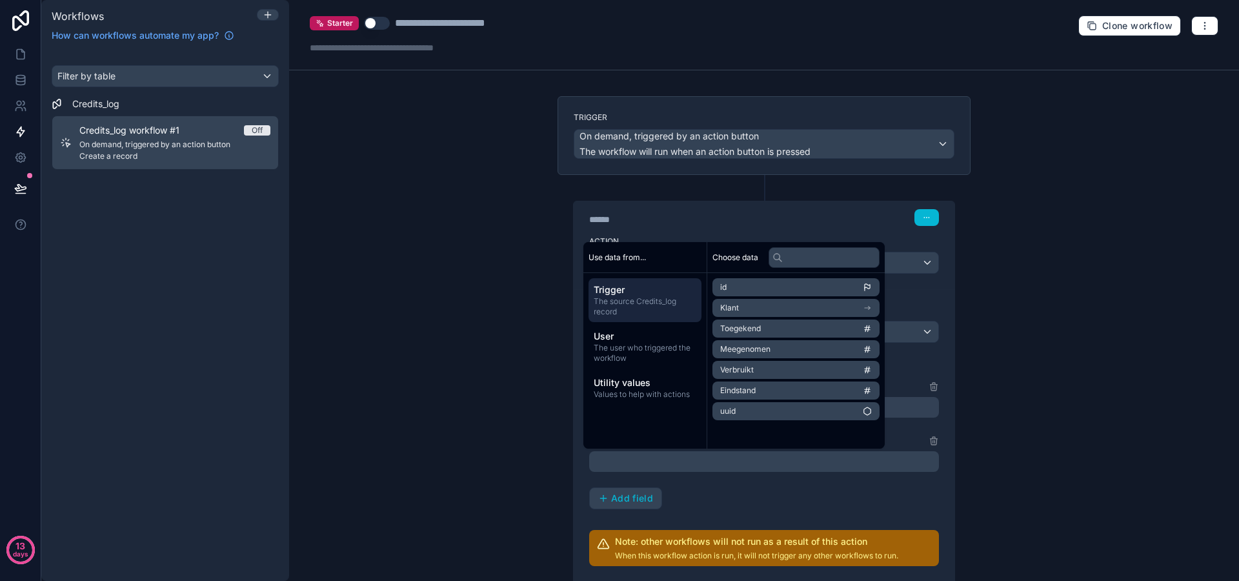
click at [772, 310] on li "Klant" at bounding box center [795, 308] width 167 height 18
click at [798, 388] on li "credits_per_maand" at bounding box center [795, 393] width 167 height 18
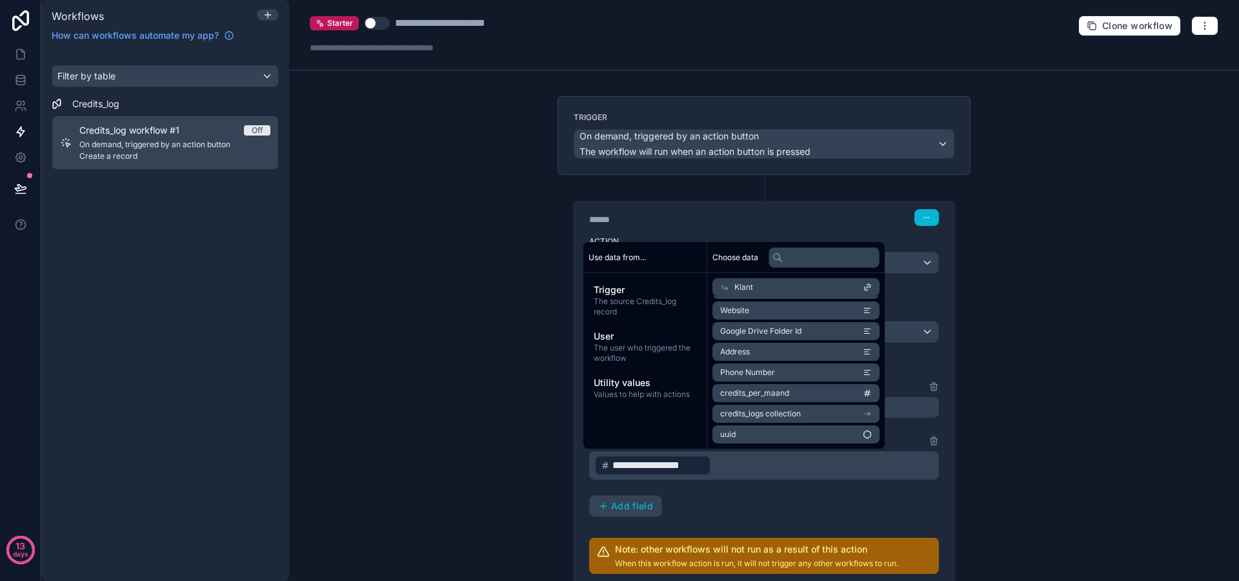
click at [693, 516] on div "**********" at bounding box center [764, 439] width 350 height 268
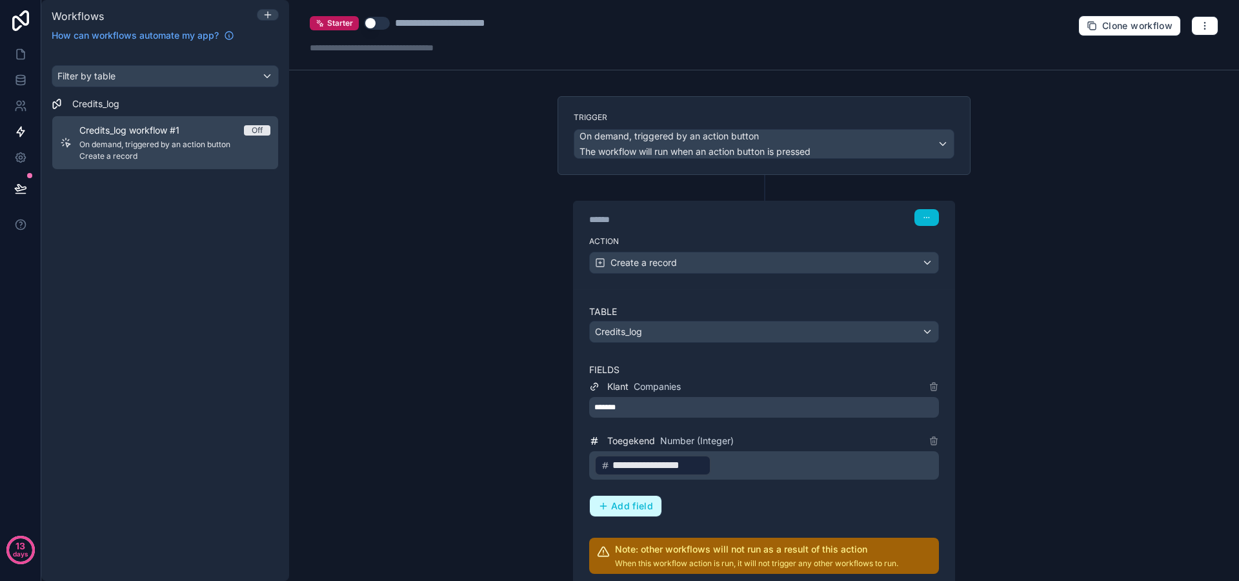
click at [635, 506] on span "Add field" at bounding box center [632, 506] width 42 height 12
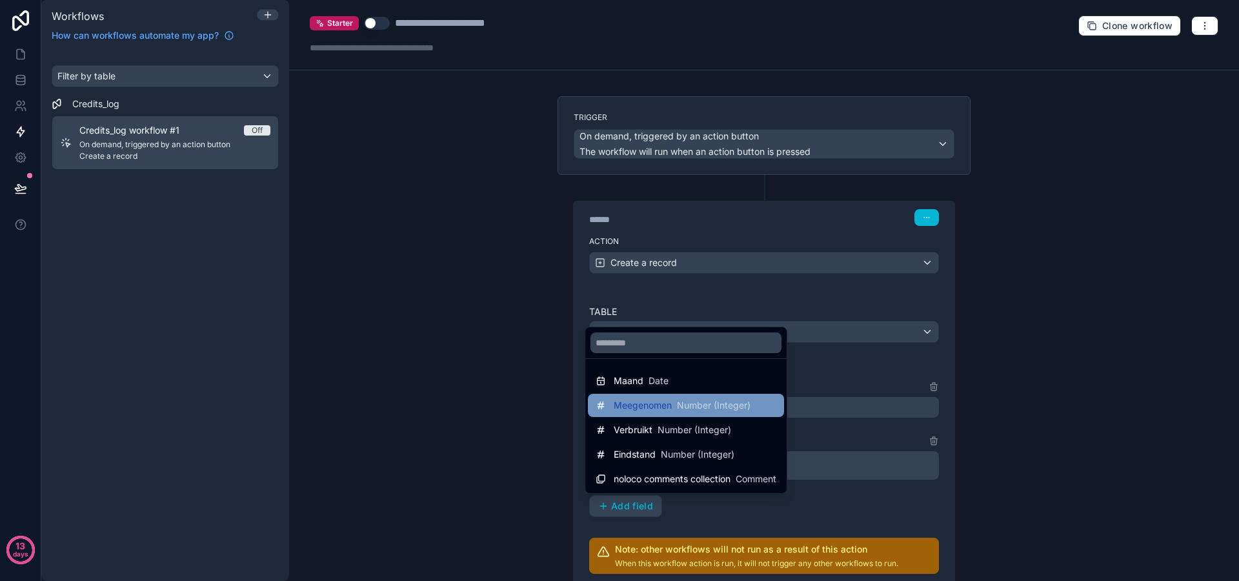
click at [669, 410] on span "Meegenomen" at bounding box center [642, 405] width 58 height 13
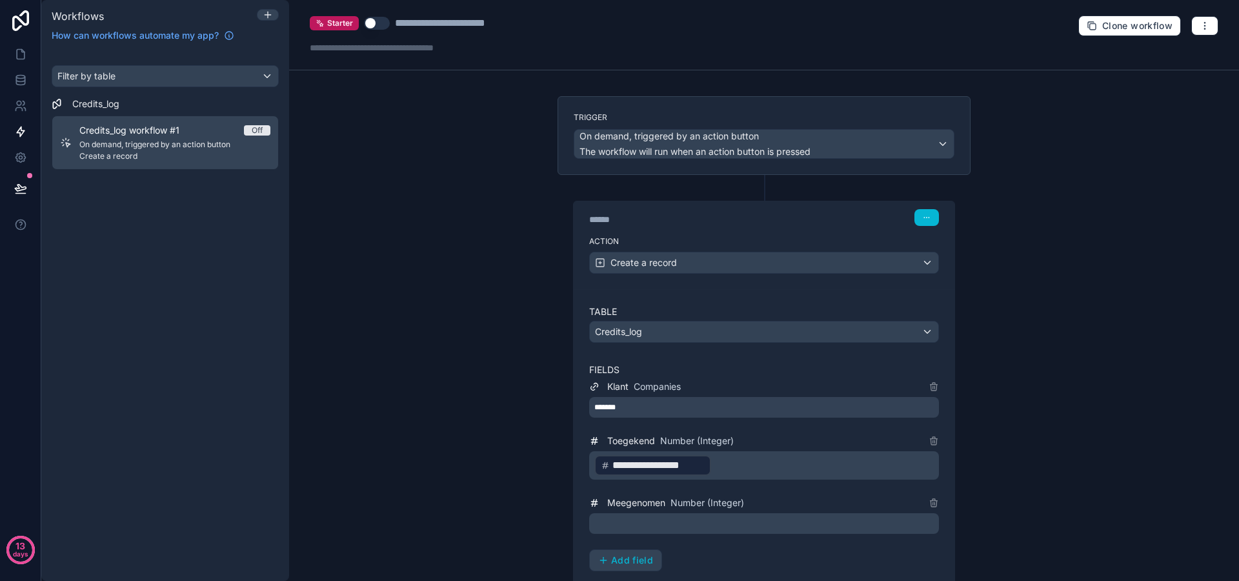
click at [681, 521] on p "﻿" at bounding box center [765, 522] width 342 height 15
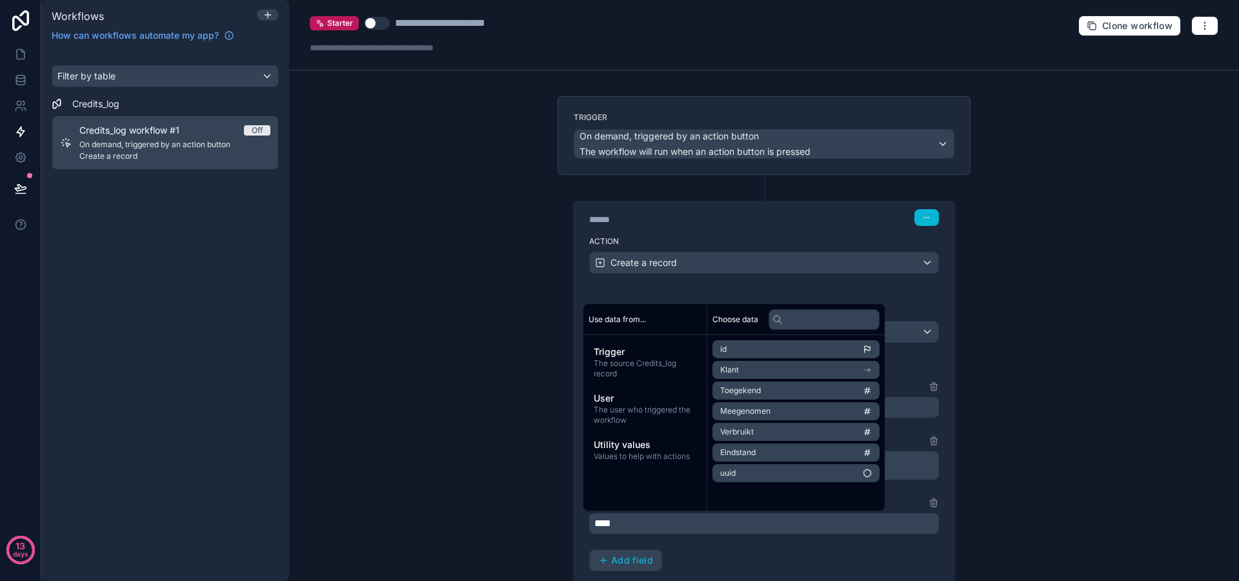
click at [486, 530] on div "**********" at bounding box center [764, 290] width 950 height 581
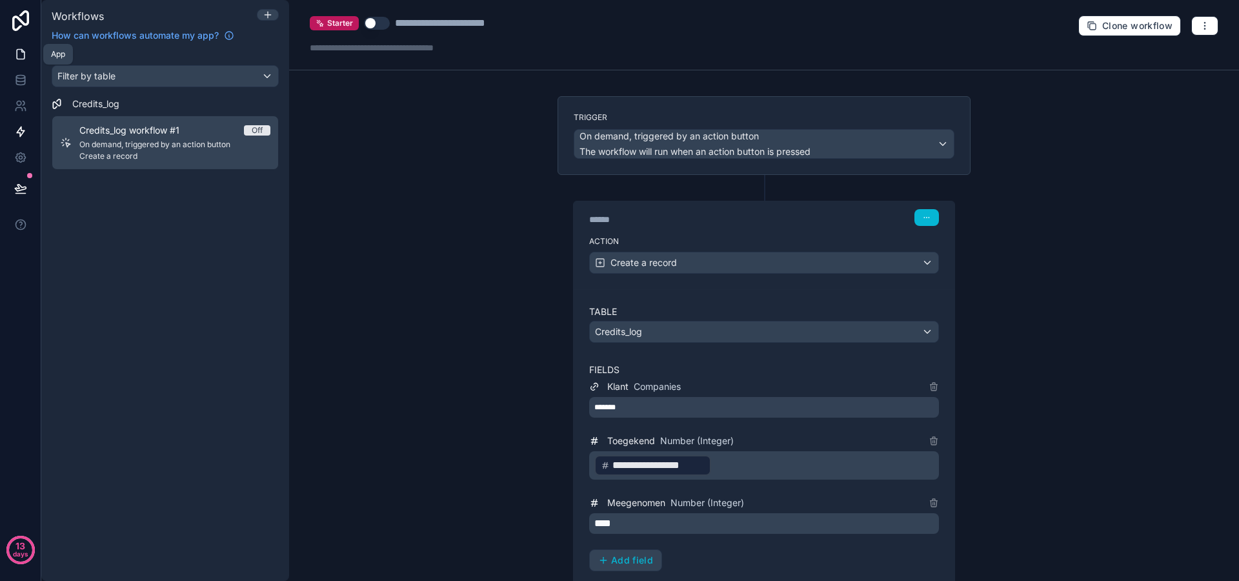
click at [19, 57] on icon at bounding box center [20, 54] width 13 height 13
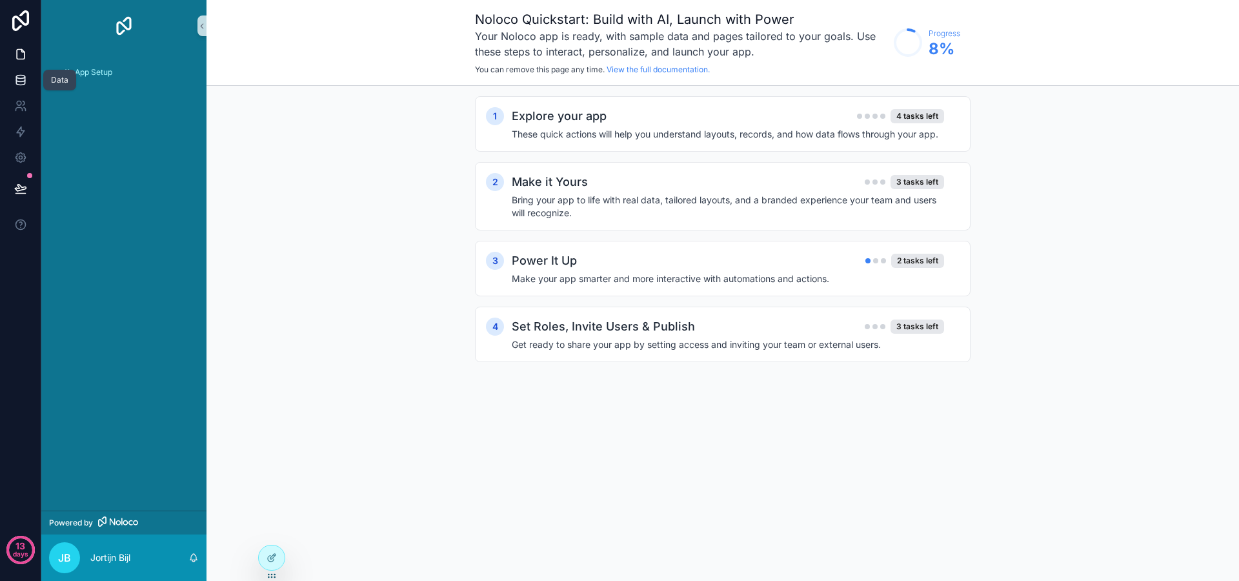
click at [26, 79] on icon at bounding box center [20, 80] width 13 height 13
